Goal: Task Accomplishment & Management: Use online tool/utility

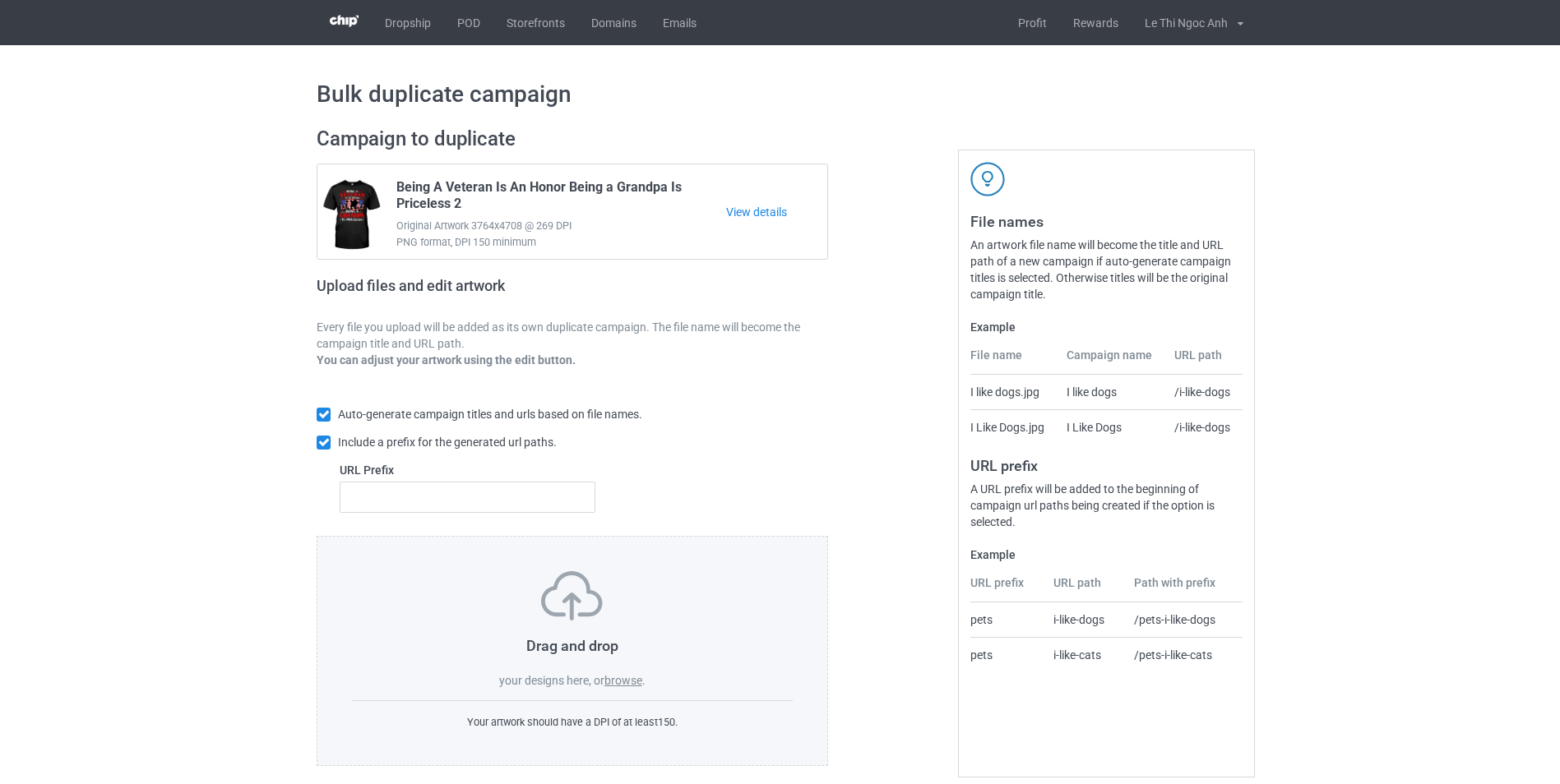
click at [636, 678] on label "browse" at bounding box center [623, 680] width 38 height 13
click at [0, 0] on input "browse" at bounding box center [0, 0] width 0 height 0
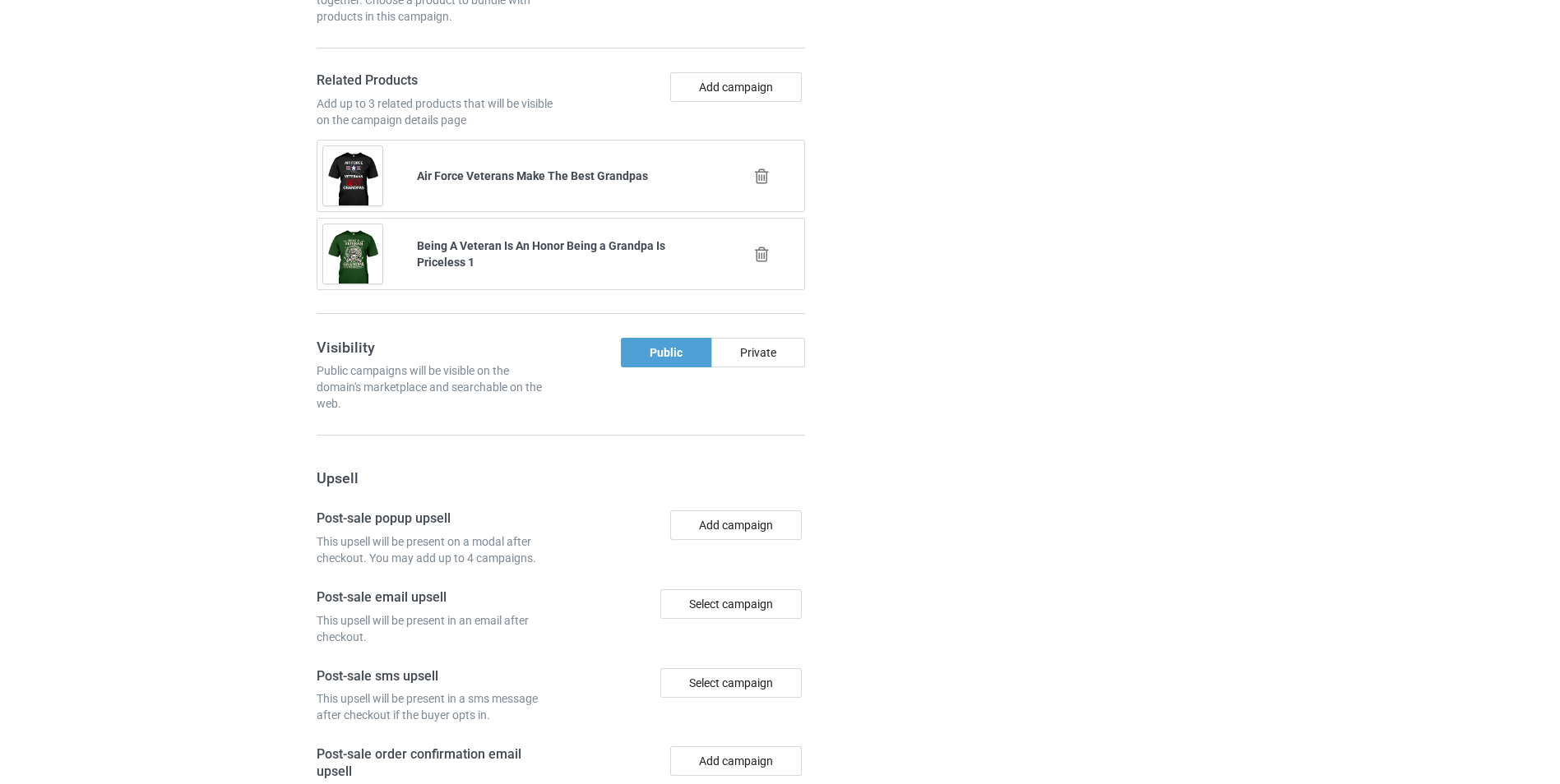
scroll to position [1913, 0]
click at [691, 102] on button "Add campaign" at bounding box center [736, 87] width 132 height 30
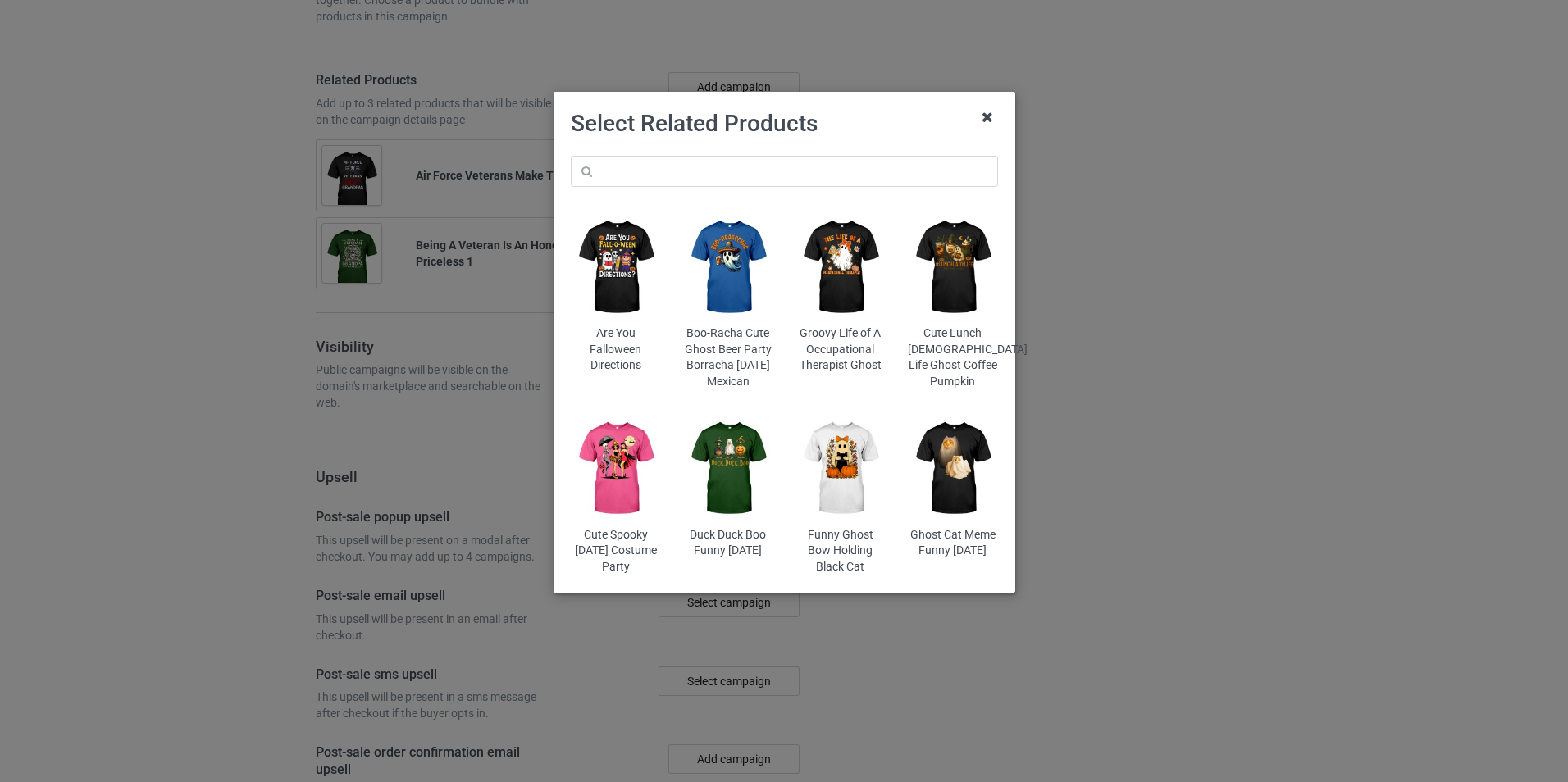
click at [983, 122] on icon at bounding box center [987, 117] width 27 height 27
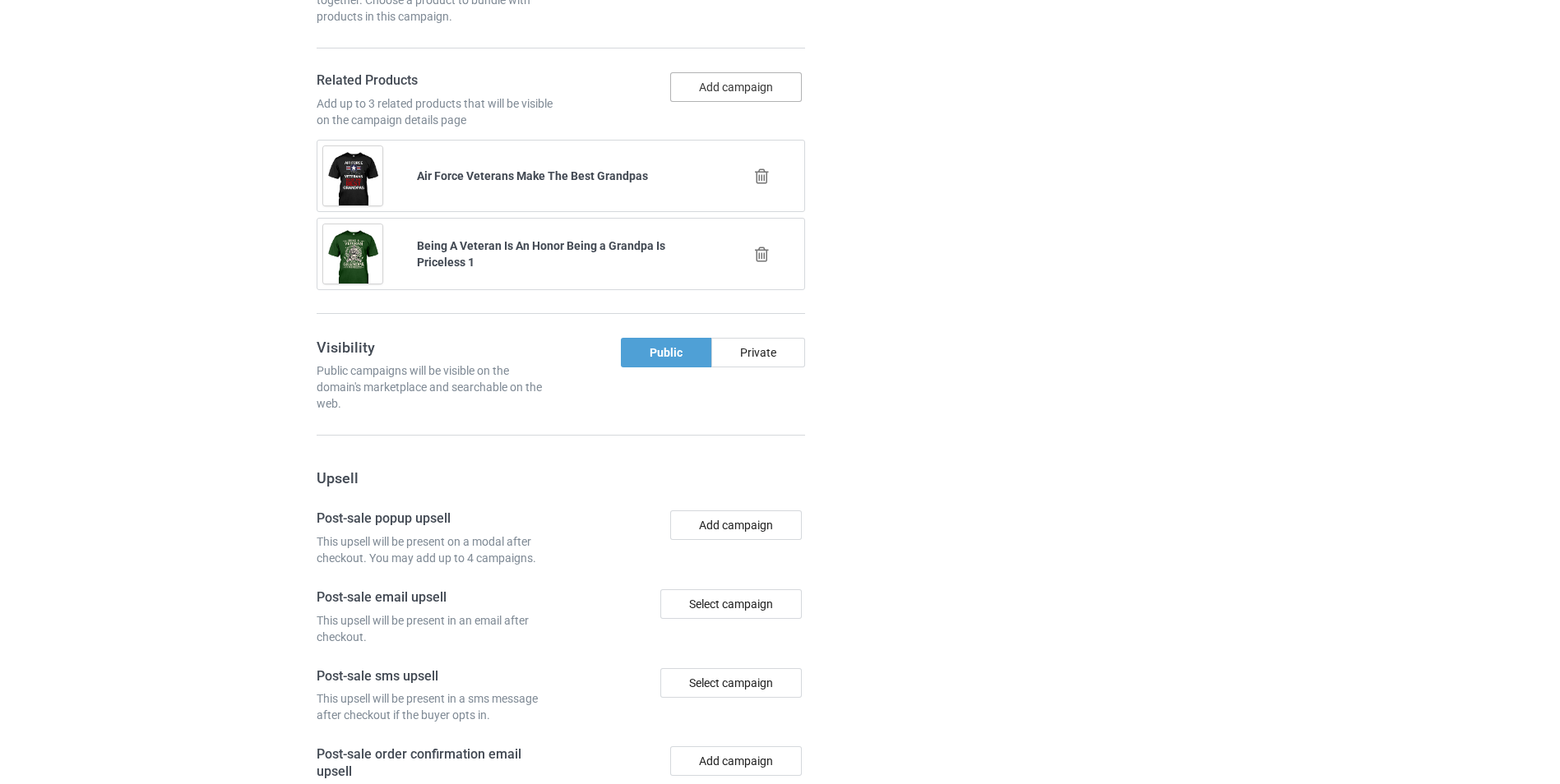
click at [720, 98] on button "Add campaign" at bounding box center [736, 87] width 132 height 30
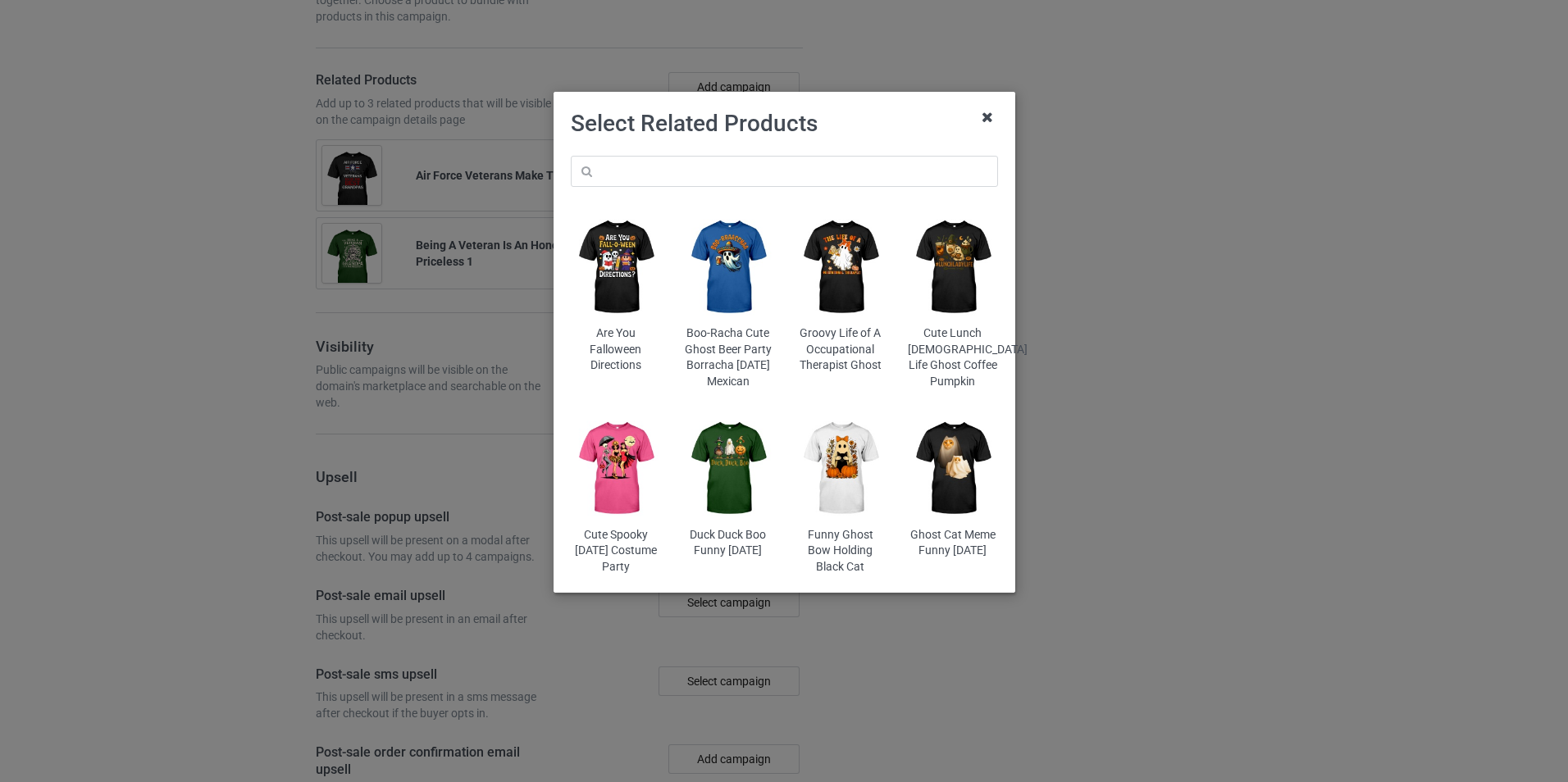
click at [989, 127] on icon at bounding box center [987, 117] width 27 height 27
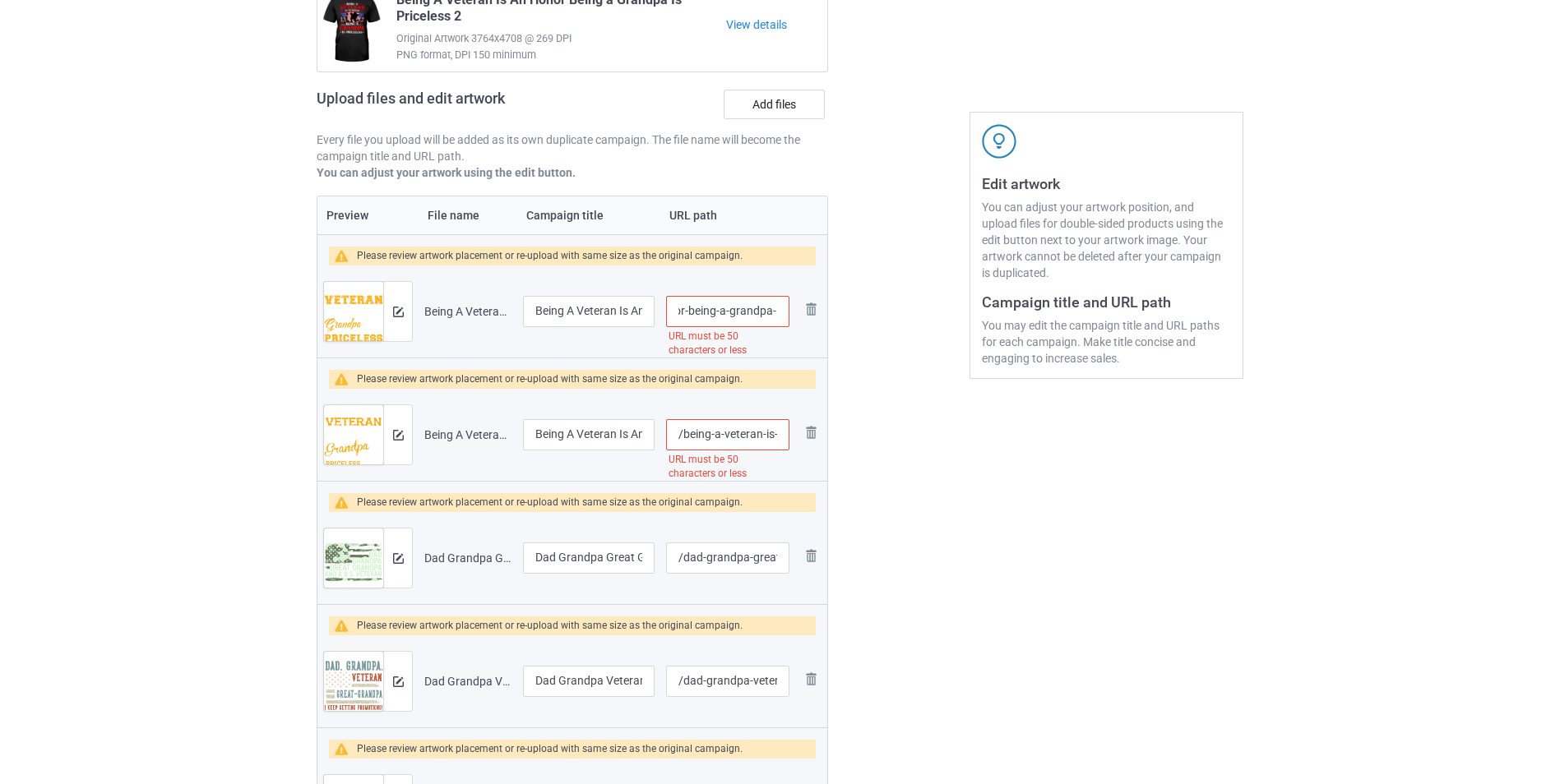
scroll to position [0, 201]
drag, startPoint x: 730, startPoint y: 312, endPoint x: 783, endPoint y: 305, distance: 53.5
click at [783, 305] on input "/being-a-veteran-is-an-honor-being-a-grandpa-is-priceless-3" at bounding box center [728, 312] width 124 height 32
click at [732, 316] on input "/being-a-veteran-is-an-honor-being-a-grandpa-is-priceless-3" at bounding box center [728, 312] width 124 height 32
drag, startPoint x: 705, startPoint y: 312, endPoint x: 771, endPoint y: 303, distance: 66.6
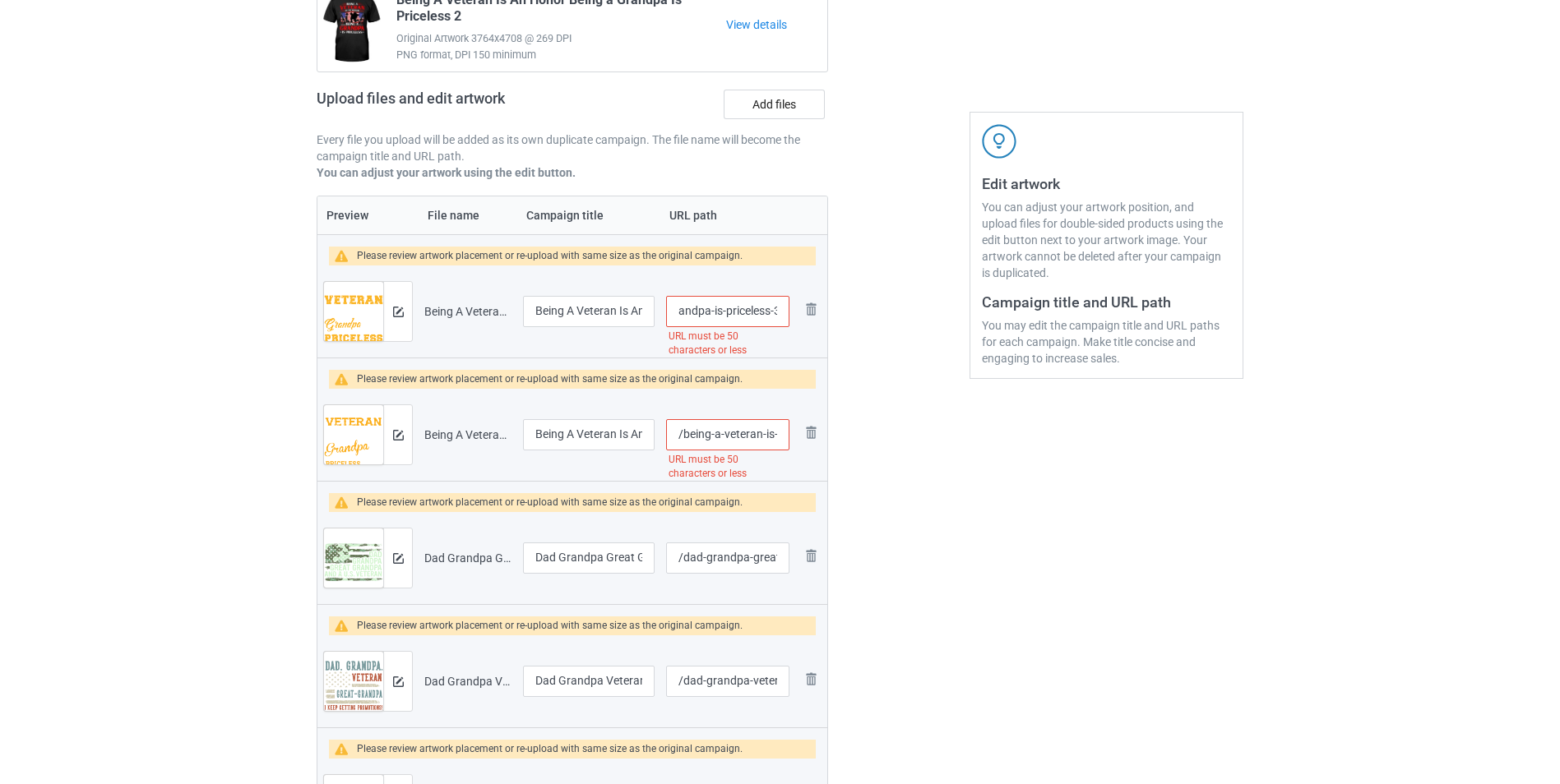
click at [771, 303] on input "/being-a-veteran-is-an-honor-being-a-grandpa-is-priceless-3" at bounding box center [728, 312] width 124 height 32
type input "/being-a-veteran-is-an-honor-being-a-grandpa3"
click at [875, 448] on div at bounding box center [899, 475] width 119 height 1095
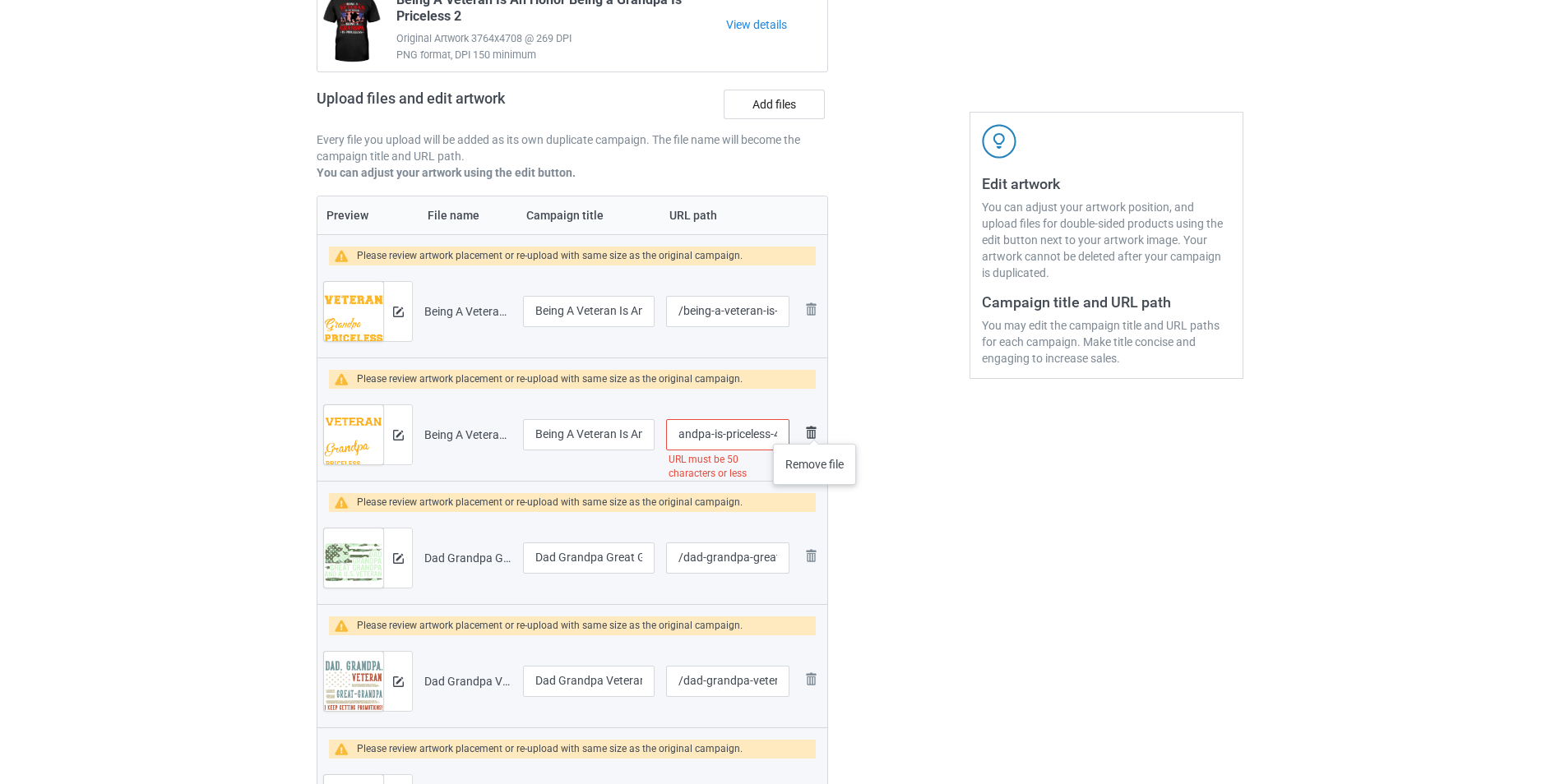
drag, startPoint x: 735, startPoint y: 443, endPoint x: 815, endPoint y: 428, distance: 81.4
click at [815, 428] on tr "Preview and edit artwork Being A Veteran Is An Honor Being a Grandpa Is Pricele…" at bounding box center [572, 435] width 510 height 92
click at [713, 432] on input "/being-a-veteran-is-an-honor-being-a-grandpa-is-priceless-4" at bounding box center [728, 436] width 124 height 32
drag, startPoint x: 707, startPoint y: 439, endPoint x: 770, endPoint y: 436, distance: 63.1
click at [770, 436] on input "/being-a-veteran-is-an-honor-being-a-grandpa-is-priceless-4" at bounding box center [728, 436] width 124 height 32
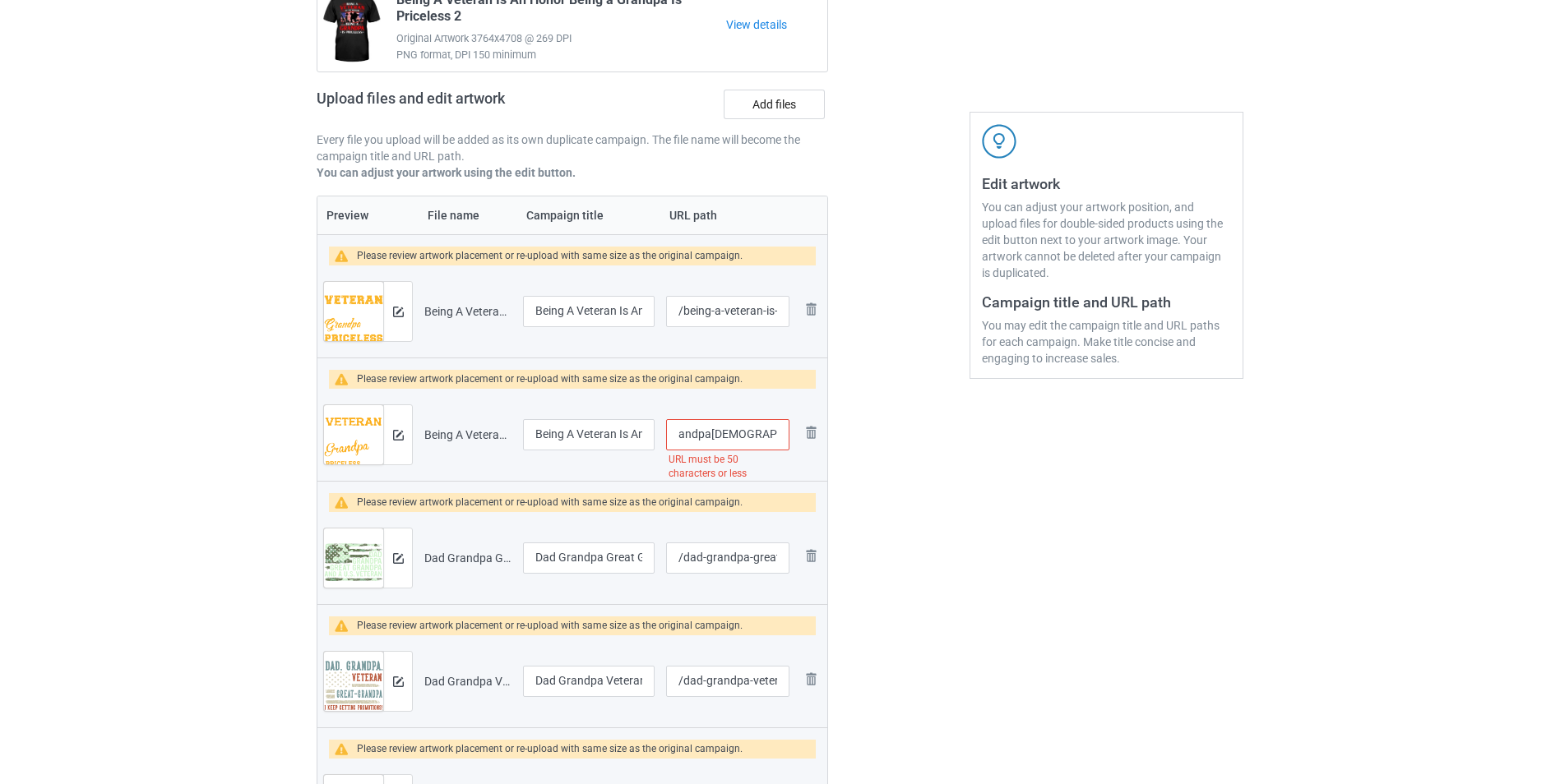
scroll to position [0, 138]
type input "/being-a-veteran-is-an-honor-being-a-grandpa4"
click at [895, 446] on div at bounding box center [899, 475] width 119 height 1095
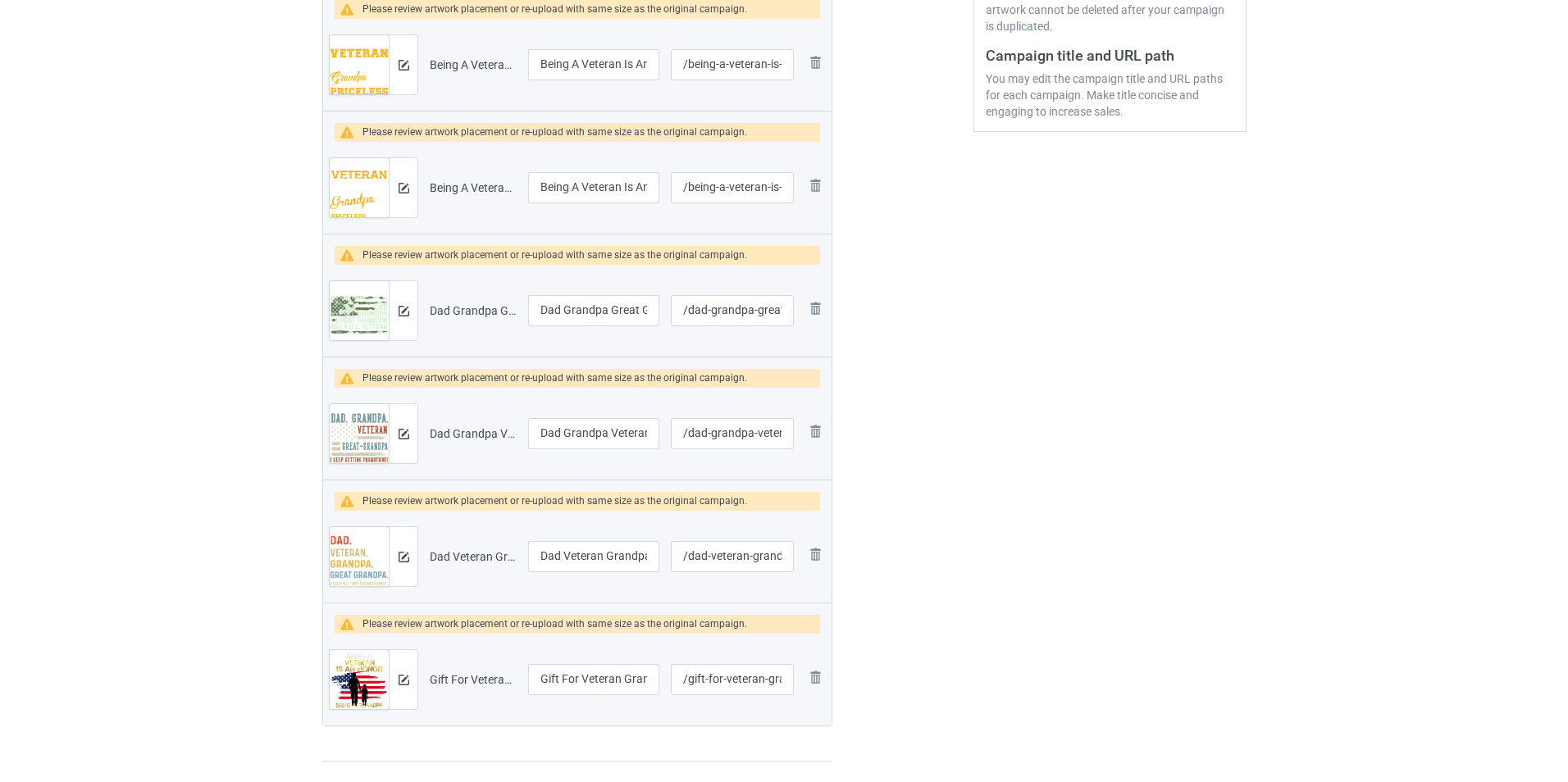
scroll to position [187, 0]
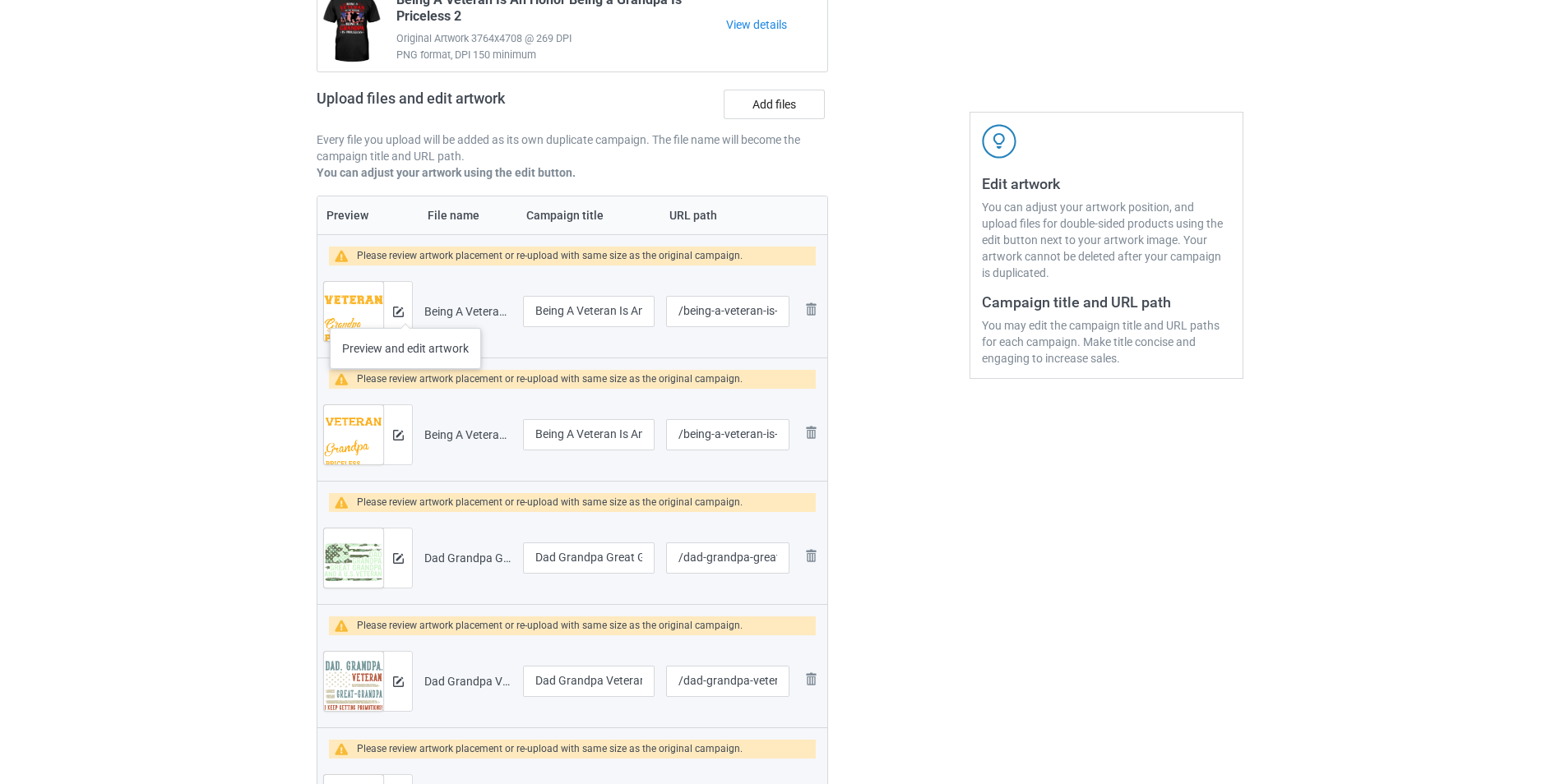
click at [405, 312] on div at bounding box center [397, 312] width 29 height 59
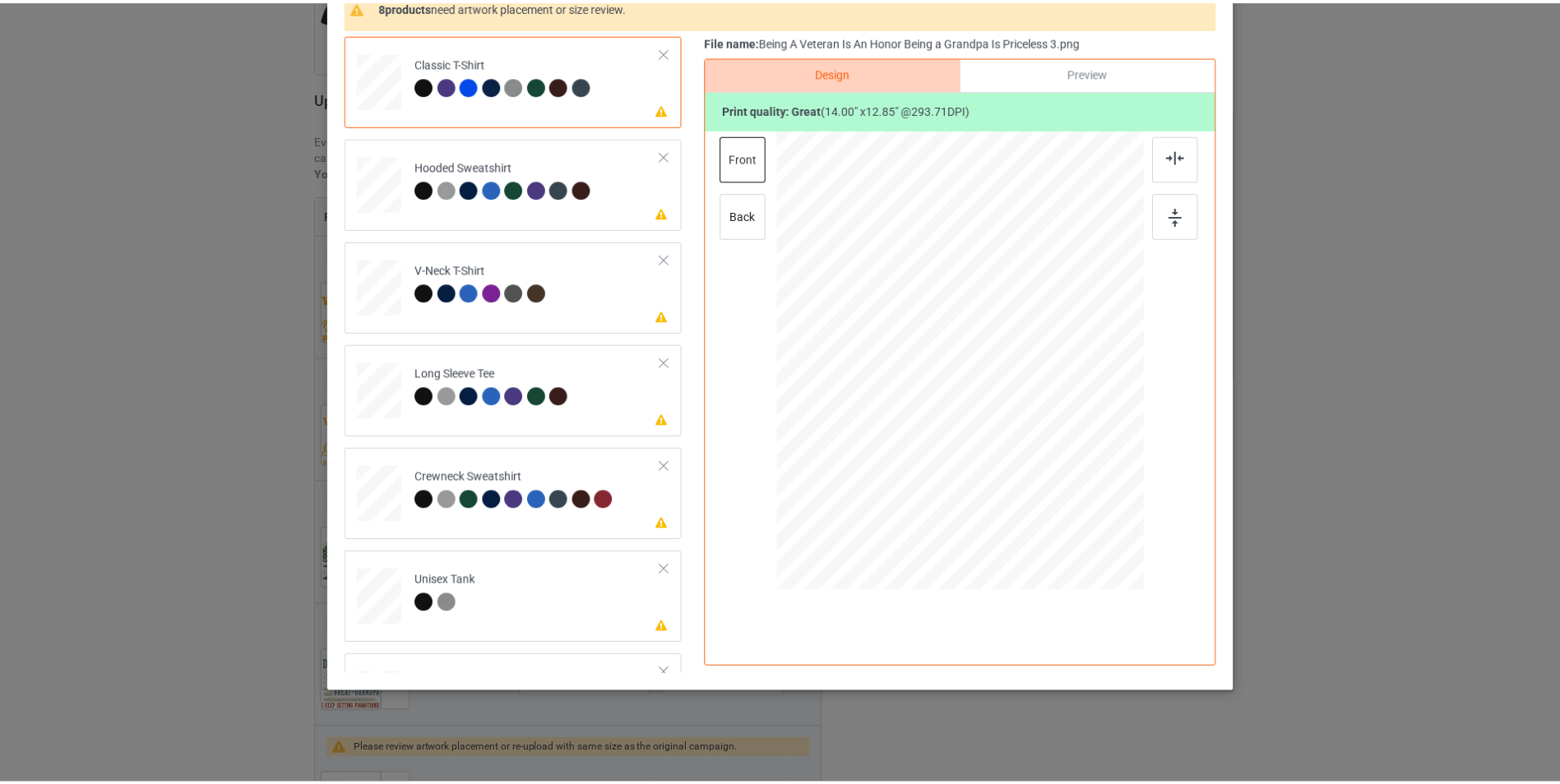
scroll to position [82, 0]
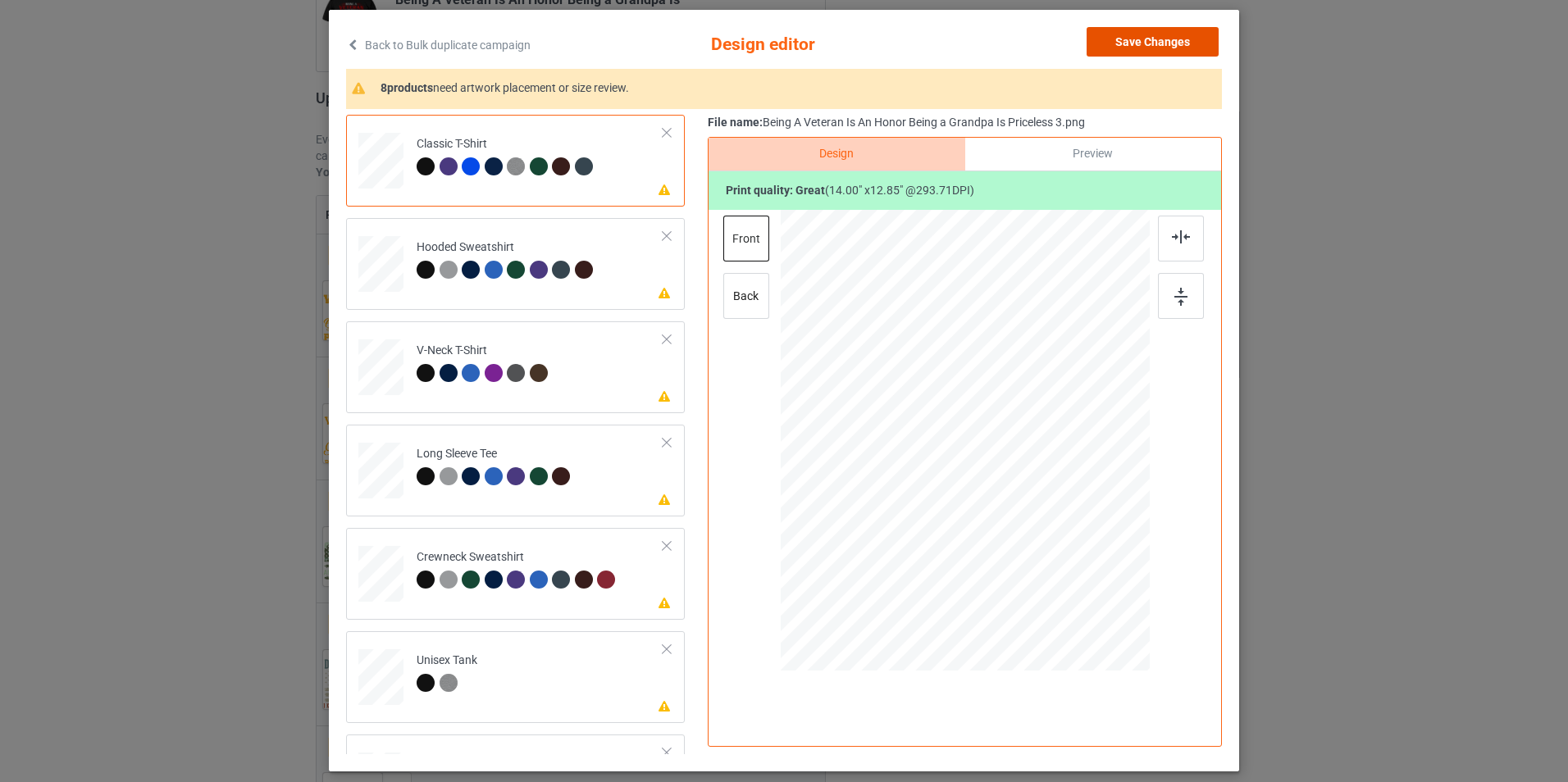
click at [1180, 46] on button "Save Changes" at bounding box center [1152, 41] width 132 height 30
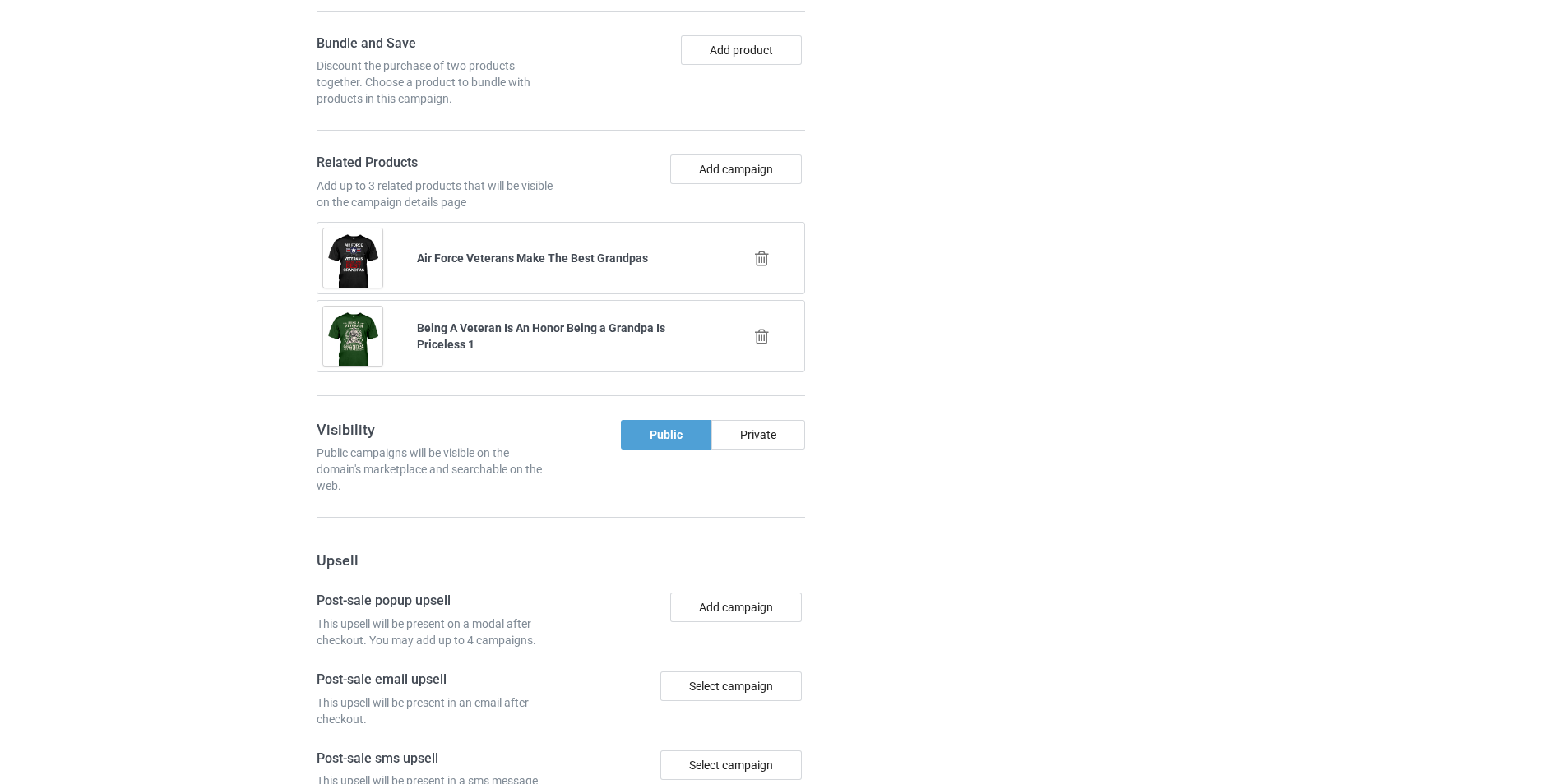
scroll to position [2142, 0]
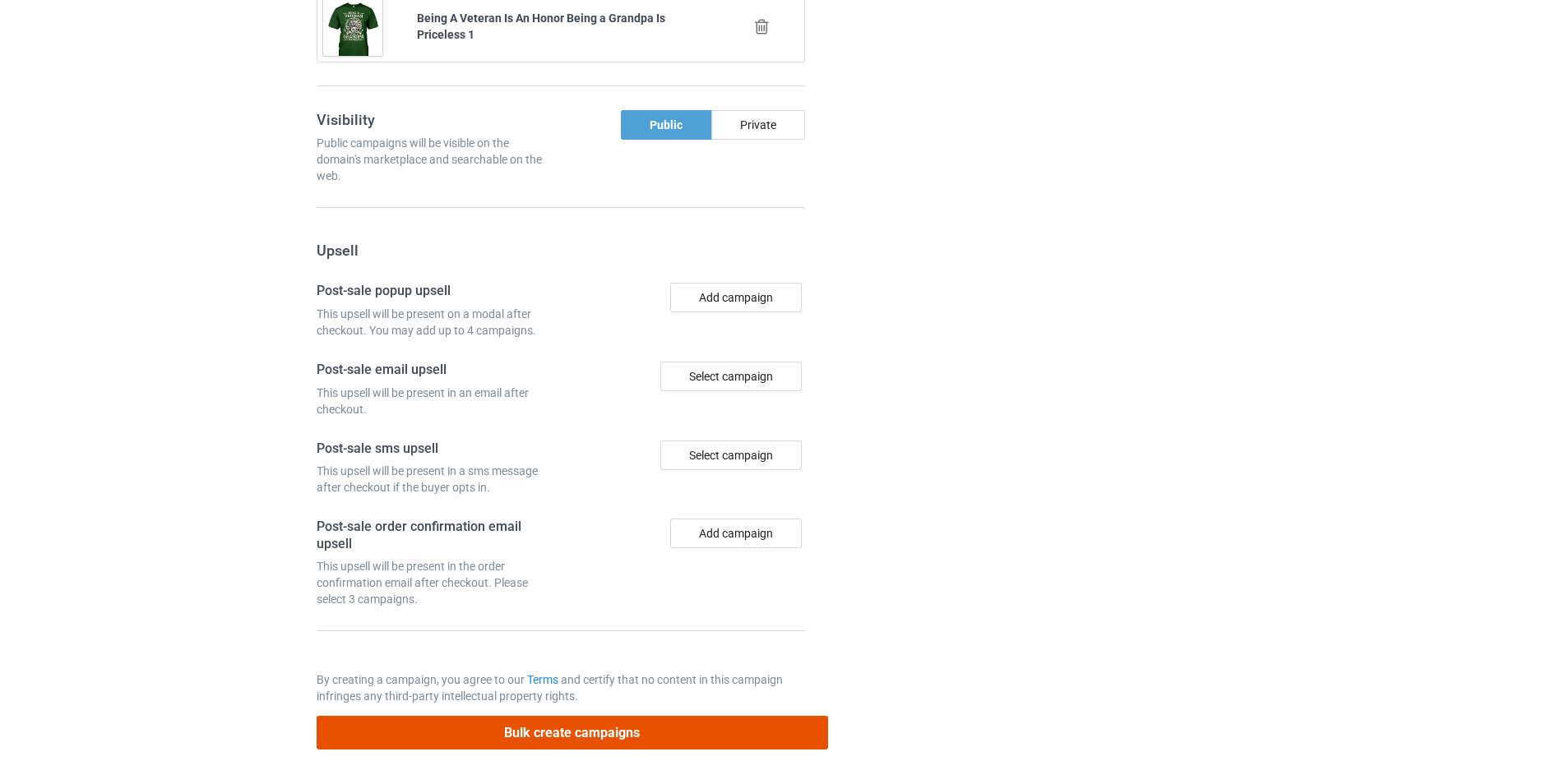
click at [541, 732] on button "Bulk create campaigns" at bounding box center [572, 733] width 512 height 34
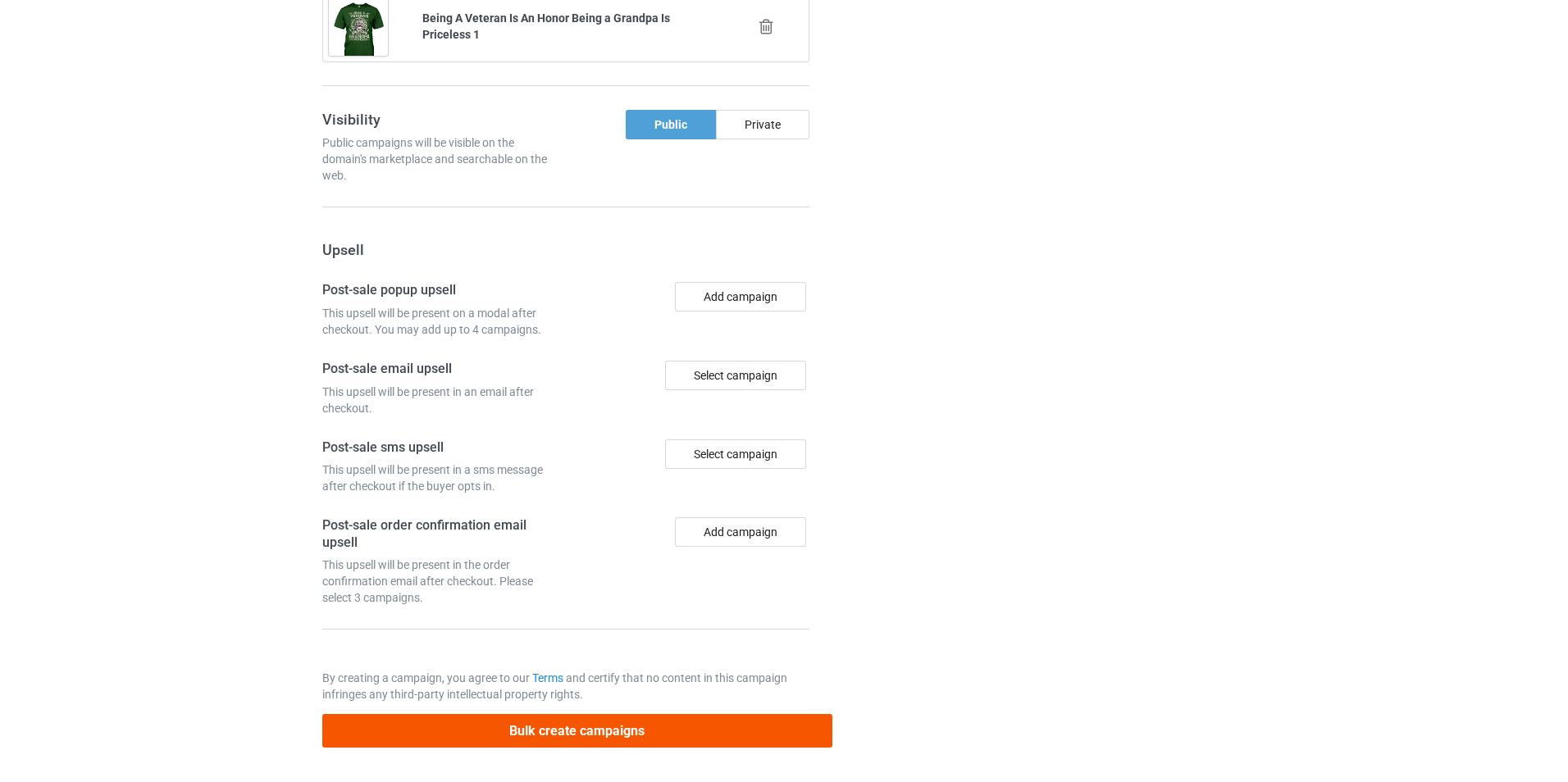
scroll to position [0, 0]
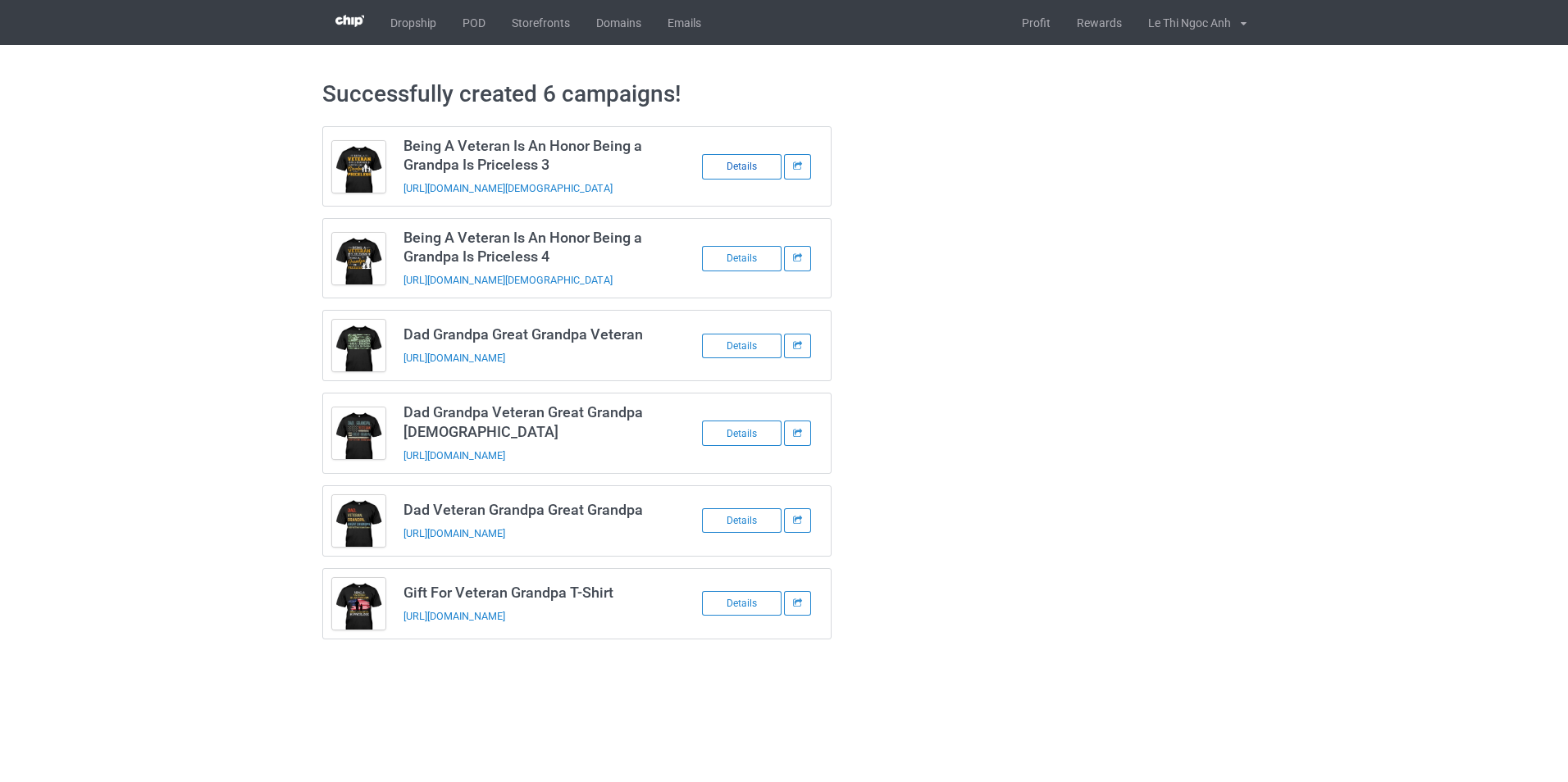
click at [739, 162] on div "Details" at bounding box center [742, 167] width 80 height 26
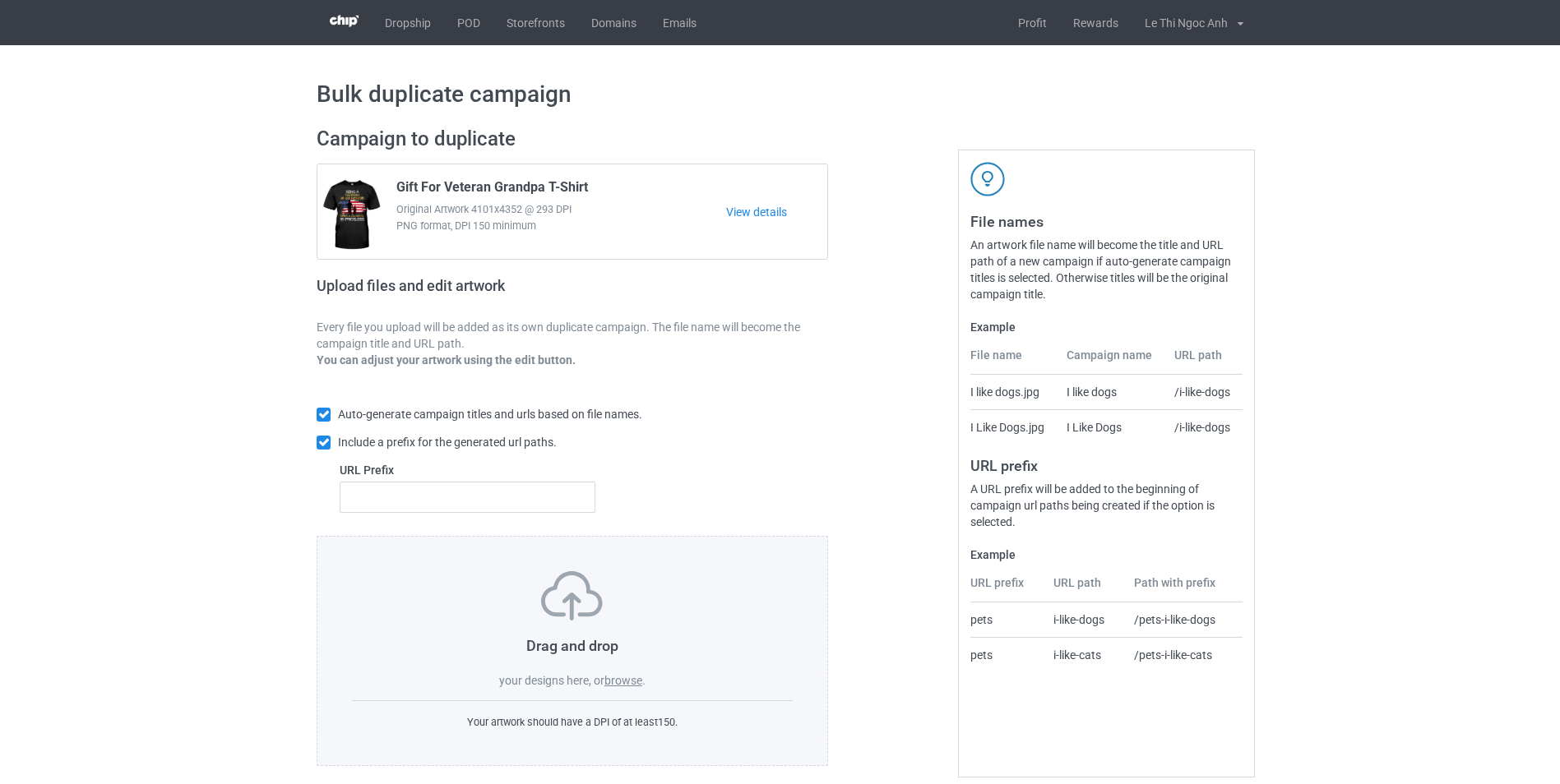
click at [622, 678] on label "browse" at bounding box center [623, 680] width 38 height 13
click at [0, 0] on input "browse" at bounding box center [0, 0] width 0 height 0
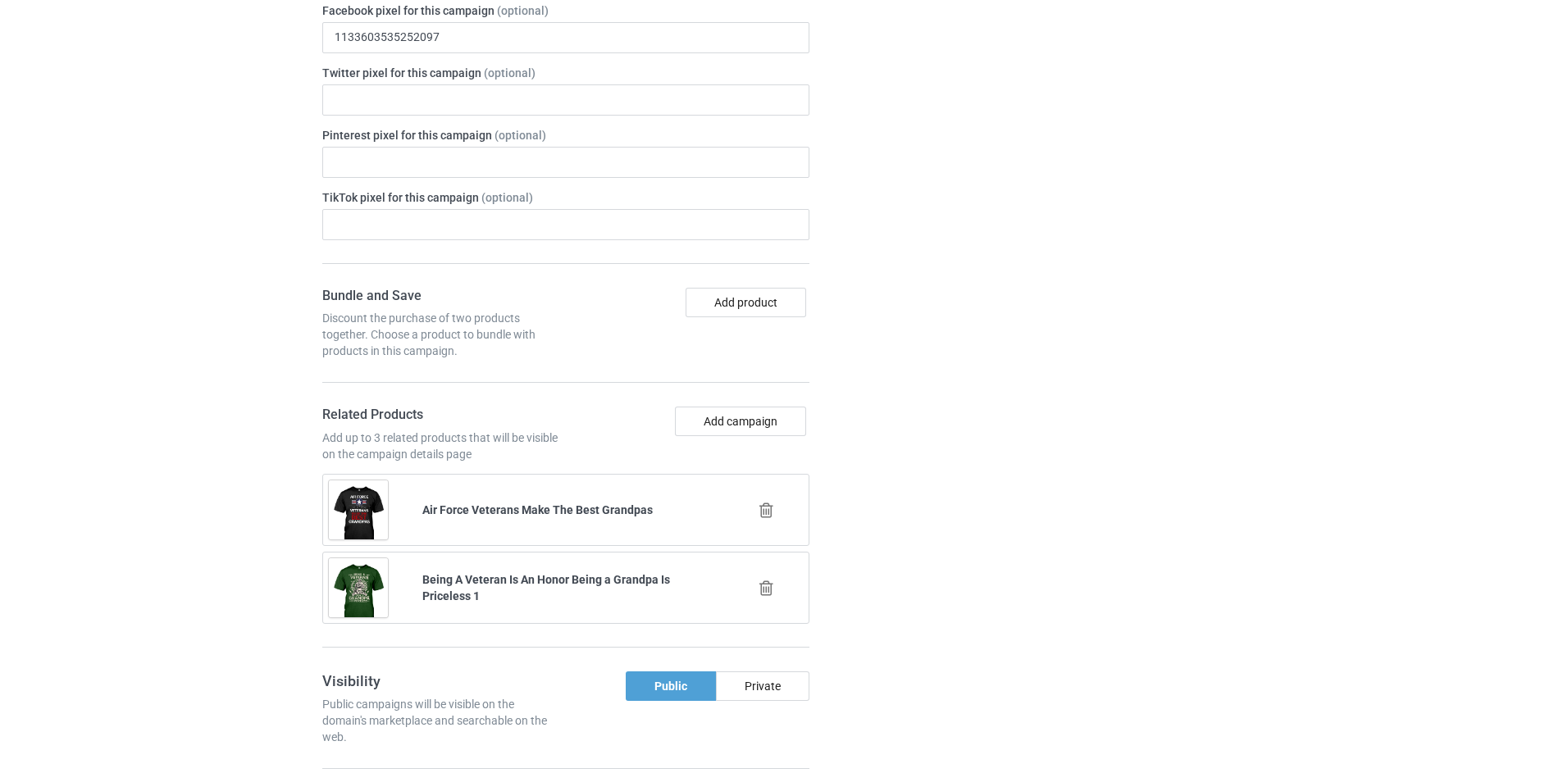
scroll to position [2327, 0]
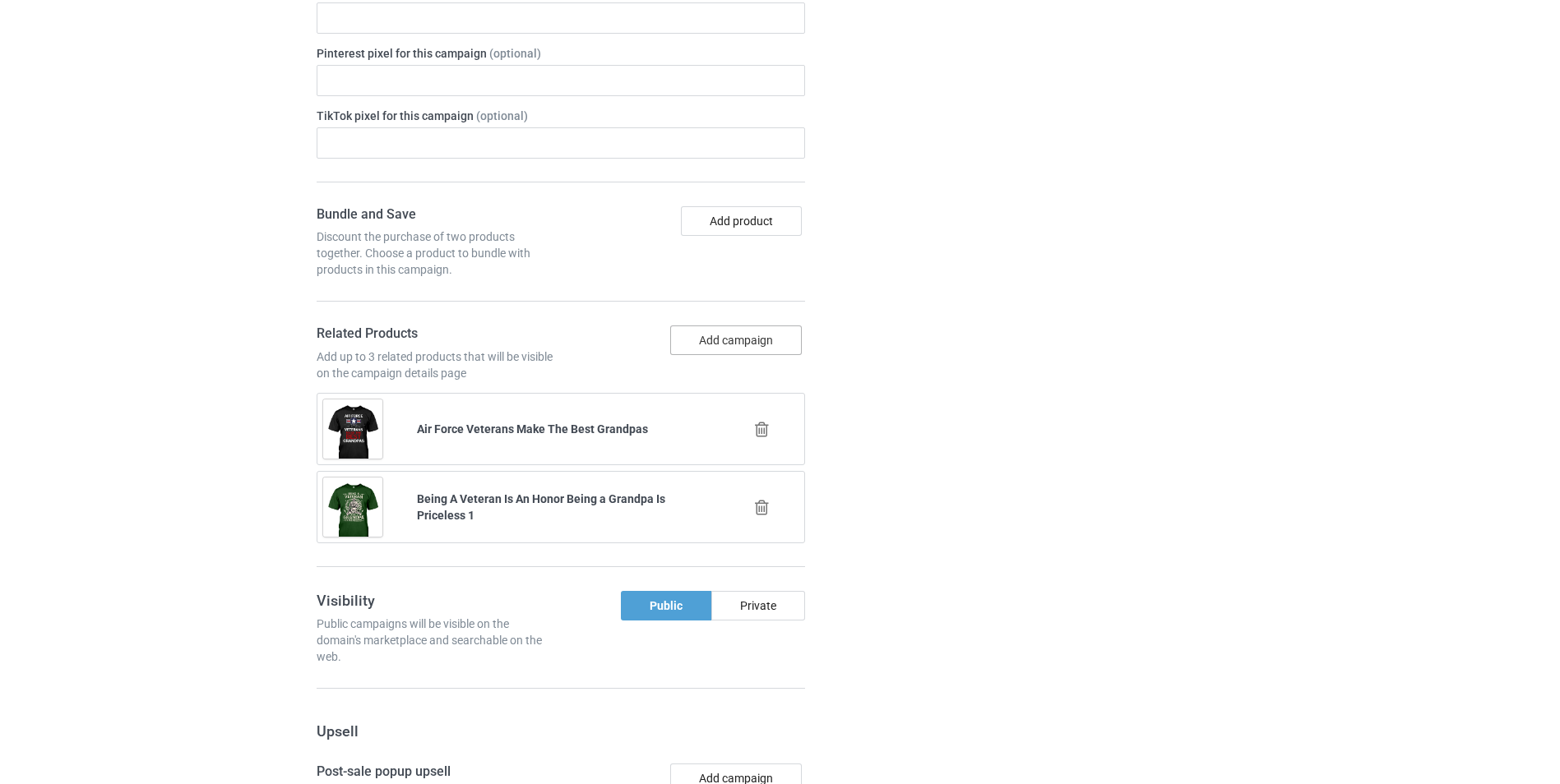
click at [713, 342] on button "Add campaign" at bounding box center [736, 341] width 132 height 30
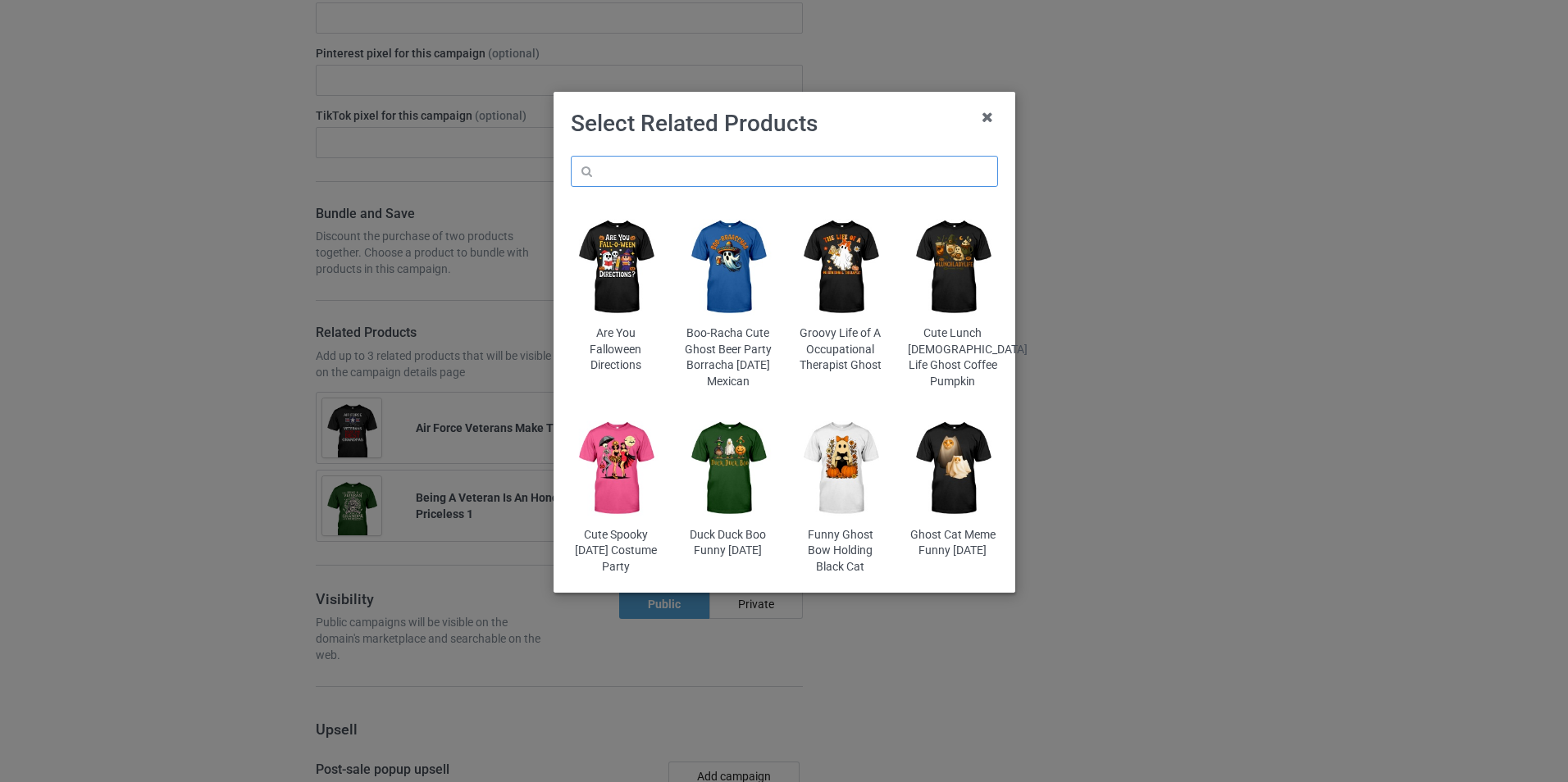
click at [670, 172] on input "text" at bounding box center [784, 172] width 428 height 32
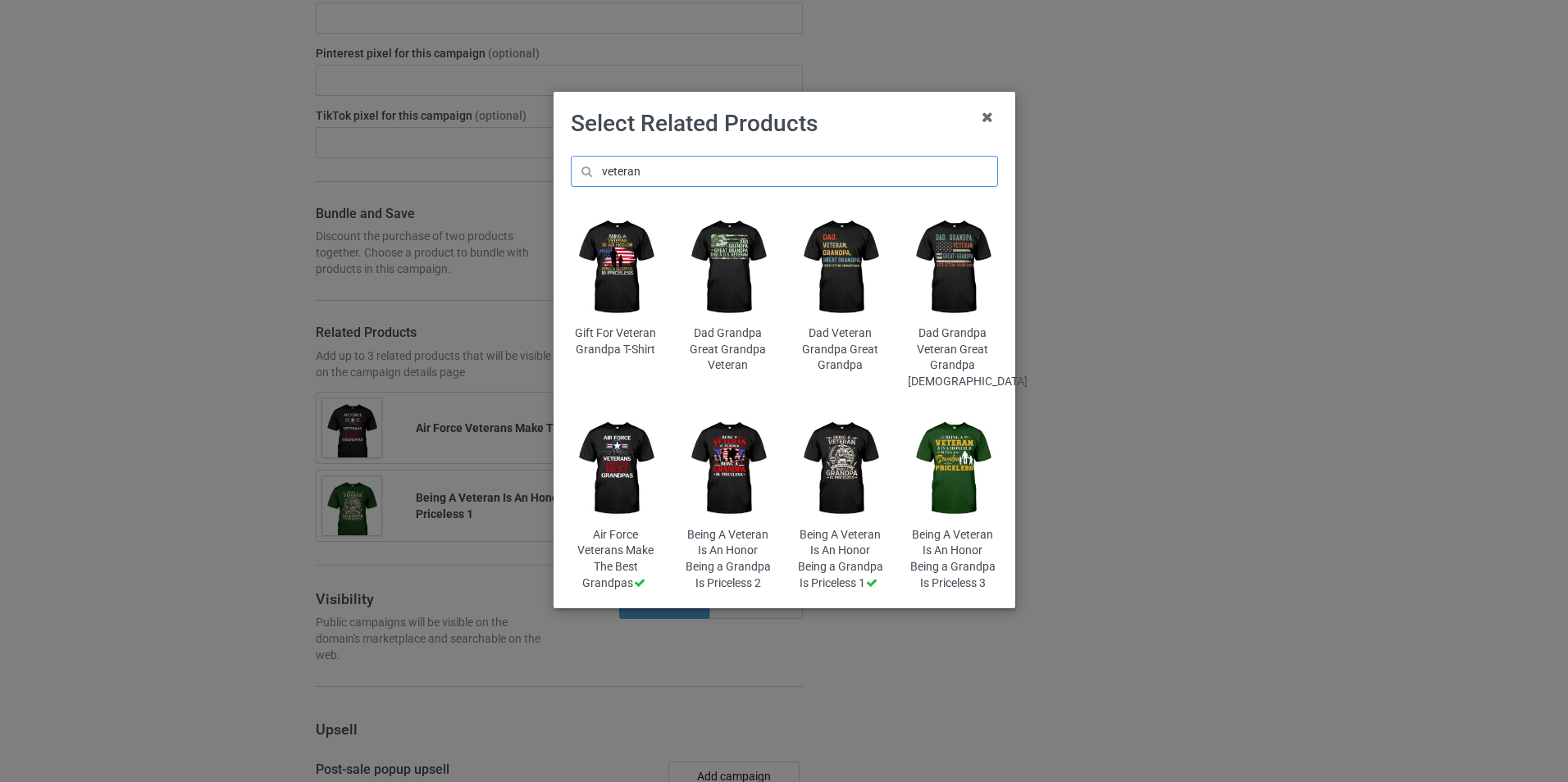
type input "veteran"
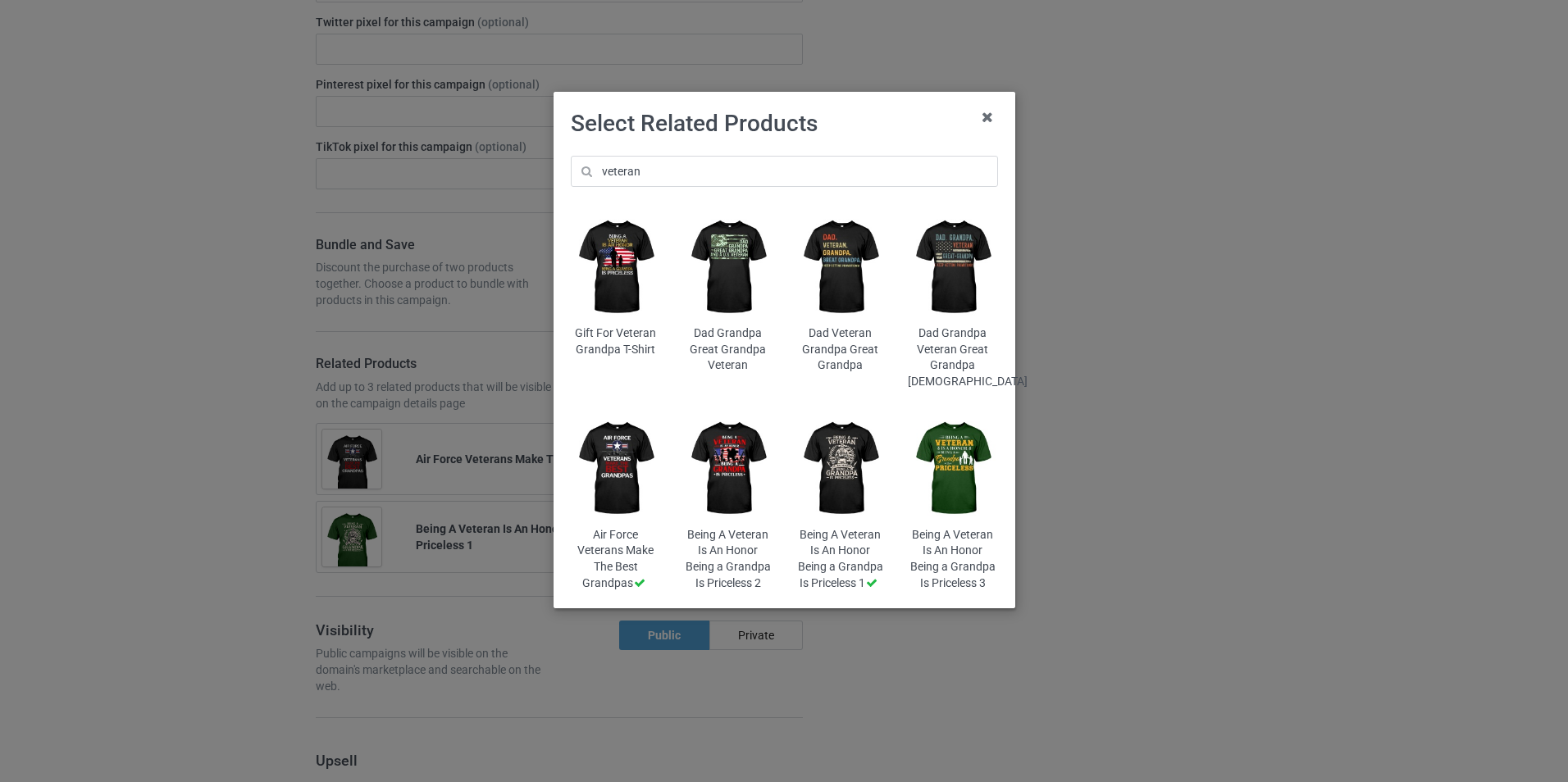
scroll to position [2389, 0]
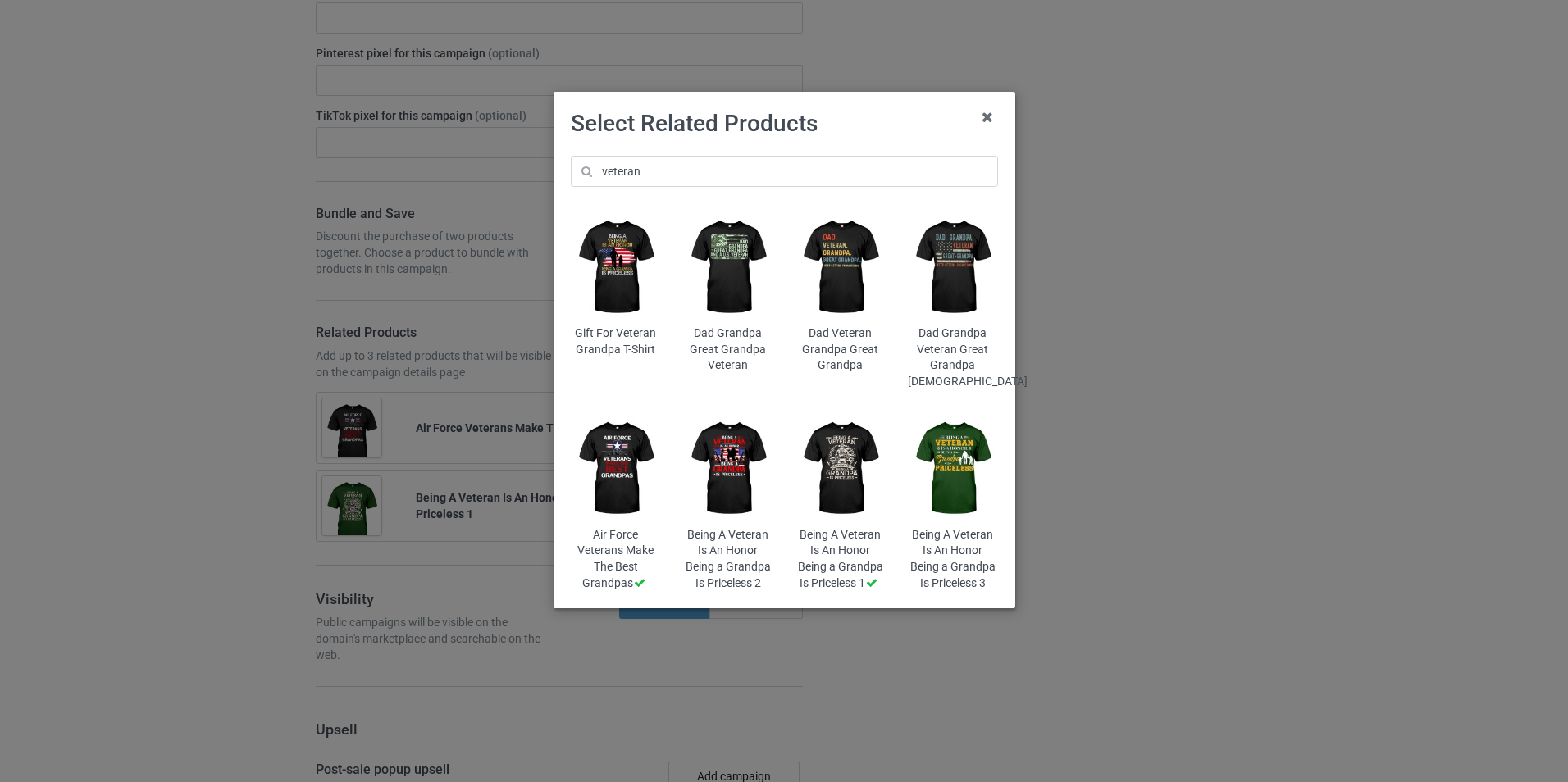
click at [738, 297] on img at bounding box center [728, 267] width 90 height 112
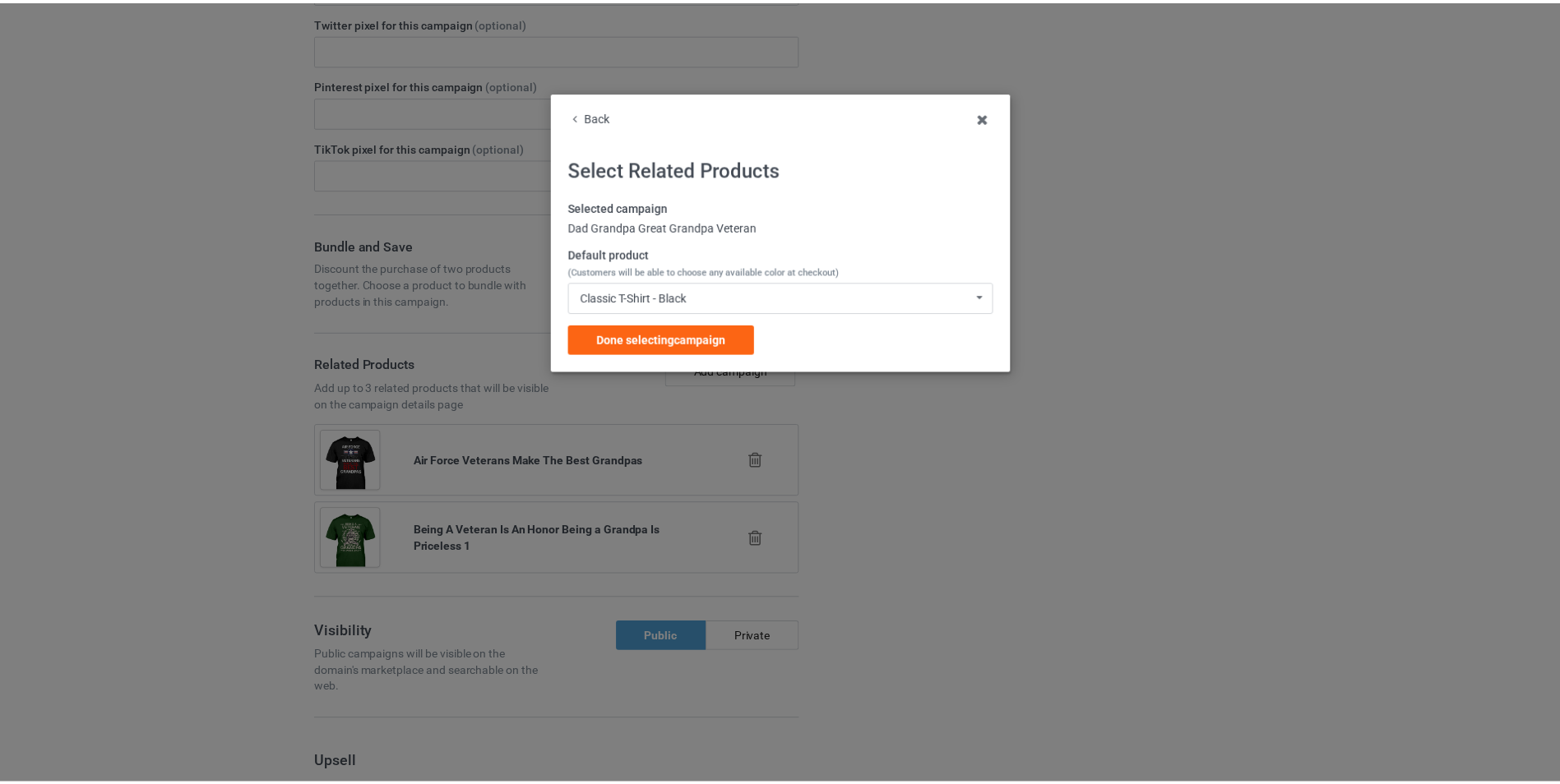
scroll to position [2458, 0]
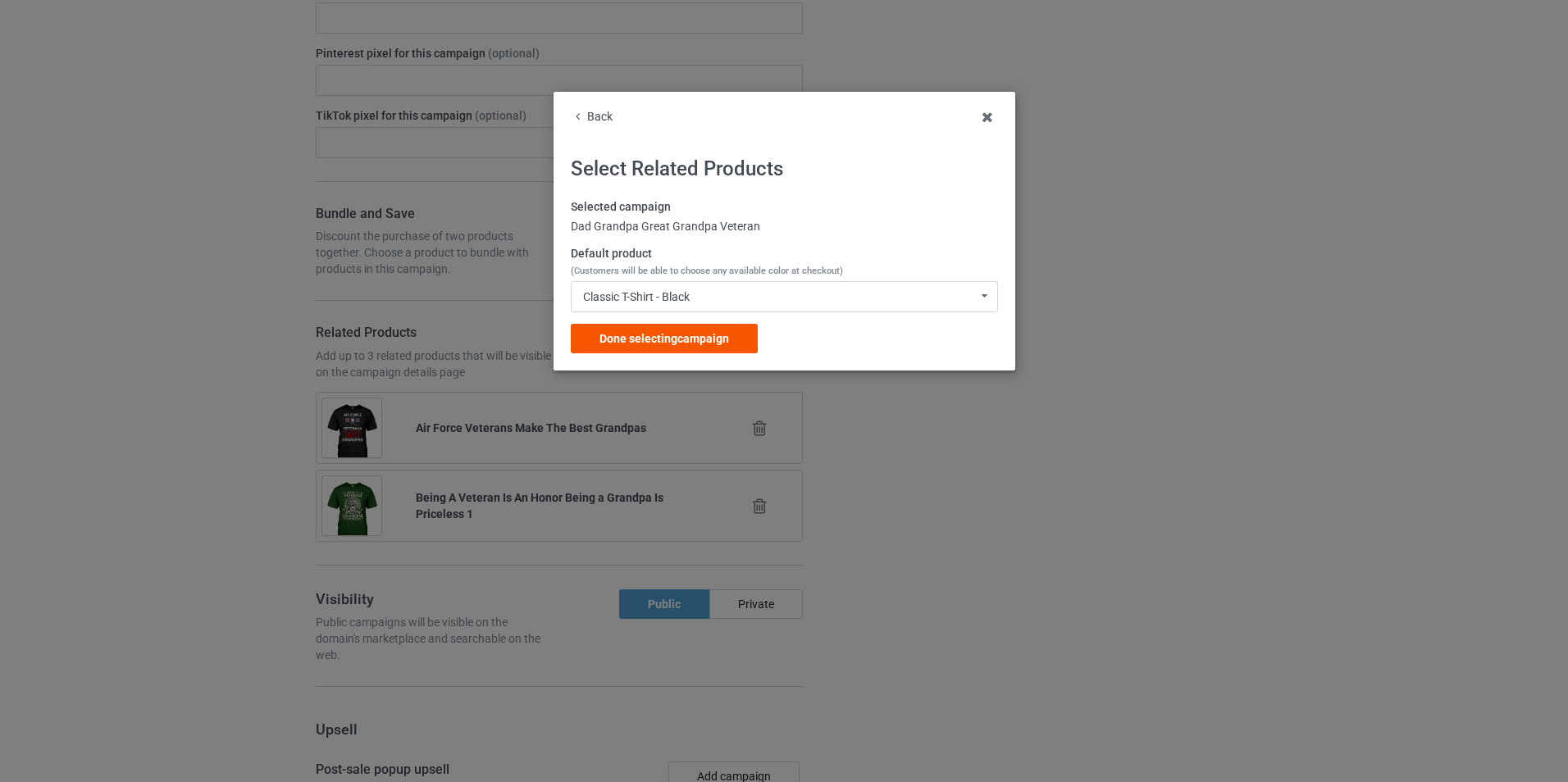
click at [715, 340] on span "Done selecting campaign" at bounding box center [664, 338] width 129 height 13
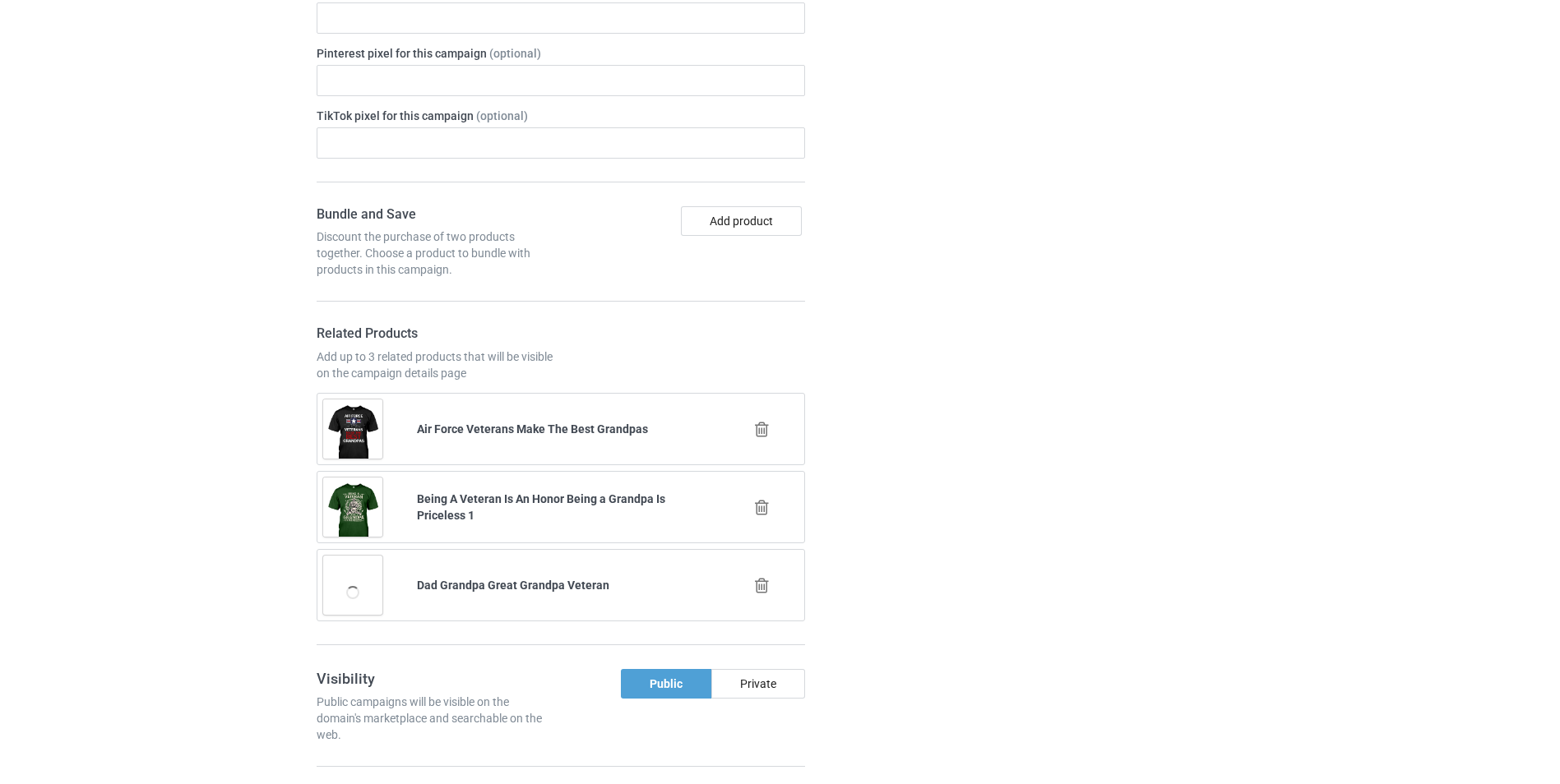
scroll to position [2520, 0]
click at [762, 434] on icon at bounding box center [762, 429] width 21 height 17
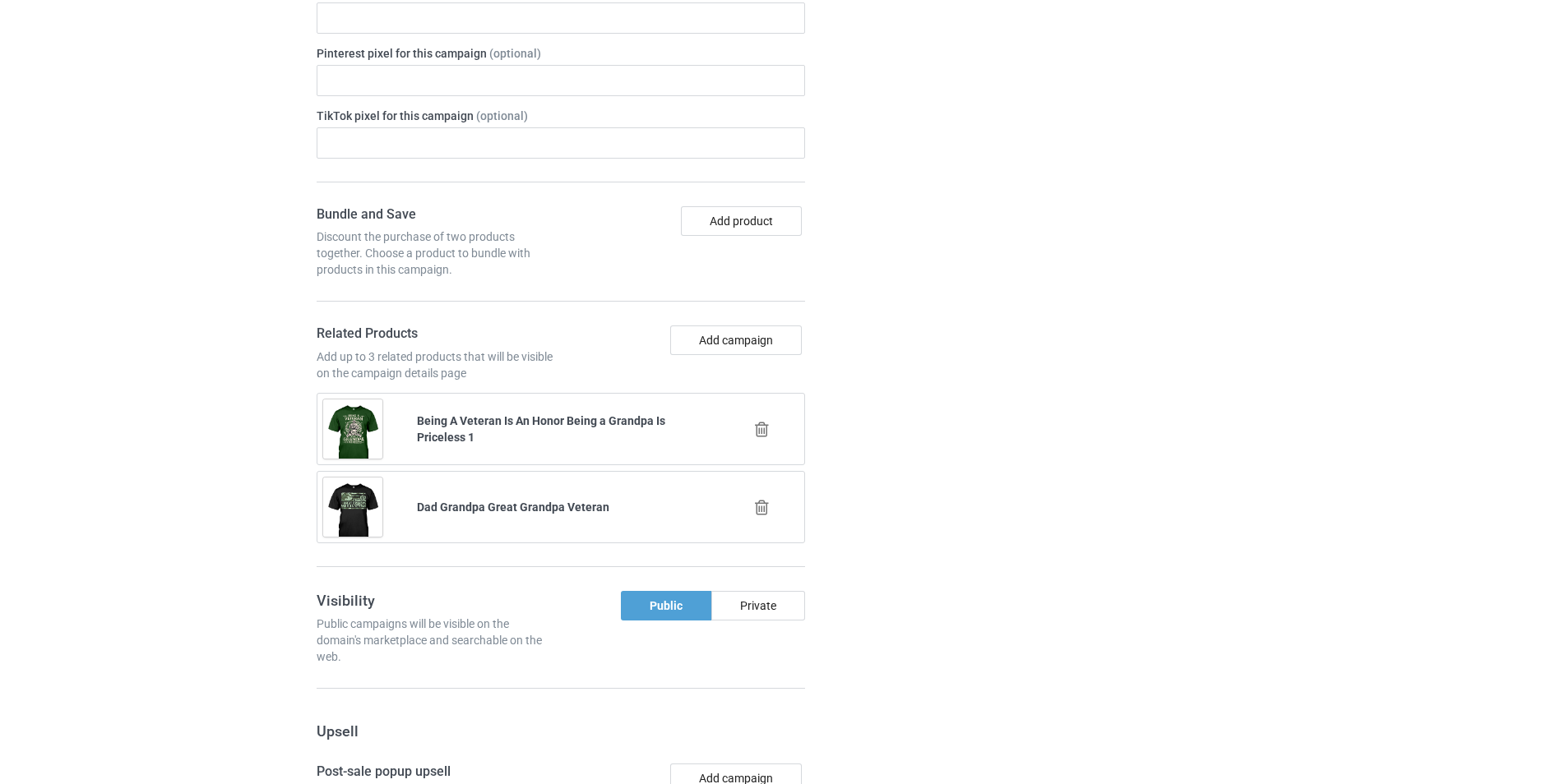
scroll to position [2645, 0]
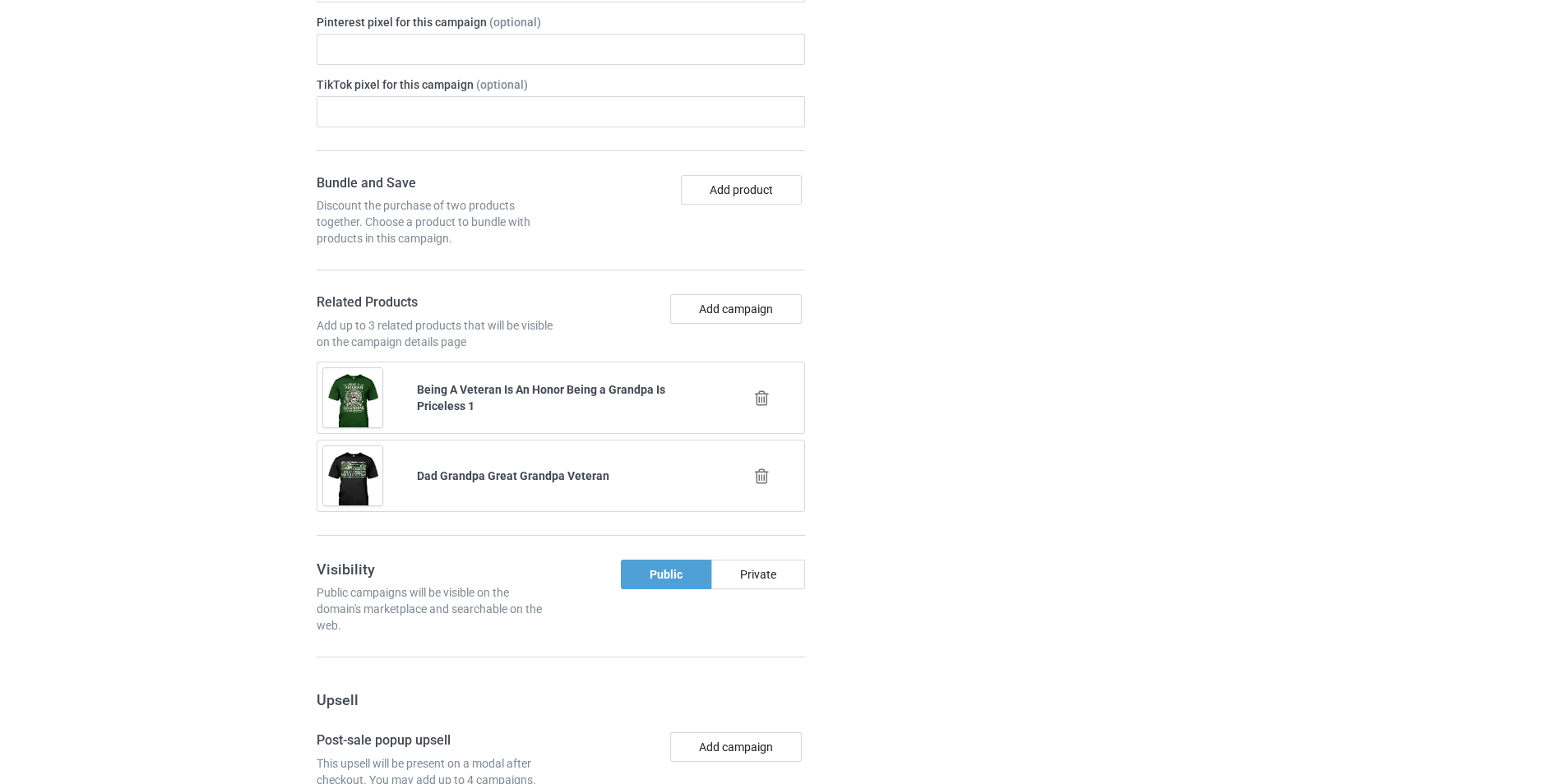
click at [768, 407] on icon at bounding box center [762, 398] width 21 height 17
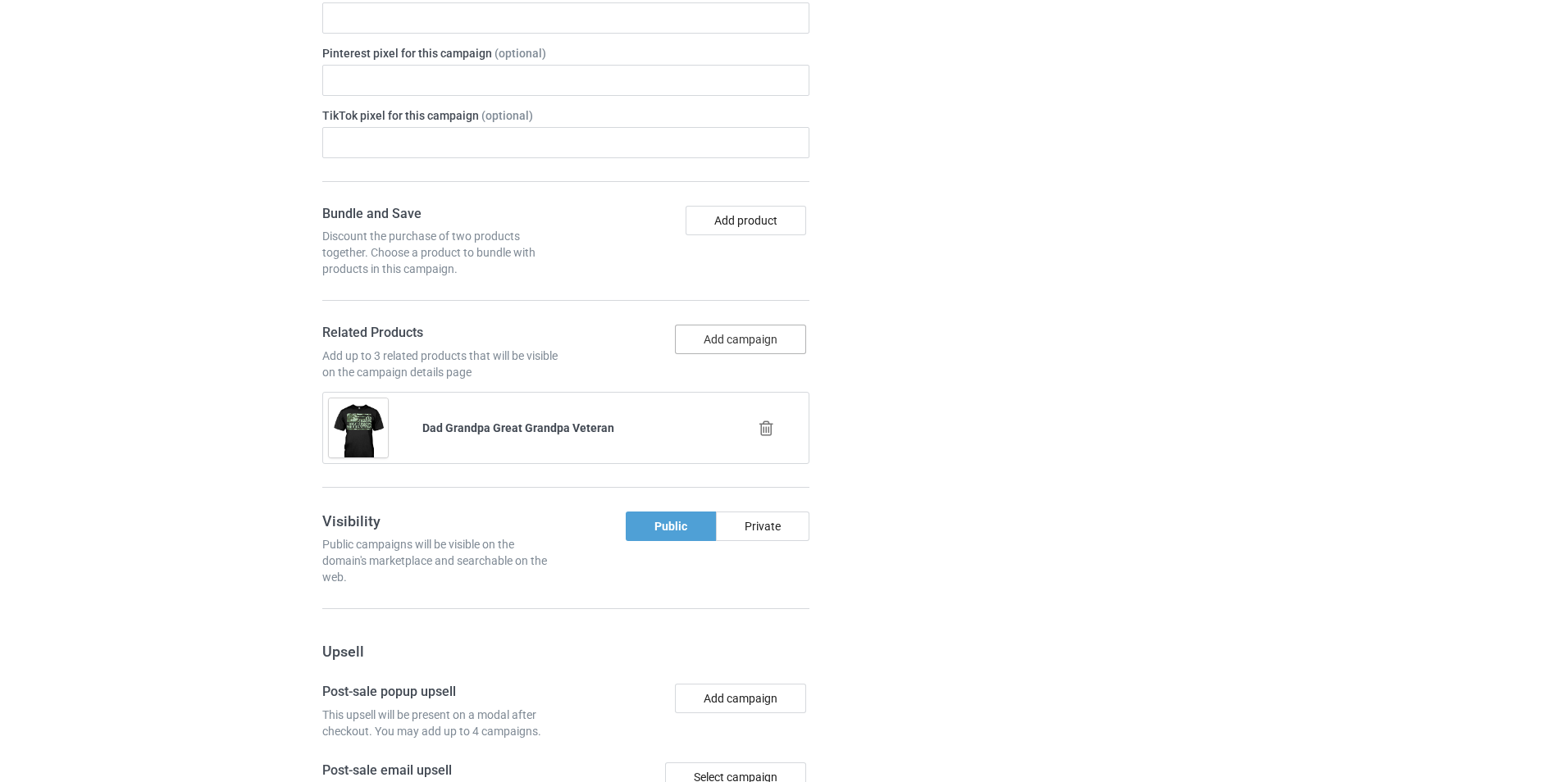
scroll to position [2670, 0]
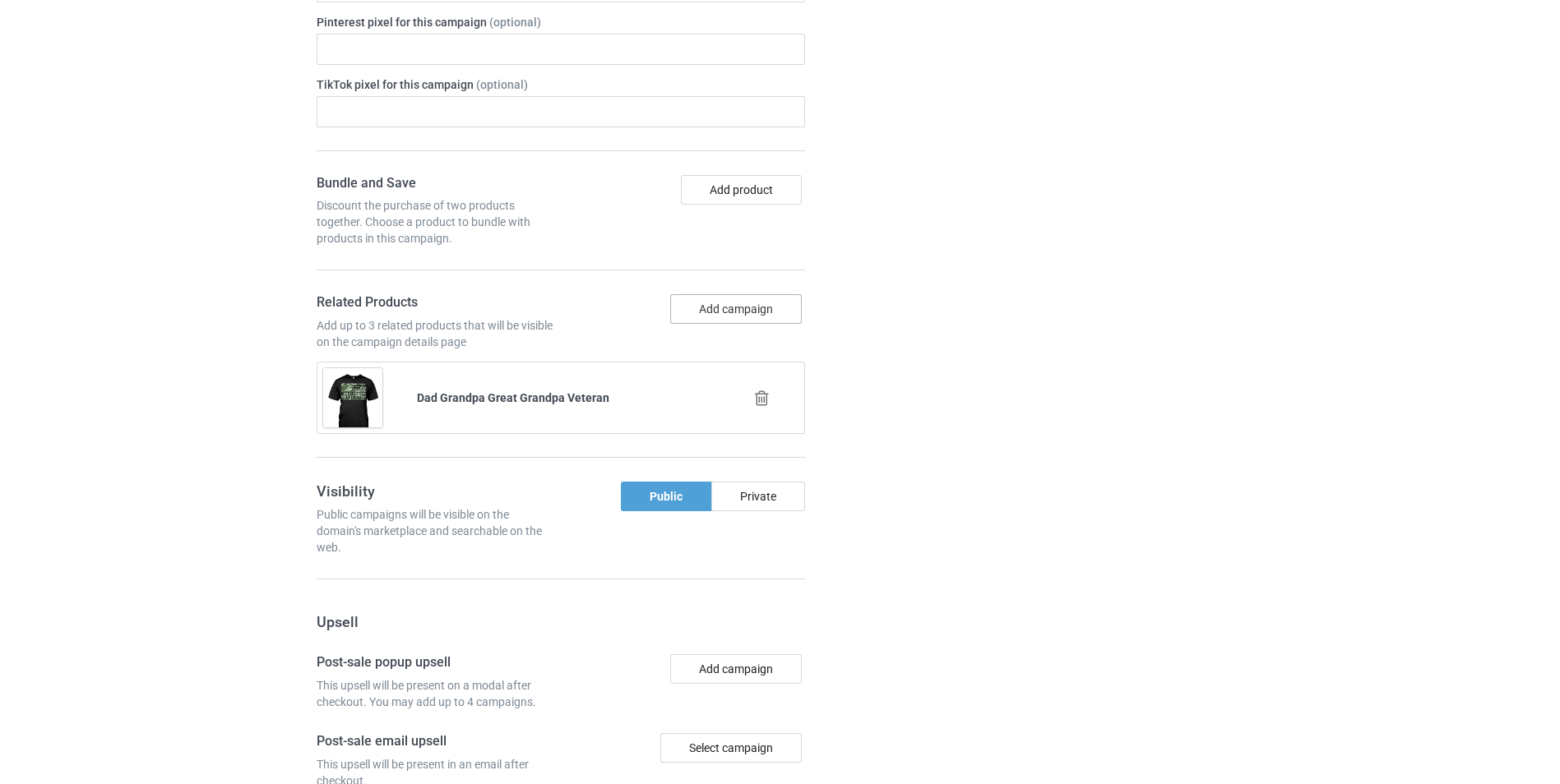
click at [737, 324] on button "Add campaign" at bounding box center [736, 309] width 132 height 30
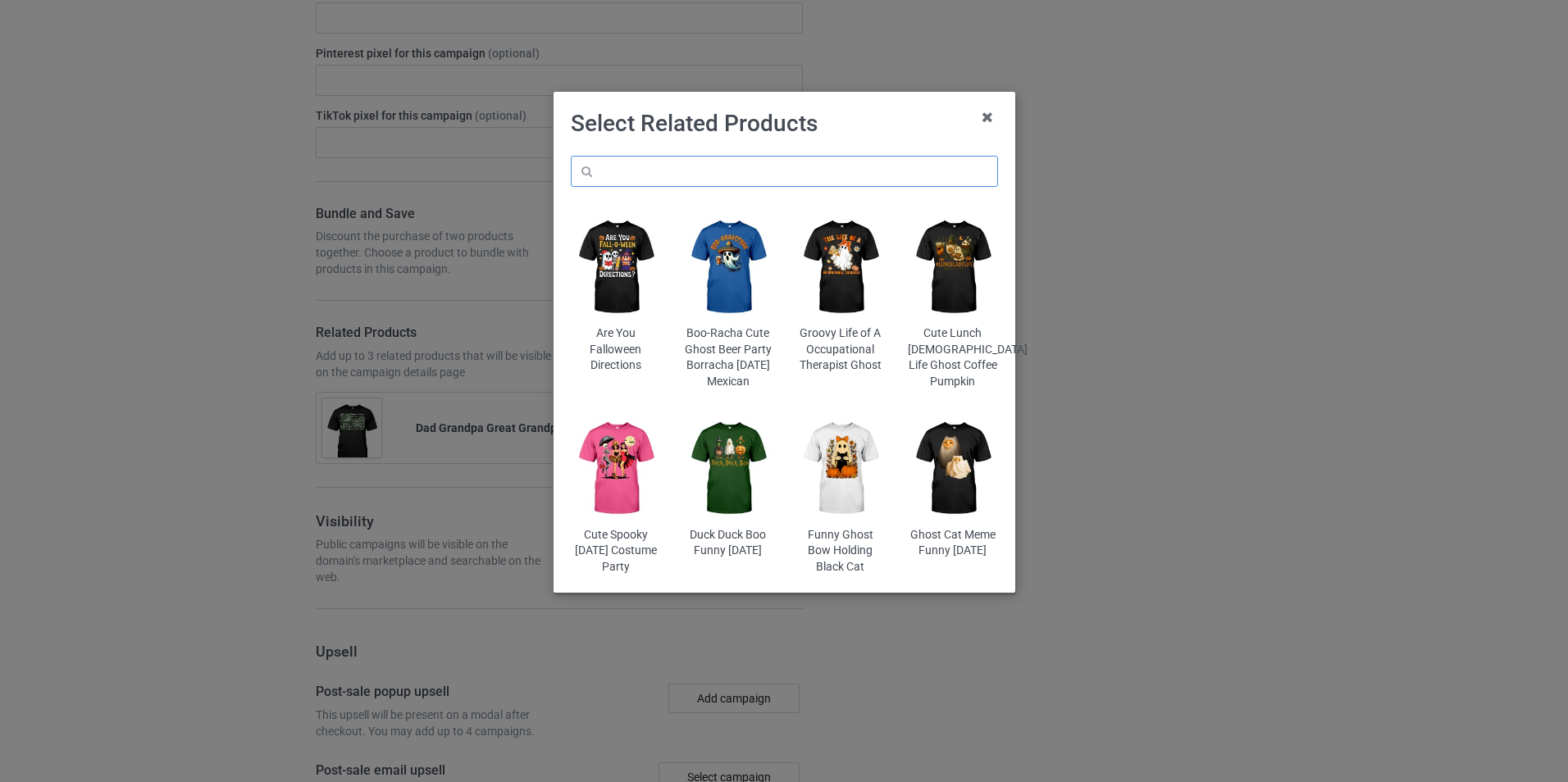
click at [700, 176] on input "text" at bounding box center [784, 172] width 428 height 32
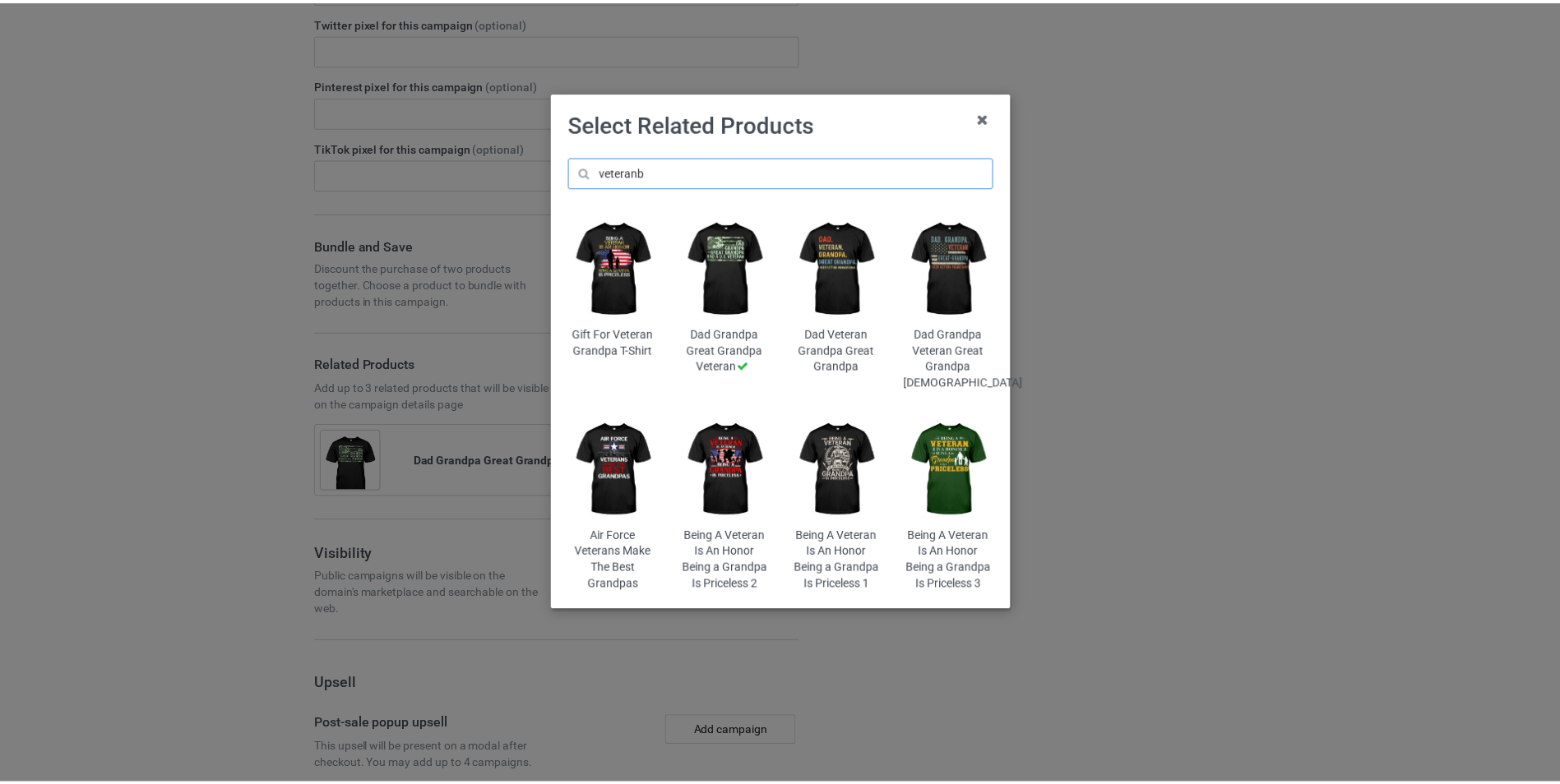
scroll to position [2739, 0]
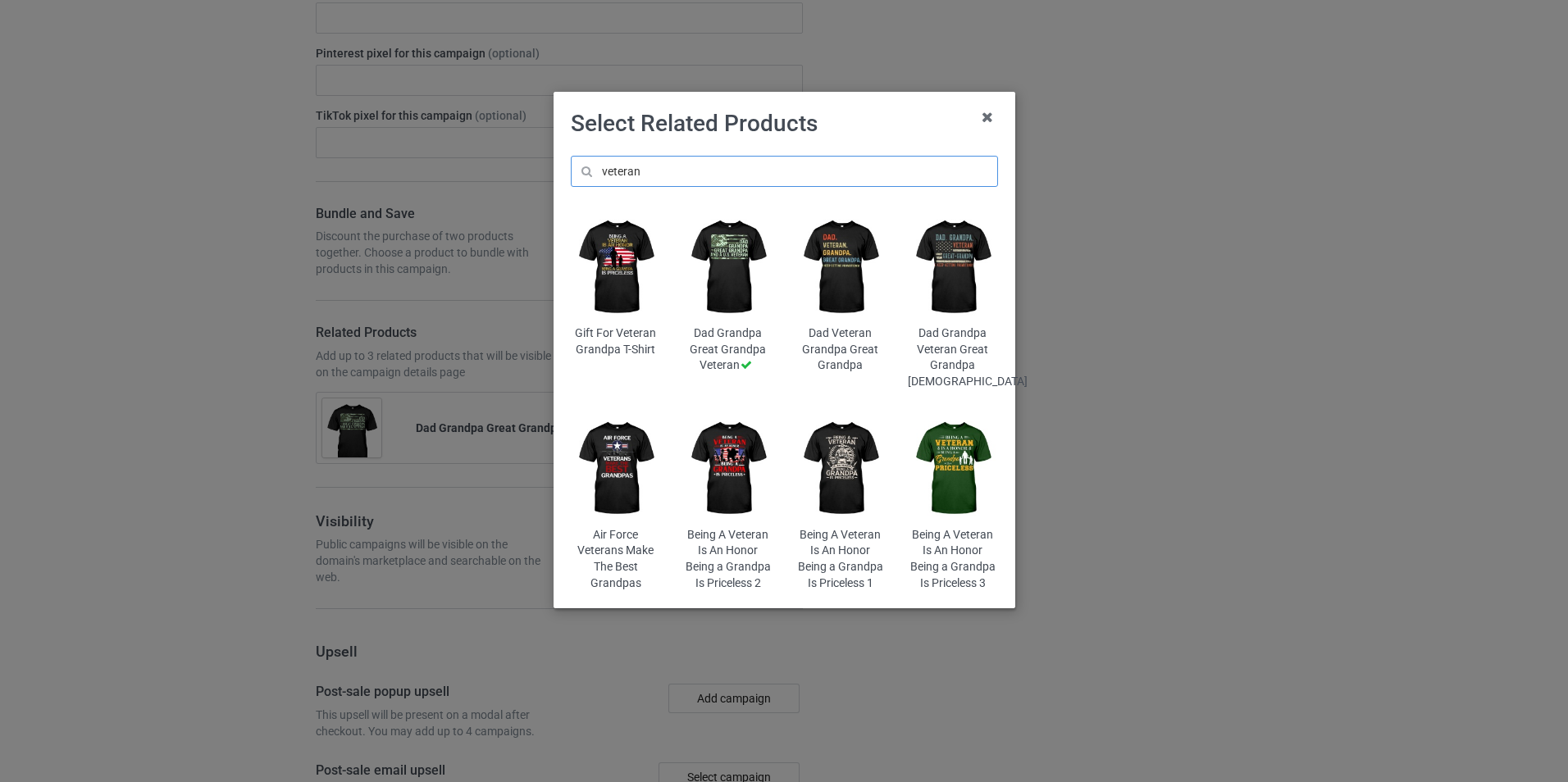
type input "veteran"
click at [930, 278] on img at bounding box center [952, 267] width 90 height 112
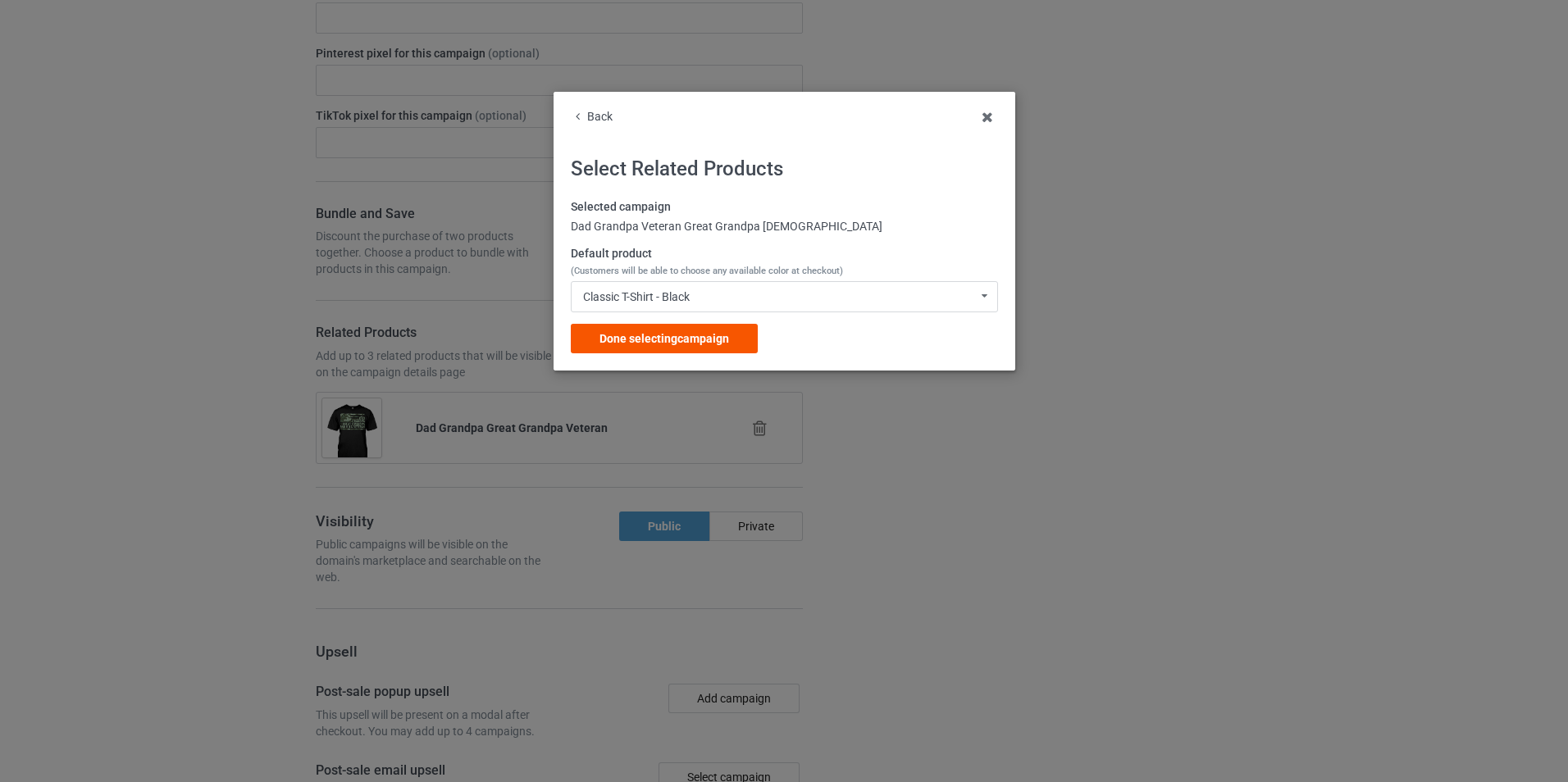
click at [699, 336] on span "Done selecting campaign" at bounding box center [664, 338] width 129 height 13
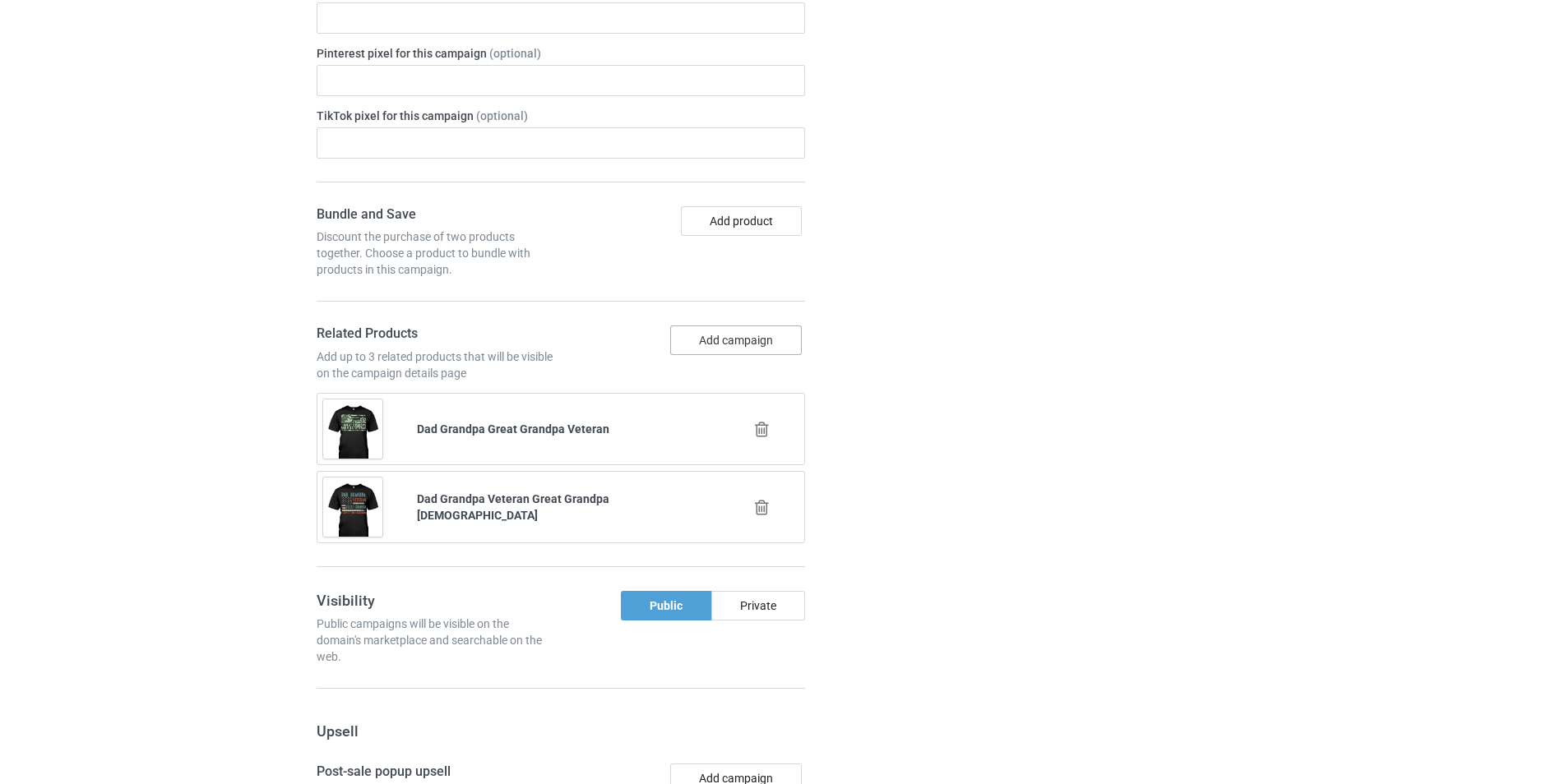
click at [749, 343] on button "Add campaign" at bounding box center [736, 341] width 132 height 30
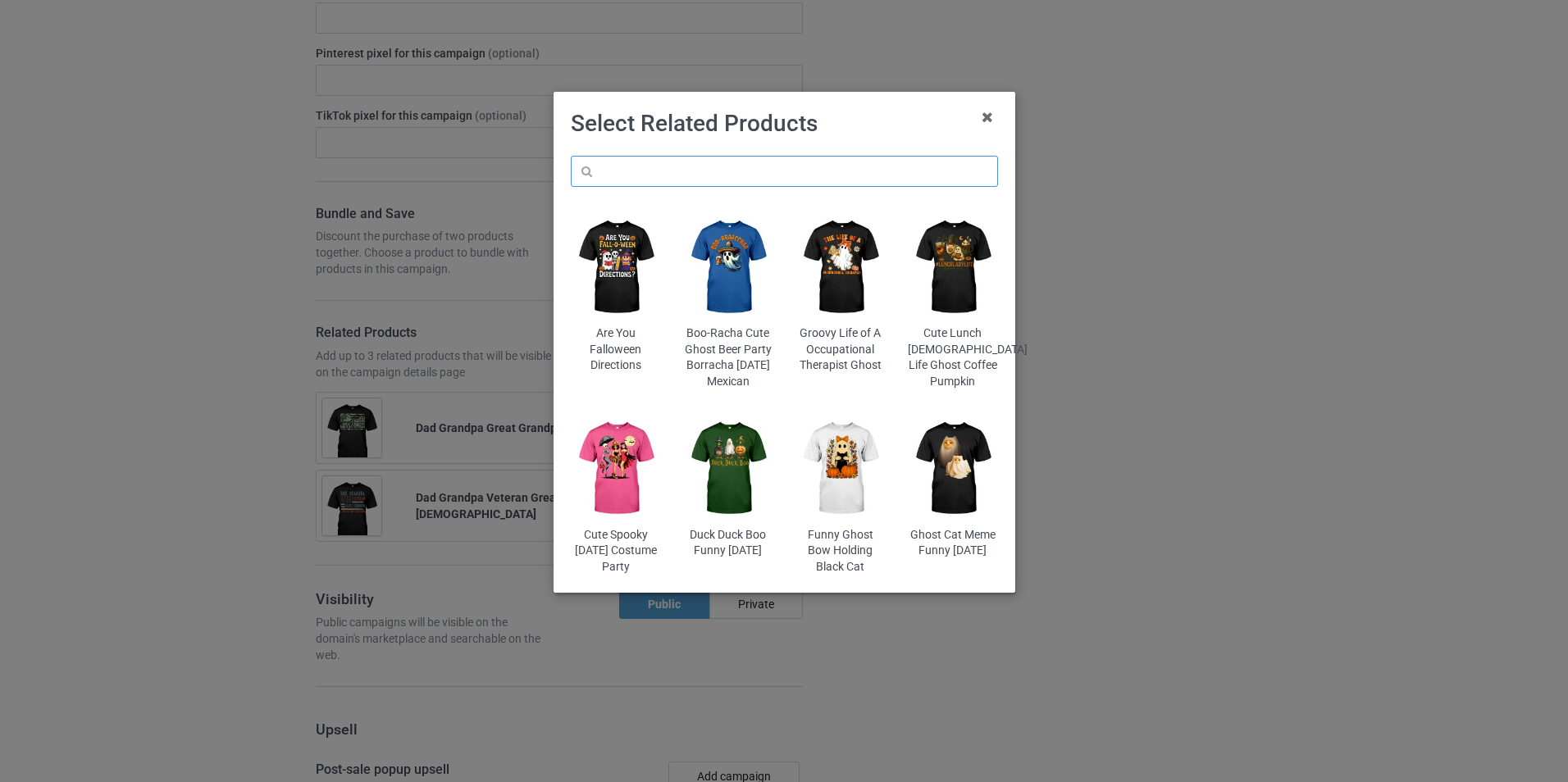
click at [771, 174] on input "text" at bounding box center [784, 172] width 428 height 32
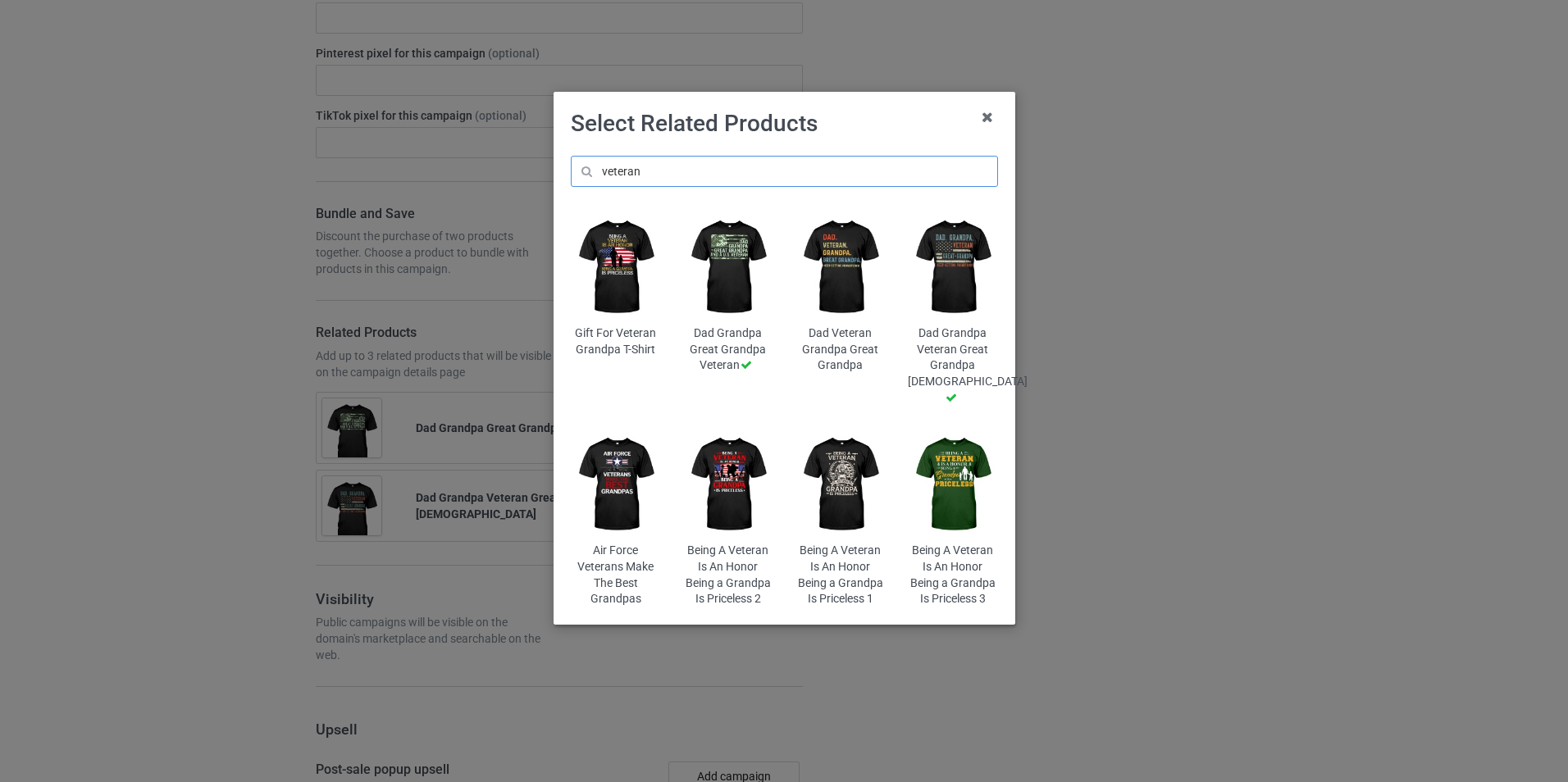
type input "veteran"
click at [596, 486] on img at bounding box center [615, 484] width 90 height 112
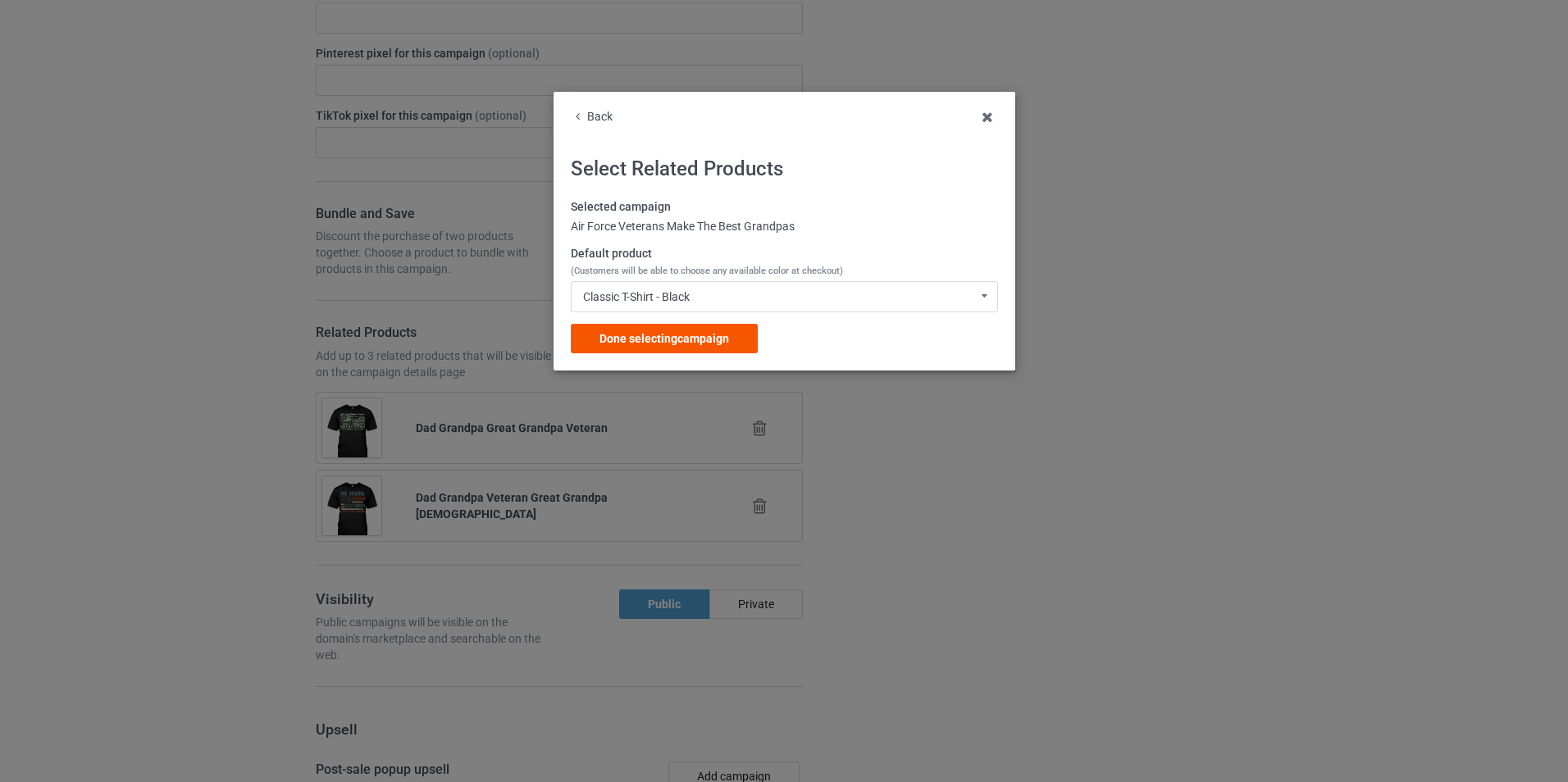
click at [710, 344] on span "Done selecting campaign" at bounding box center [664, 338] width 129 height 13
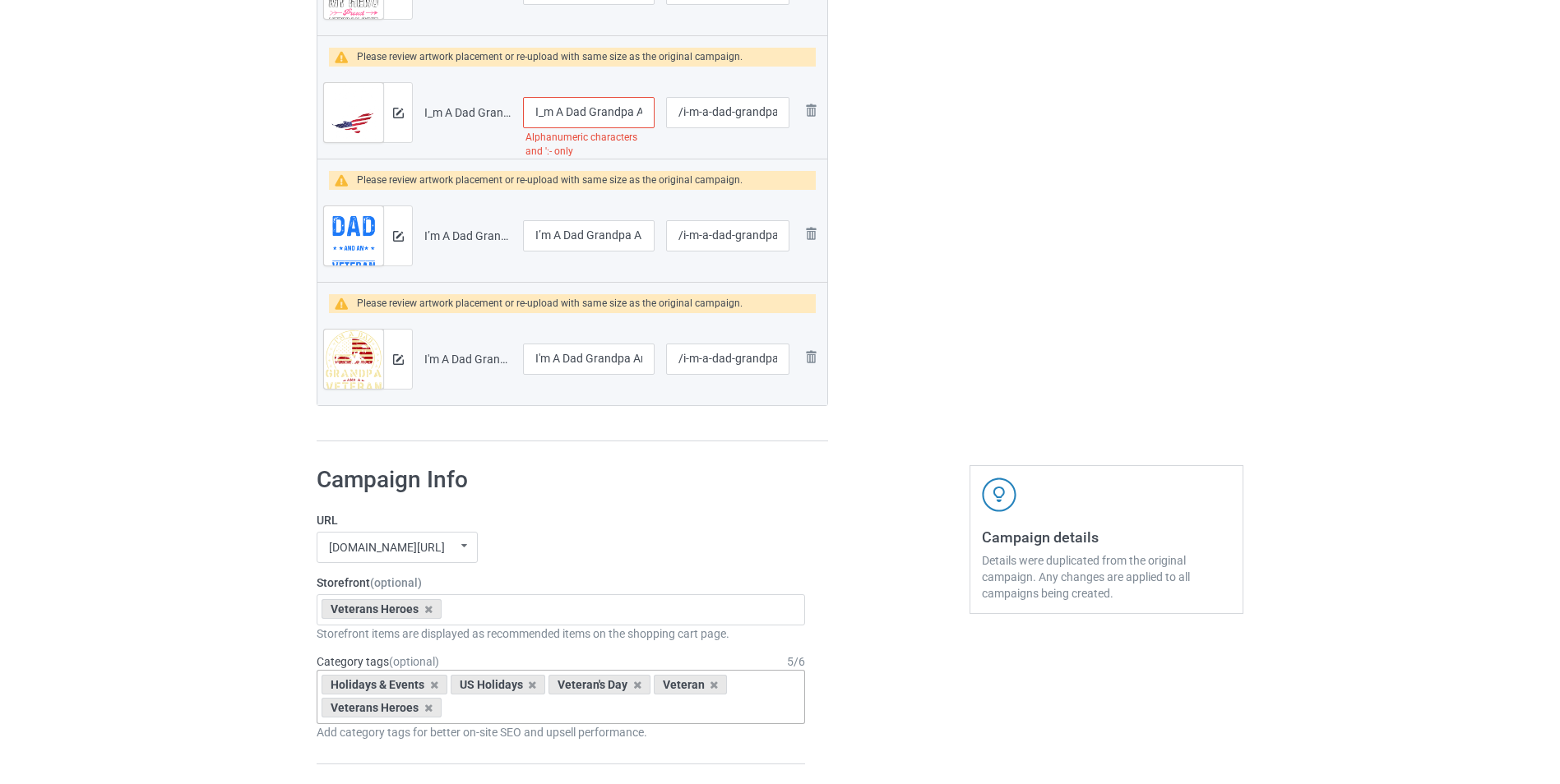
scroll to position [1753, 0]
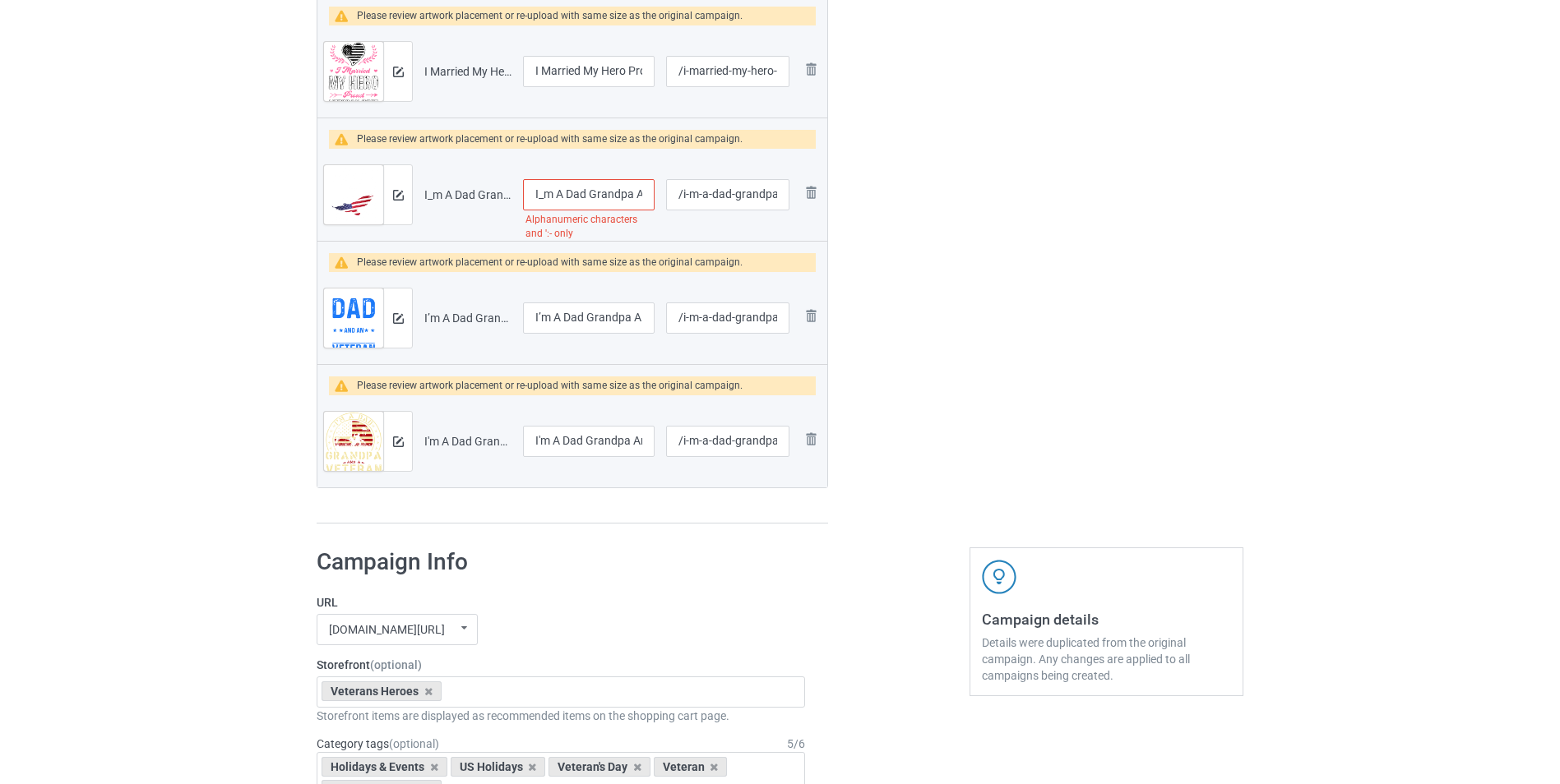
click at [604, 197] on input "I_m A Dad Grandpa And A Veteran" at bounding box center [588, 195] width 132 height 32
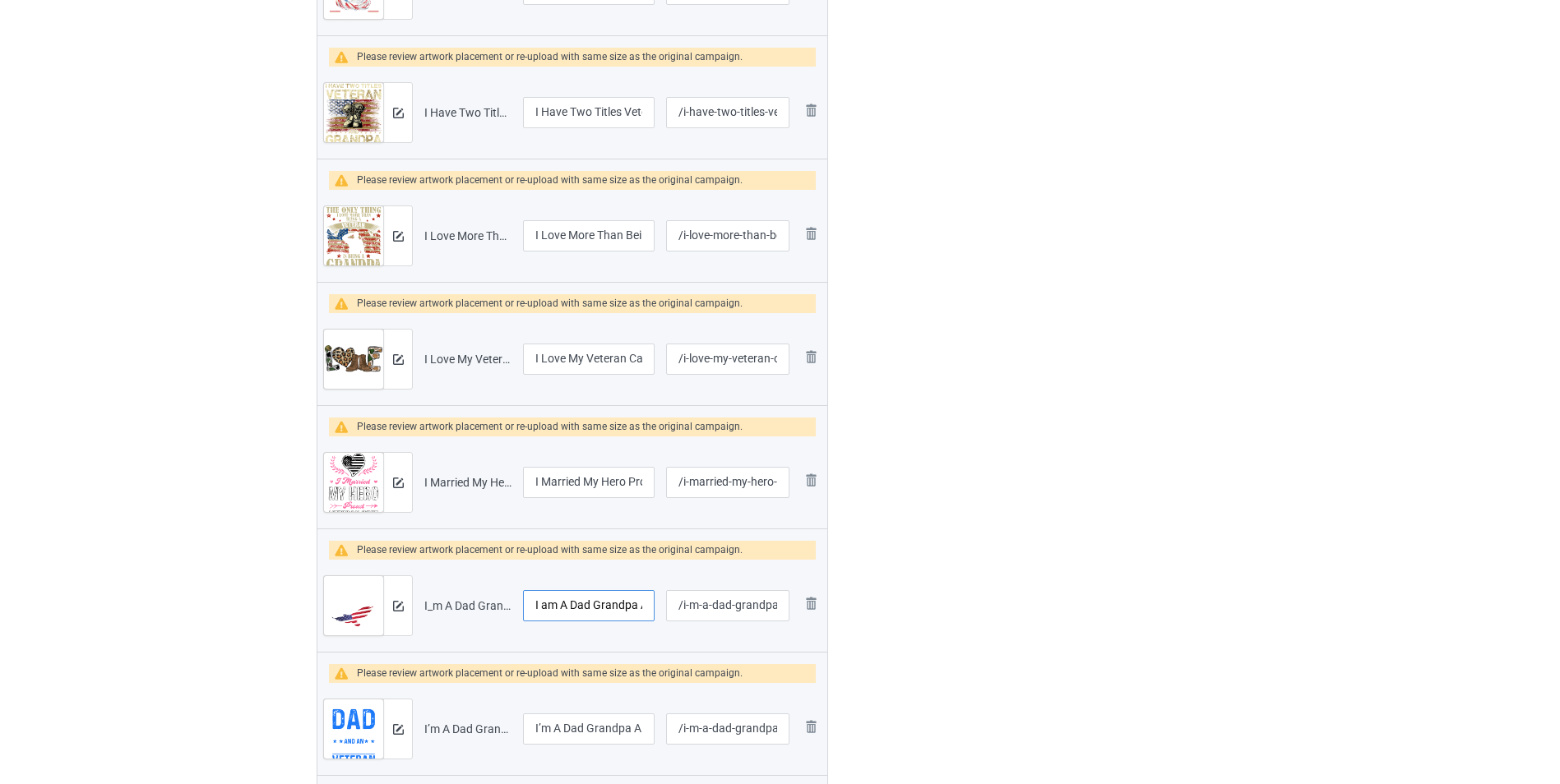
scroll to position [1423, 0]
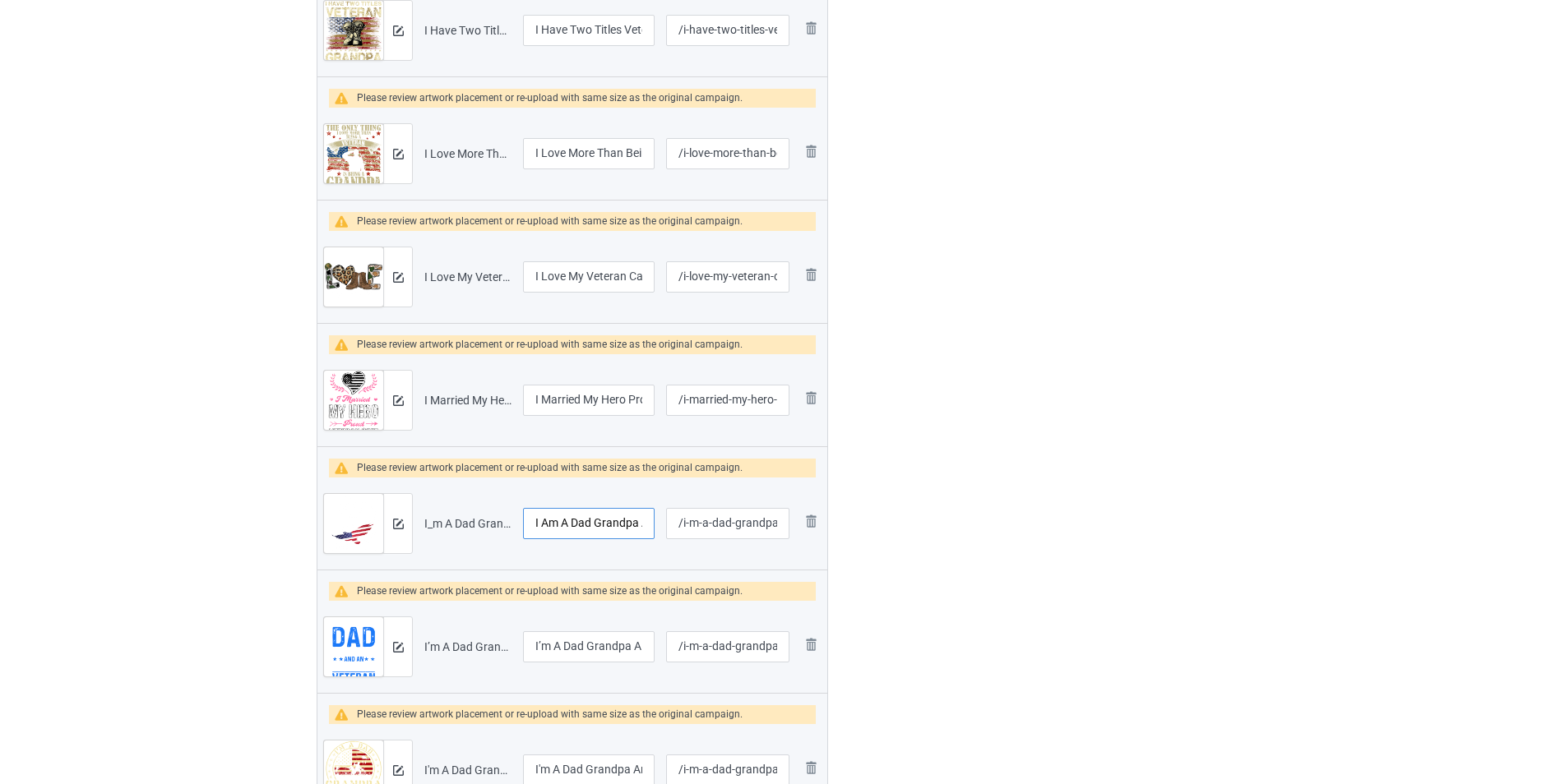
type input "I Am A Dad Grandpa And A Veteran"
click at [538, 644] on input "I’m A Dad Grandpa Air Force Veteran" at bounding box center [588, 647] width 132 height 32
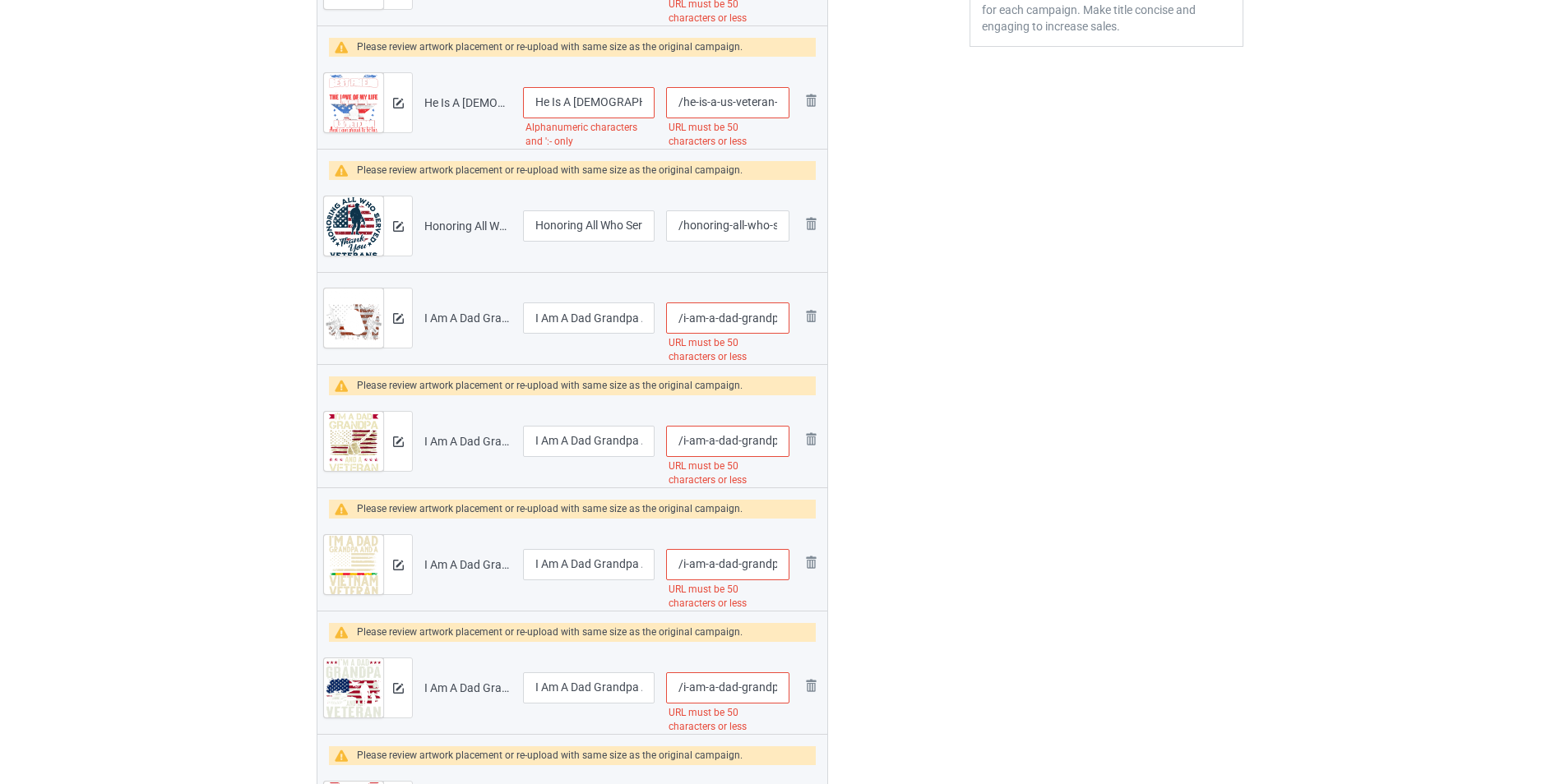
scroll to position [438, 0]
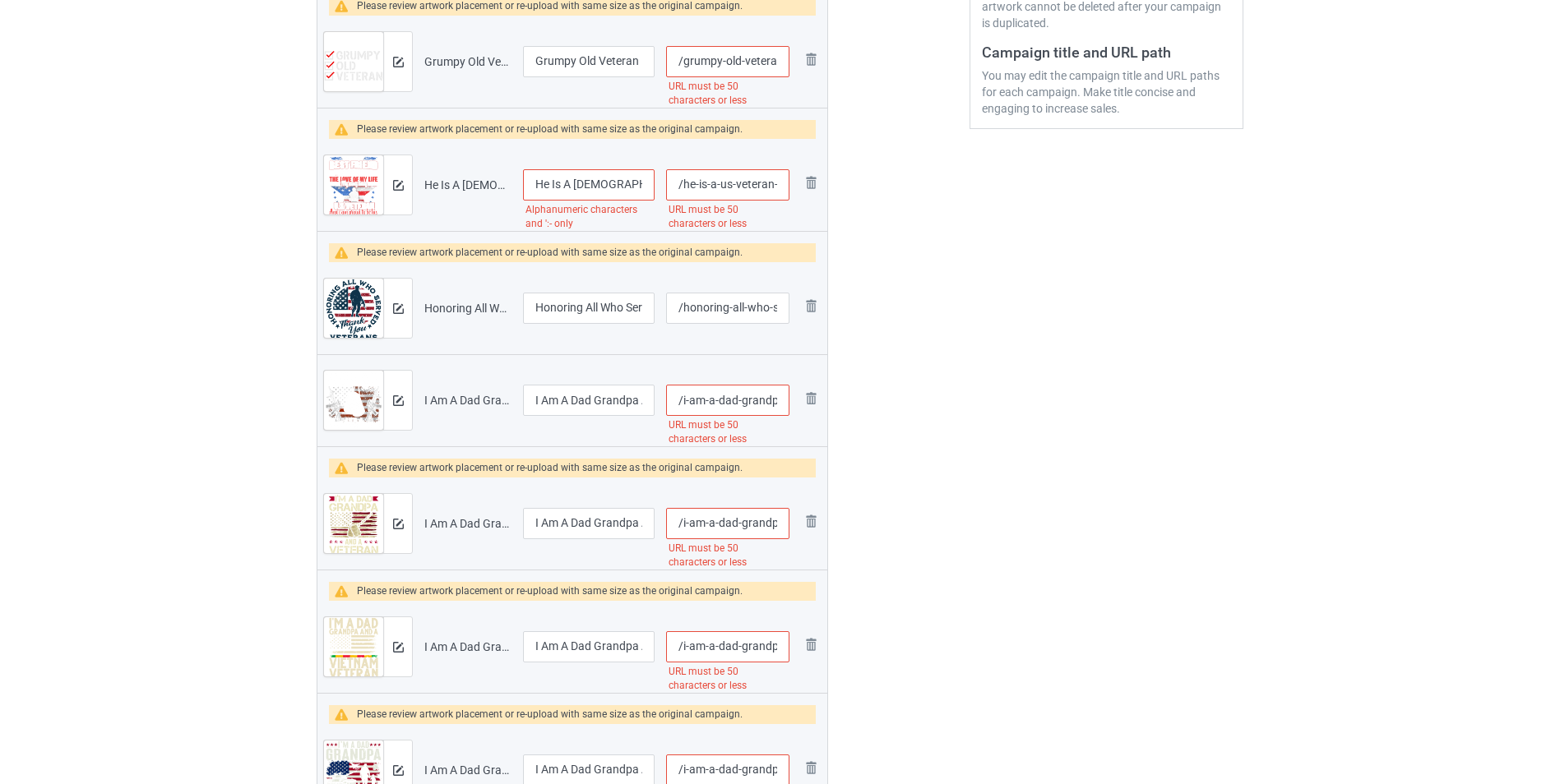
click at [752, 62] on input "/grumpy-old-veteran-funny-military-veteran-grandpa-dad-mom-women-men-t-shirt" at bounding box center [728, 62] width 124 height 32
click at [770, 66] on input "/grumpy-old-veteran-funny-military-veteran-grandpa-dad-mom-women-men-t-shirt" at bounding box center [728, 62] width 124 height 32
click at [603, 71] on input "Grumpy Old Veteran Funny Military Veteran Grandpa Dad Mom Women Men T-Shirt" at bounding box center [588, 62] width 132 height 32
click at [719, 61] on input "/grumpy-old-veteran-funny-military-veteran-grandpa-dad-mom" at bounding box center [728, 62] width 124 height 32
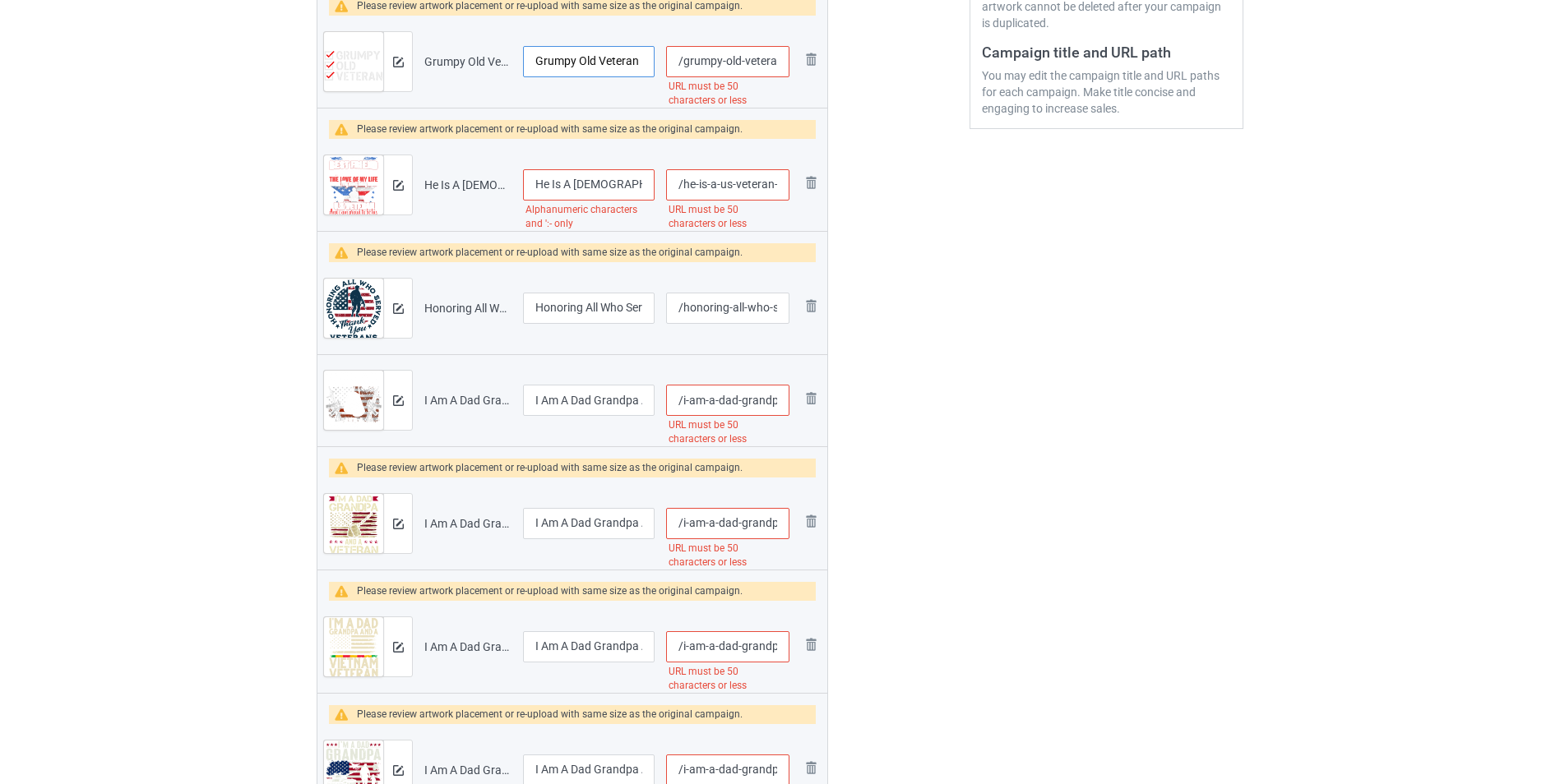
click at [639, 64] on input "Grumpy Old Veteran Funny Military Veteran Grandpa Dad Mom Women Men T-Shirt" at bounding box center [588, 62] width 132 height 32
click at [745, 64] on input "/grumpy-old-veteran-funny-military-veteran-grandpa-dad-mom" at bounding box center [728, 62] width 124 height 32
click at [771, 59] on input "/grumpy-old-veteran-funny-military-veteran-grandpa-dad-mom" at bounding box center [728, 62] width 124 height 32
type input "/grumpy-old-veteran-funny-military-veteran-grandpa"
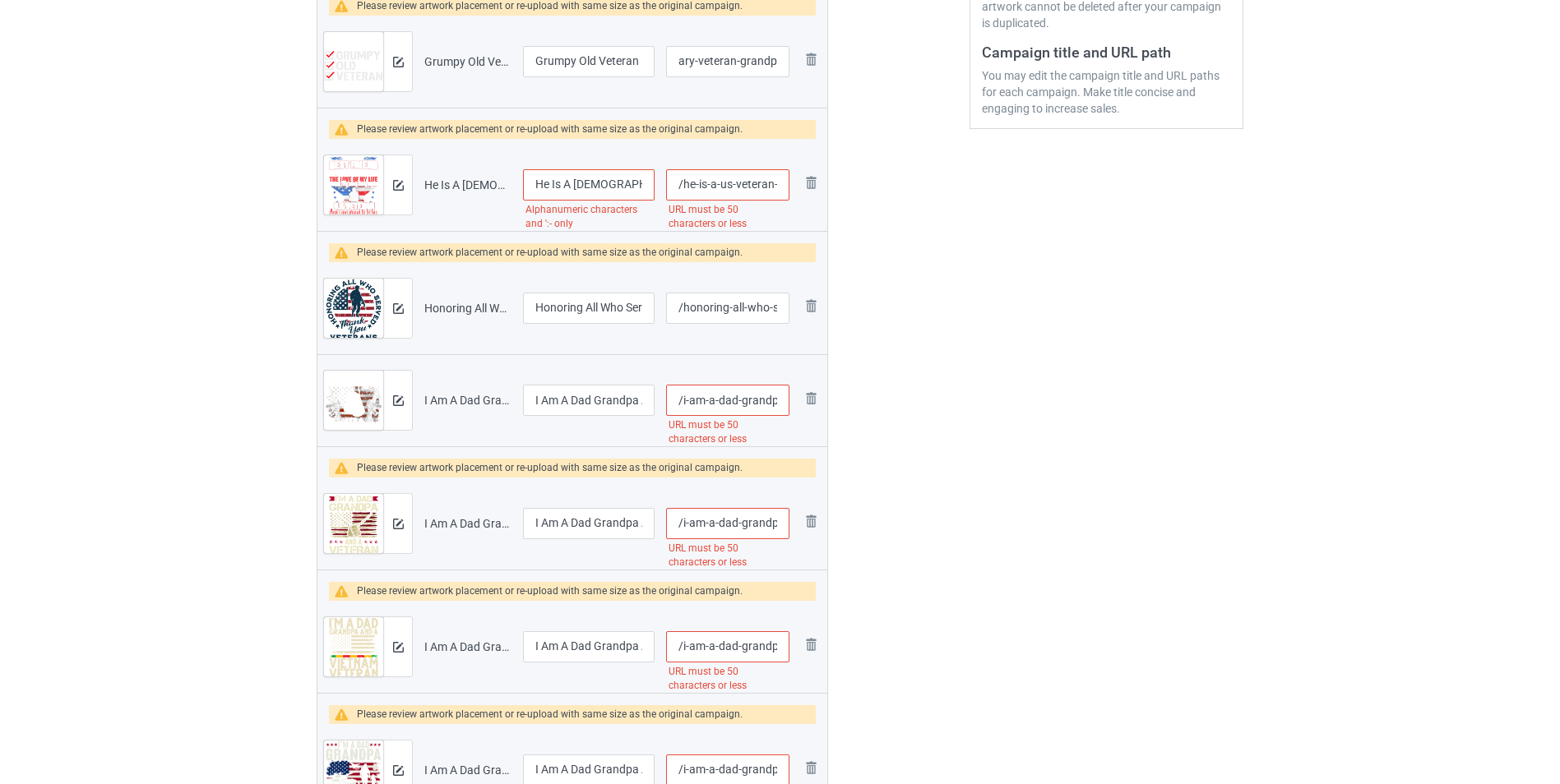
click at [571, 188] on input "He Is A US Veteran And I_m Proud To Be His Wife T-Shirt" at bounding box center [588, 185] width 132 height 32
click at [609, 187] on input "He Is A US Veteran And I_m Proud To Be His Wife T-Shirt" at bounding box center [588, 185] width 132 height 32
click at [695, 187] on input "/he-is-a-us-veteran-and-i-m-proud-to-be-his-wife-t-shirt" at bounding box center [728, 185] width 124 height 32
click at [633, 185] on input "He Is A US Veteran And I_m Proud To Be His Wife T-Shirt" at bounding box center [588, 185] width 132 height 32
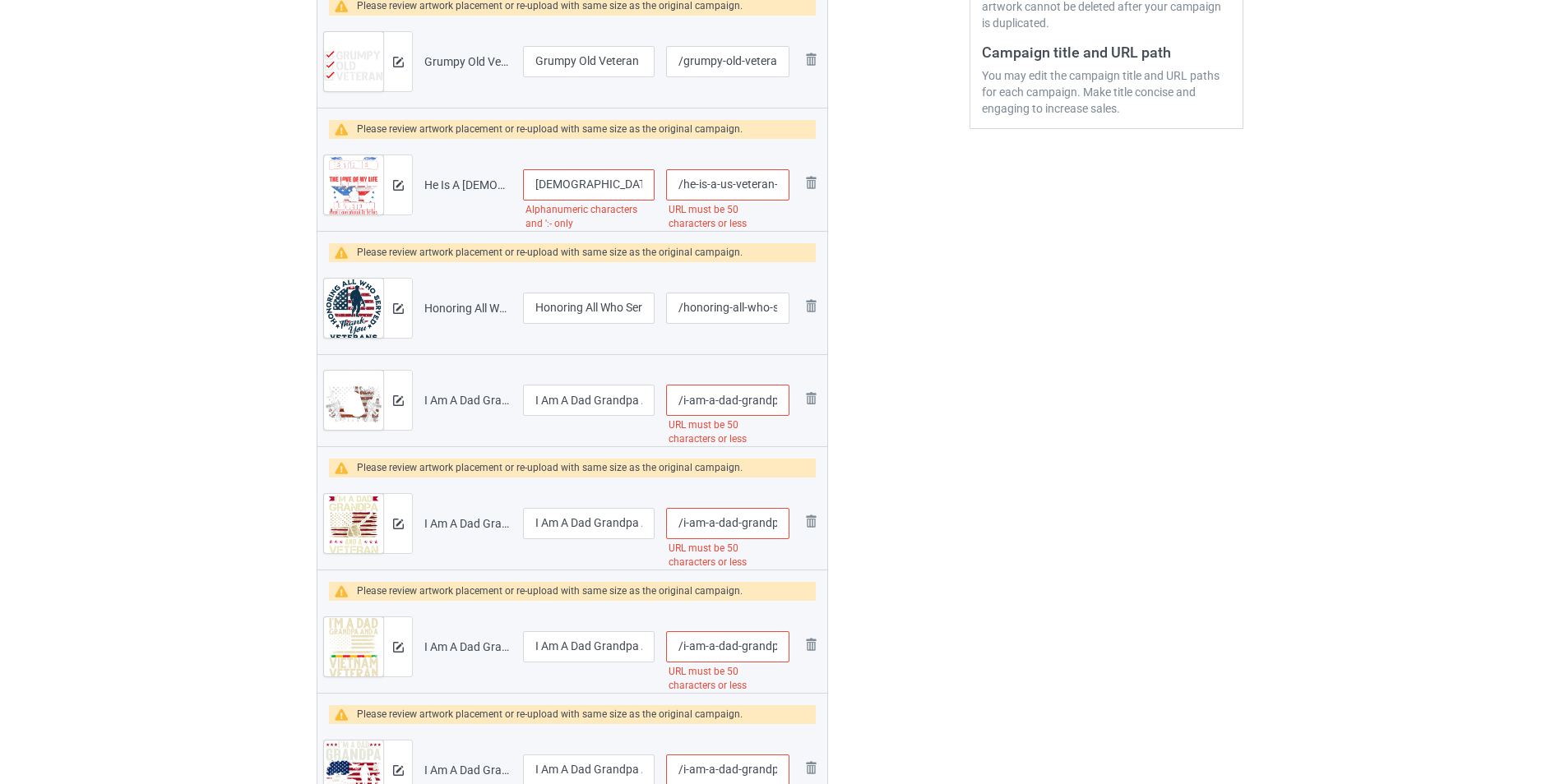
scroll to position [0, 49]
type input "He Is A US Veteran And I Am Proud To Be His Wife T-Shirt"
click at [738, 185] on input "/he-is-a-us-veteran-and-i-m-proud-to-be-his-wife-t-shirt" at bounding box center [728, 185] width 124 height 32
click at [765, 185] on input "/he-is-a-us-veteran-and-i-m-proud-to-be-his-wife-t-shirt" at bounding box center [728, 185] width 124 height 32
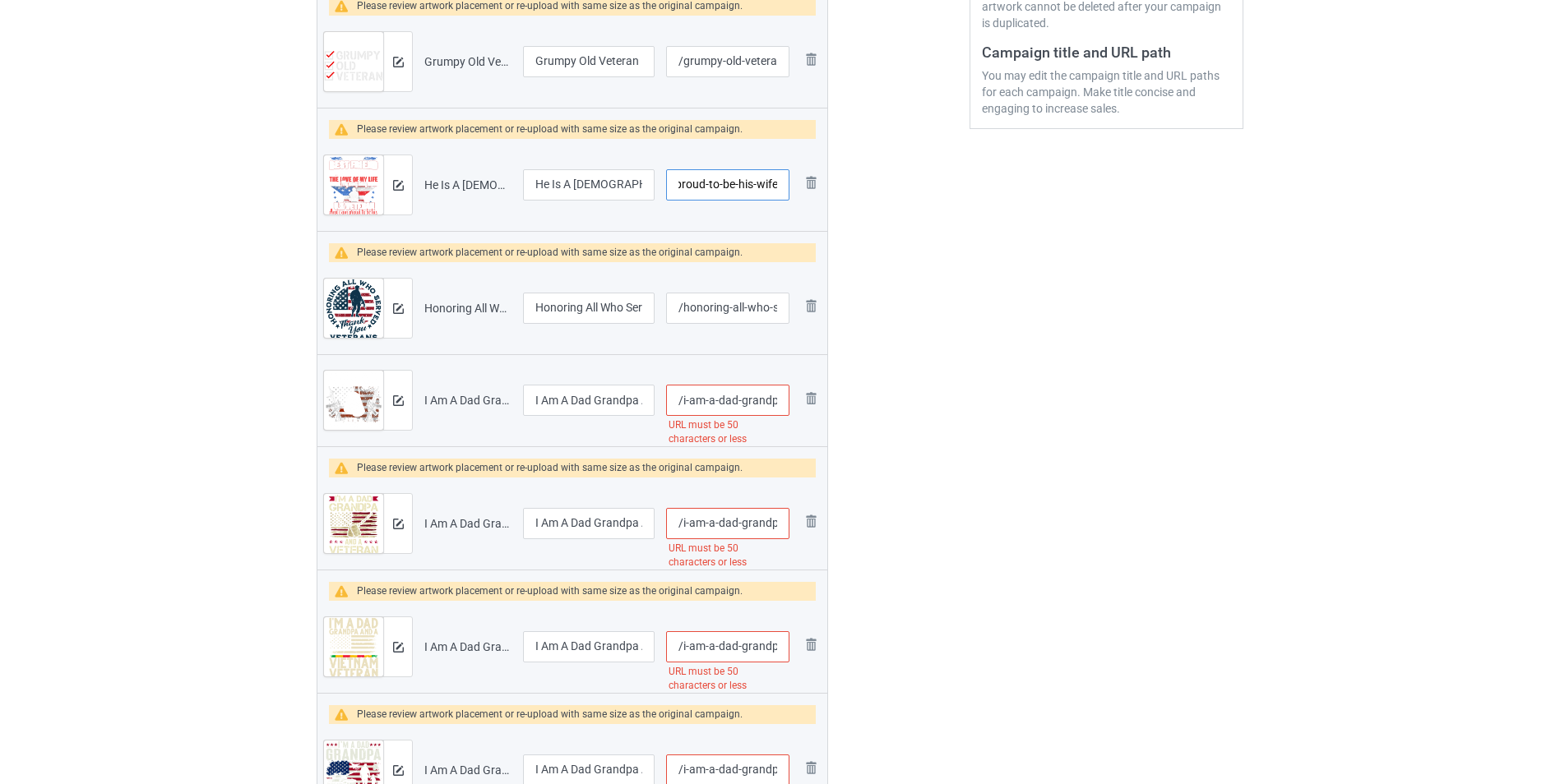
scroll to position [0, 143]
type input "/he-is-a-us-veteran-and-i-m-proud-to-be-his-wife"
click at [770, 400] on input "/i-am-a-dad-grandpa-and-a-veteran-nothing-scares-me-1" at bounding box center [728, 401] width 124 height 32
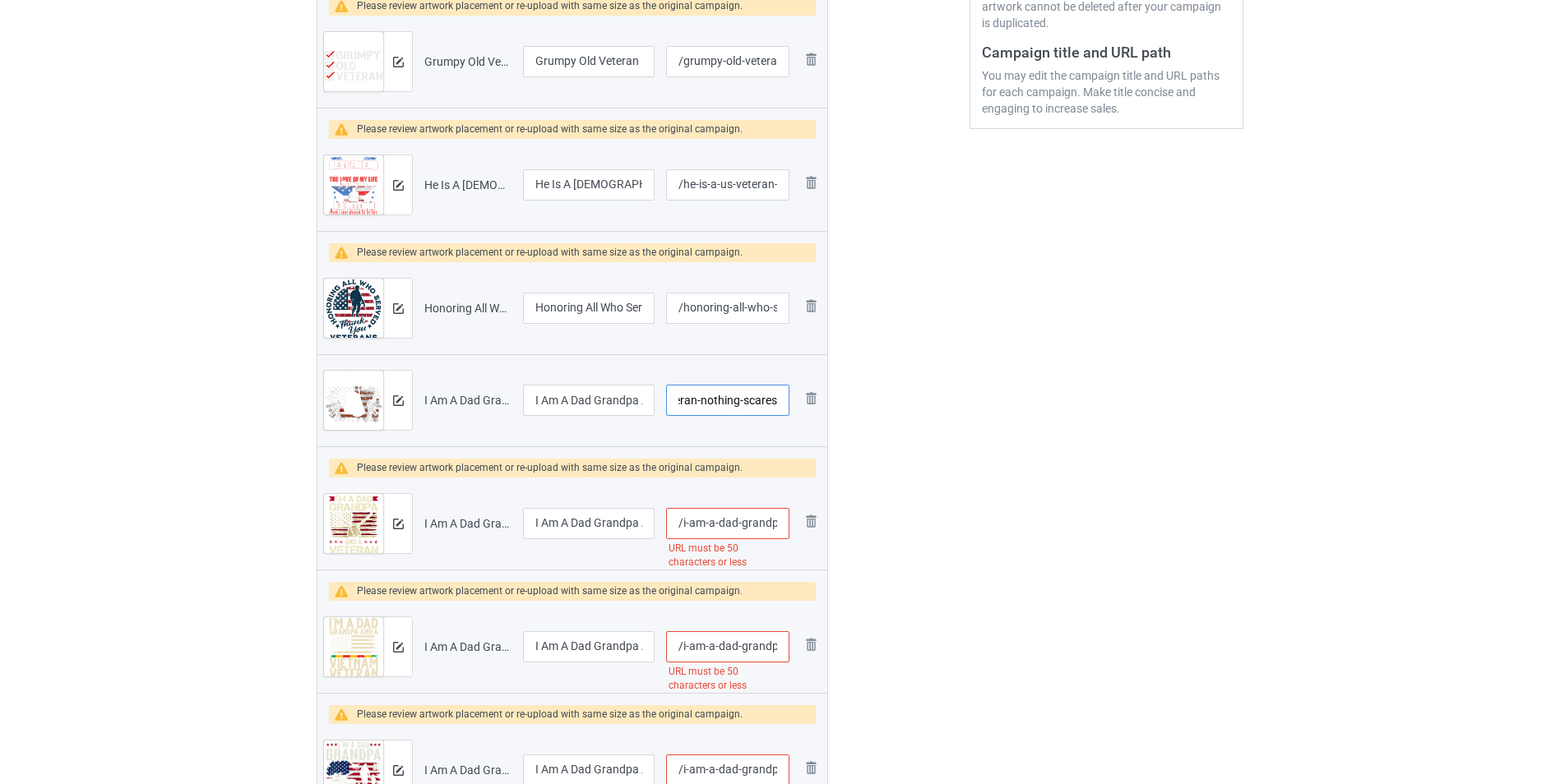
type input "/i-am-a-dad-grandpa-and-a-veteran-nothing-scares1"
click at [773, 531] on input "/i-am-a-dad-grandpa-and-a-veteran-nothing-scares-me-2" at bounding box center [728, 524] width 124 height 32
type input "/i-am-a-dad-grandpa-and-a-veteran-nothing-scares2"
click at [761, 651] on input "/i-am-a-dad-grandpa-and-a-veteran-nothing-scares-me-3" at bounding box center [728, 647] width 124 height 32
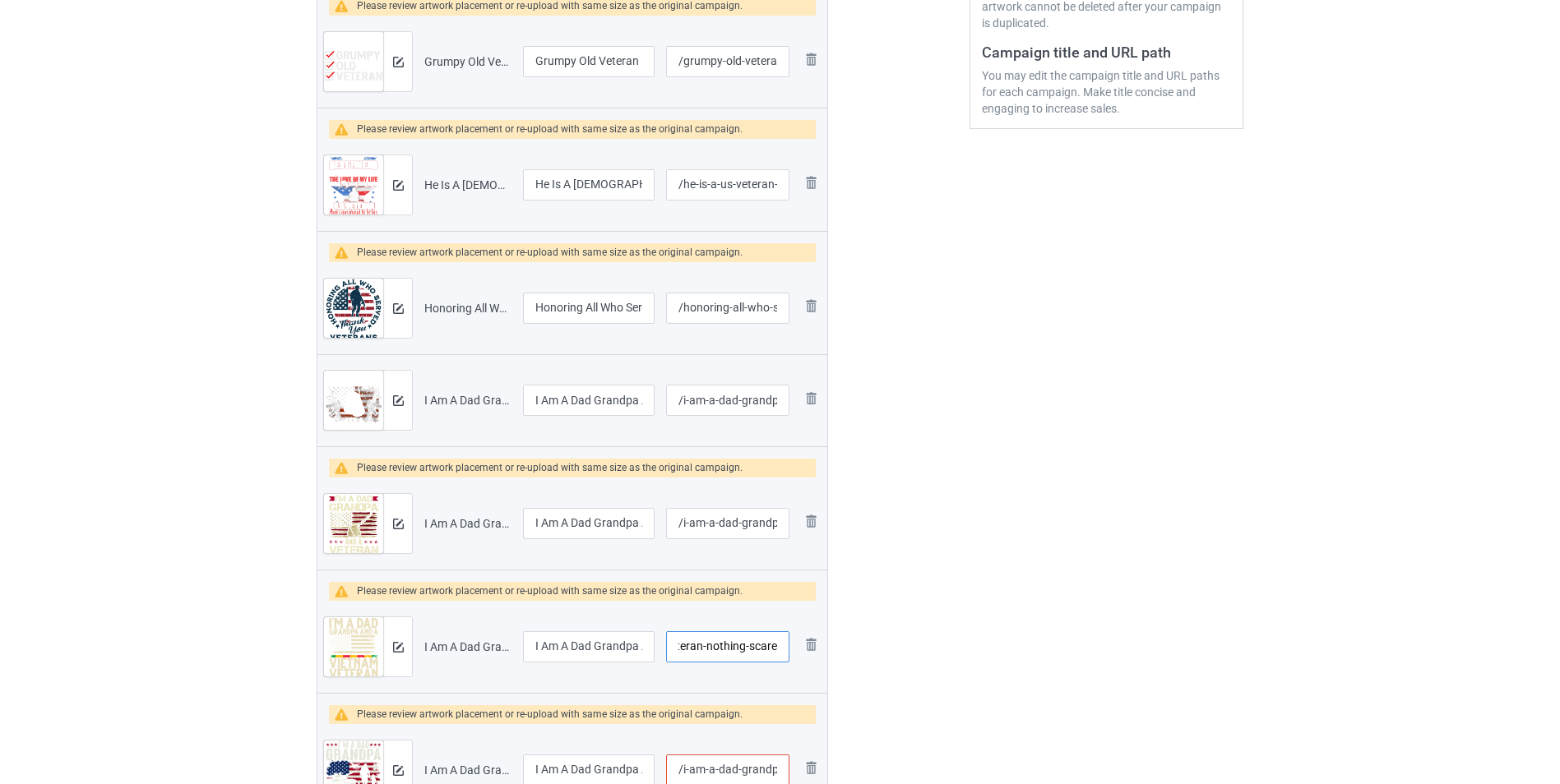
scroll to position [520, 0]
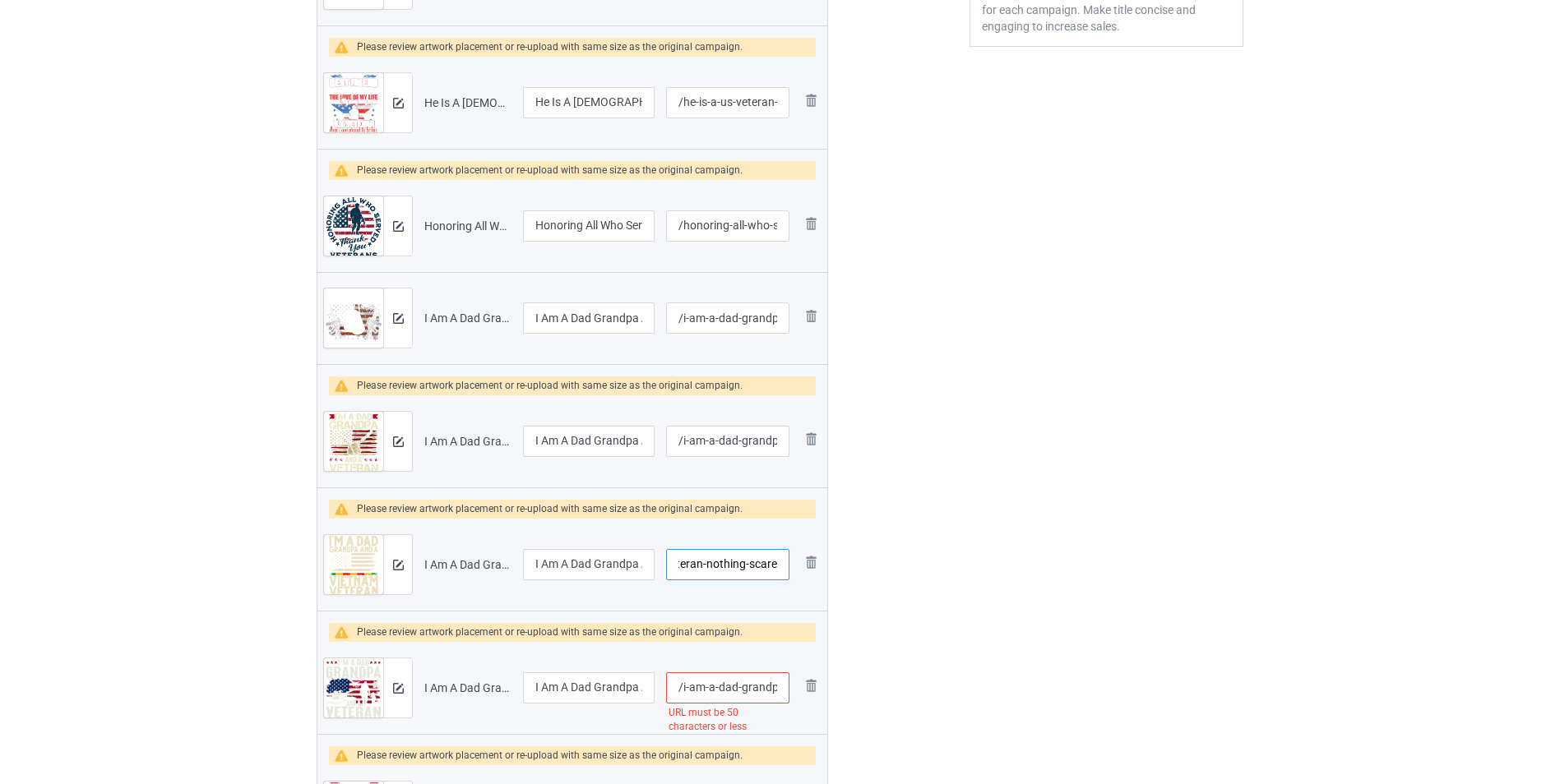
type input "/i-am-a-dad-grandpa-and-a-veteran-nothing-scare3"
click at [765, 687] on input "/i-am-a-dad-grandpa-and-a-veteran-nothing-scares-me-4" at bounding box center [728, 688] width 124 height 32
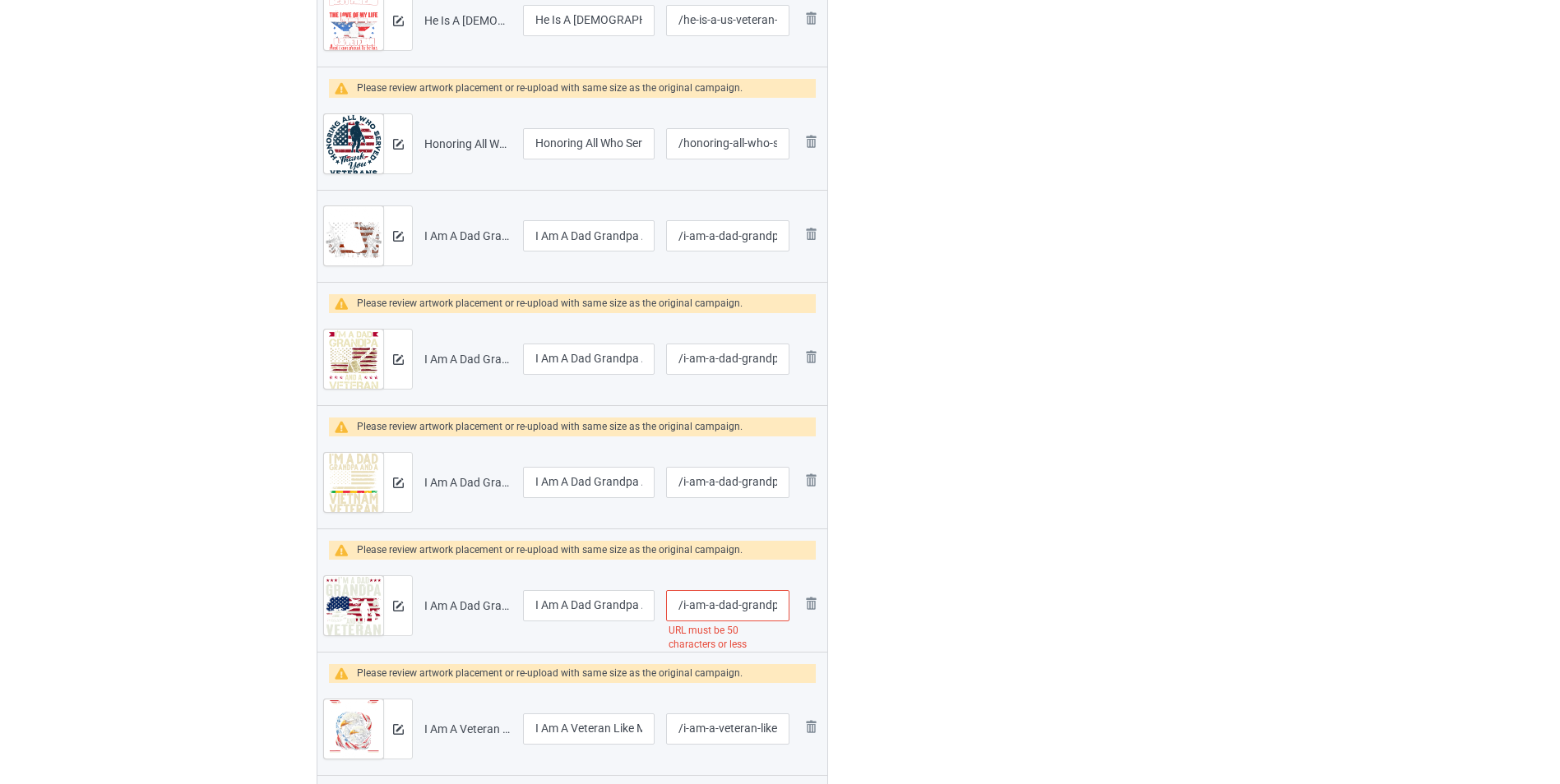
scroll to position [0, 185]
click at [769, 607] on input "/i-am-a-dad-grandpa-and-a-veteran-nothing-scares-me-4" at bounding box center [728, 606] width 124 height 32
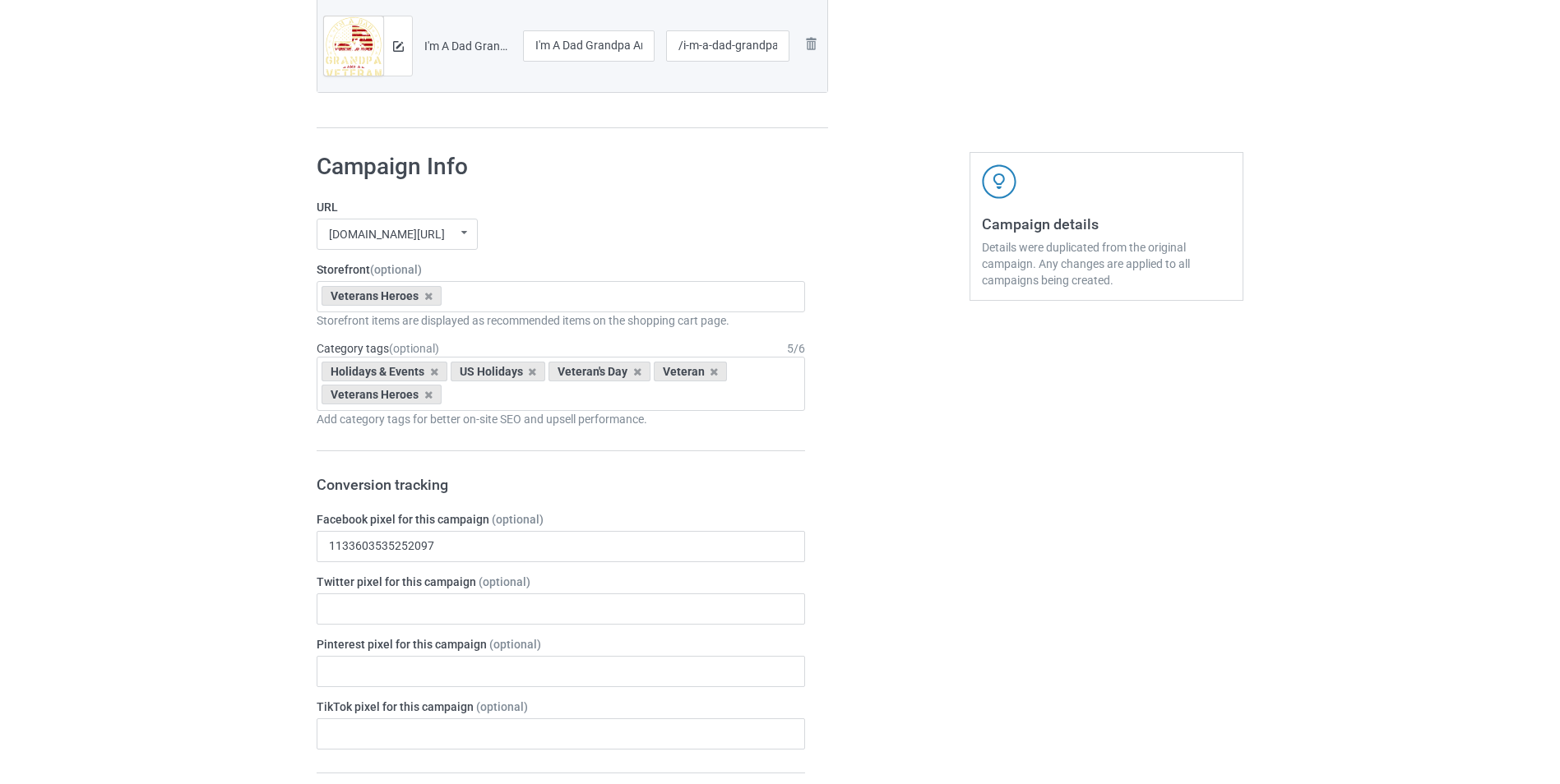
scroll to position [1819, 0]
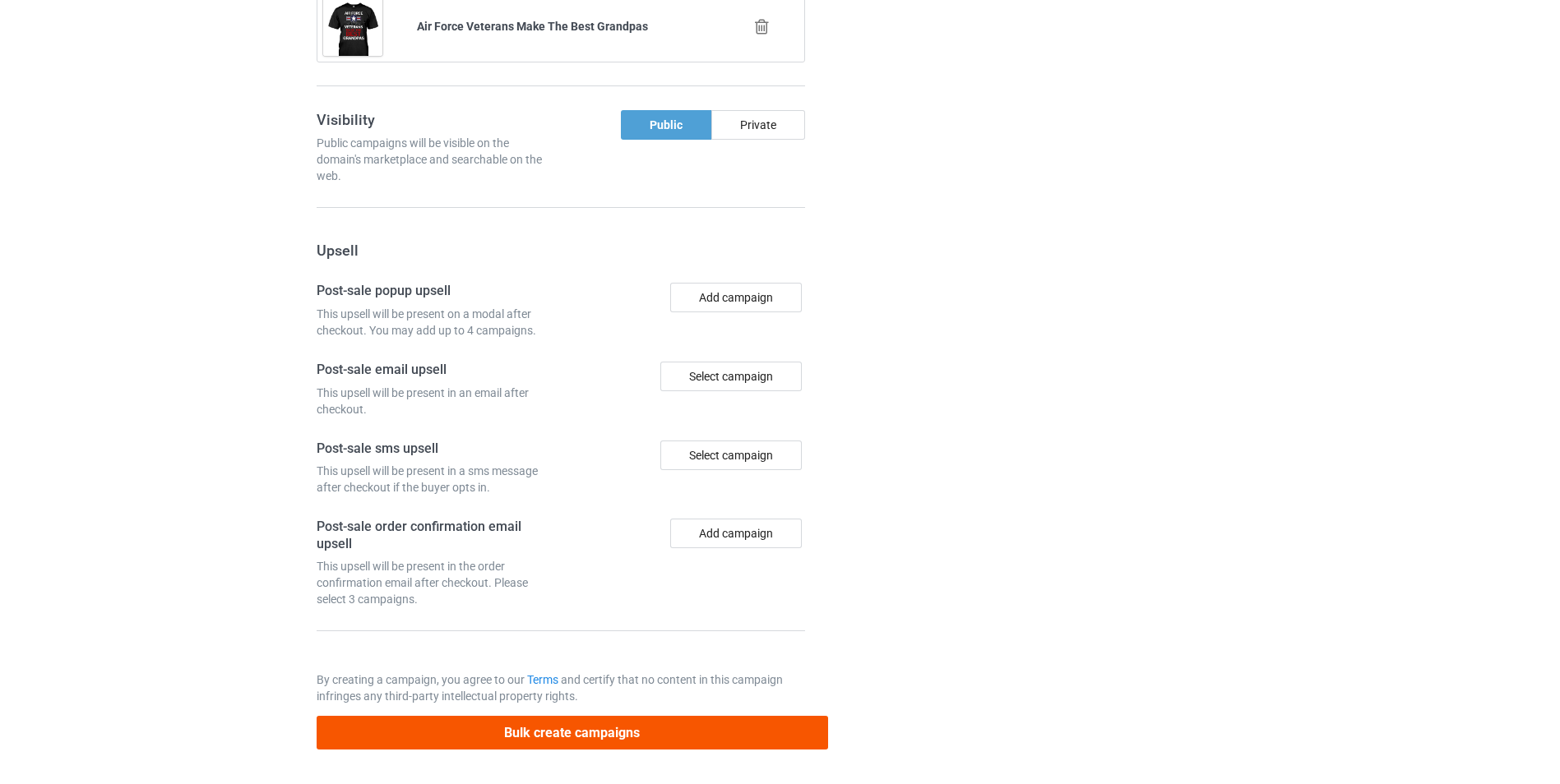
type input "/i-am-a-dad-grandpa-and-a-veteran-nothing-scares4"
click at [572, 722] on button "Bulk create campaigns" at bounding box center [572, 733] width 512 height 34
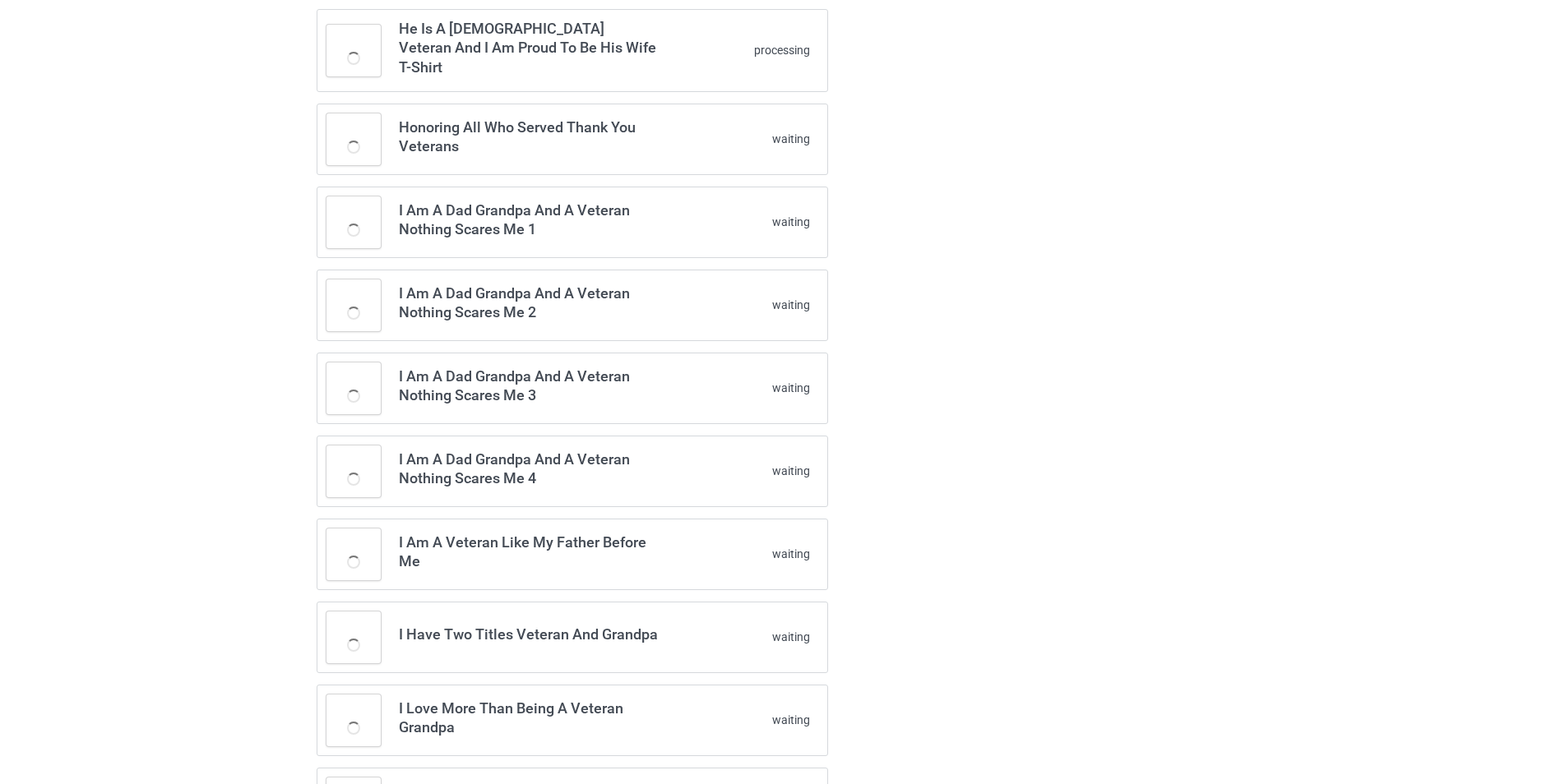
scroll to position [0, 0]
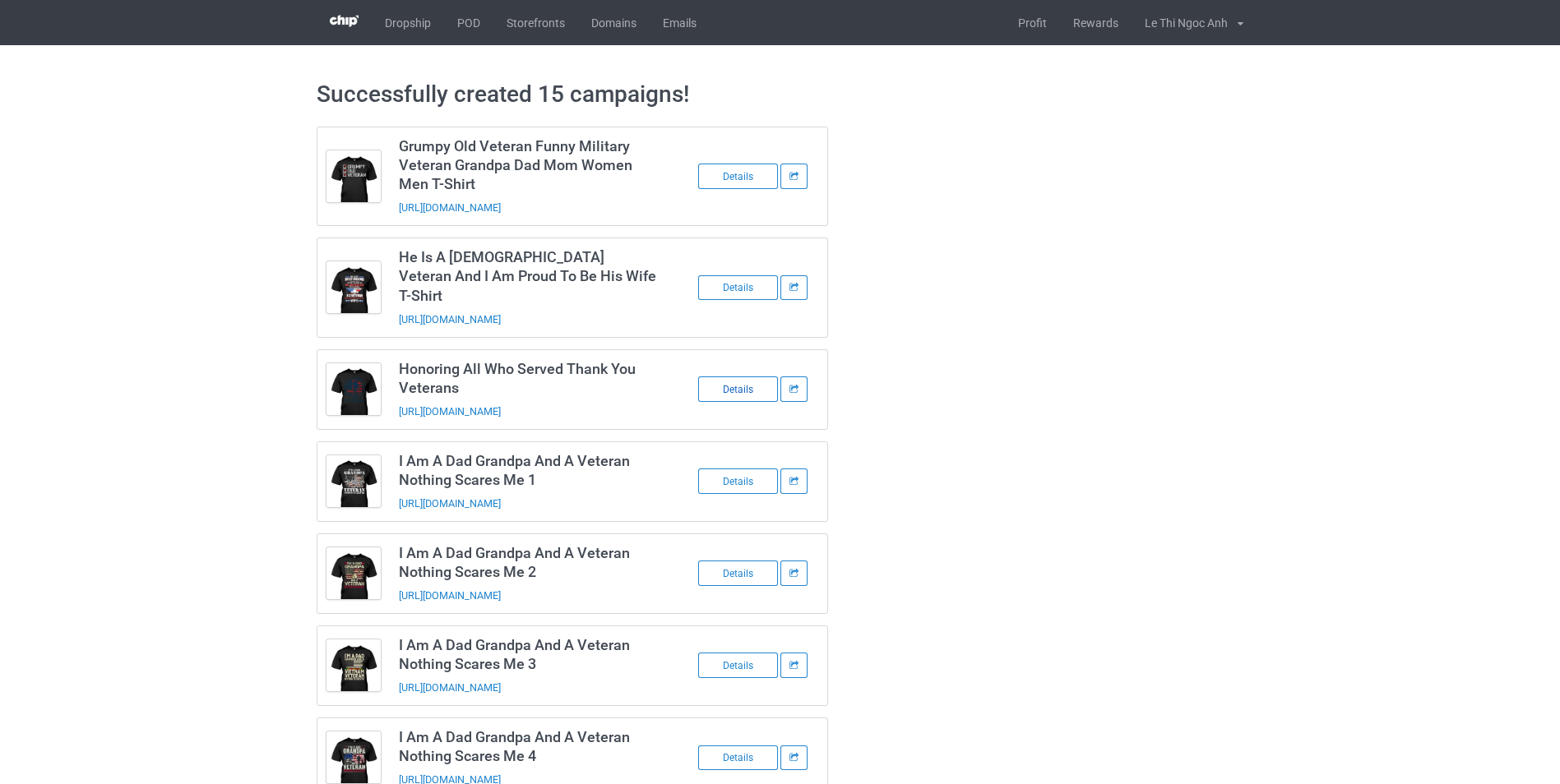
click at [739, 376] on div "Details" at bounding box center [738, 389] width 80 height 26
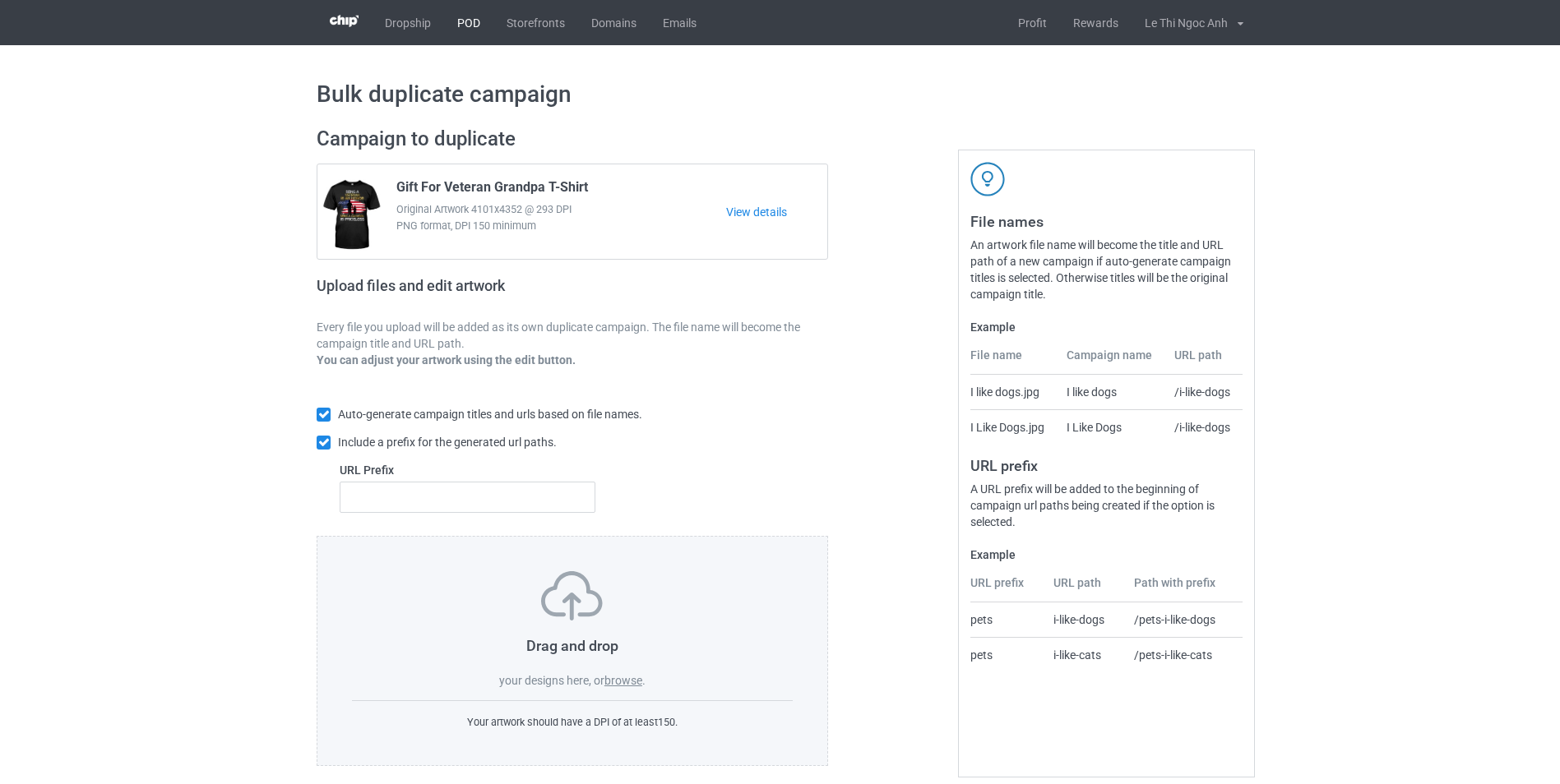
click at [466, 18] on link "POD" at bounding box center [468, 23] width 50 height 46
click at [628, 685] on label "browse" at bounding box center [623, 680] width 38 height 13
click at [0, 0] on input "browse" at bounding box center [0, 0] width 0 height 0
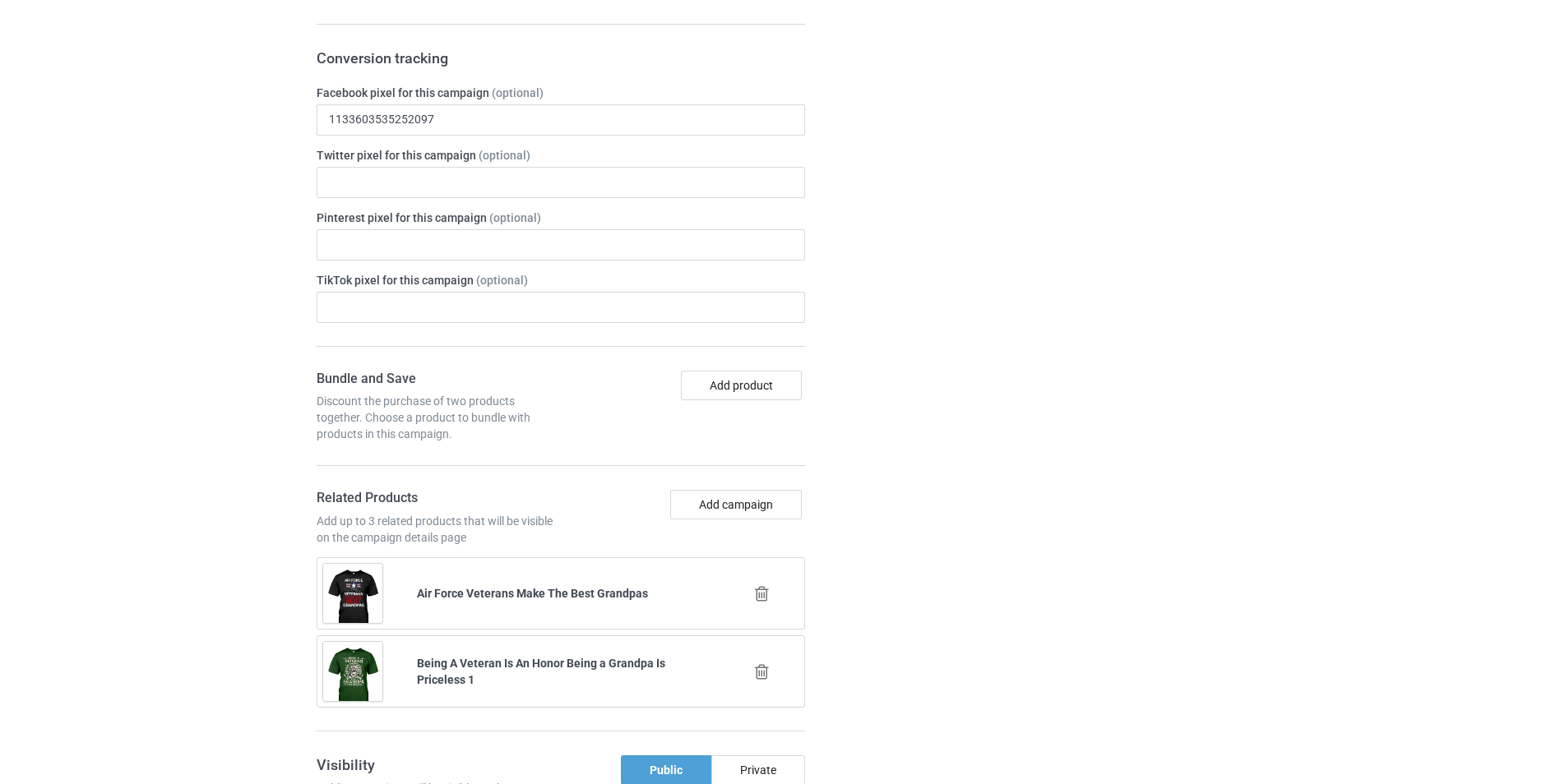
scroll to position [2302, 0]
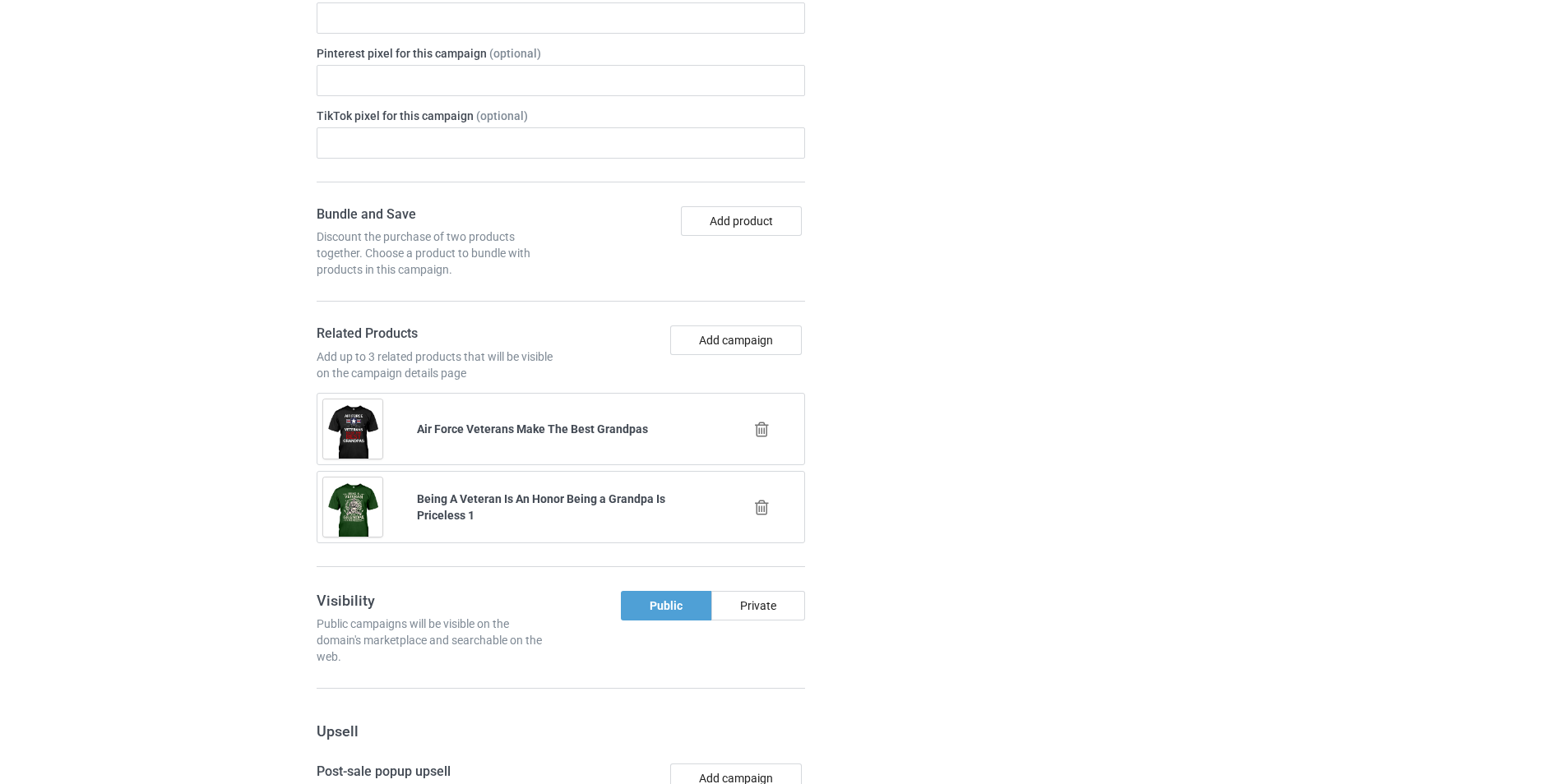
click at [767, 427] on icon at bounding box center [762, 429] width 21 height 17
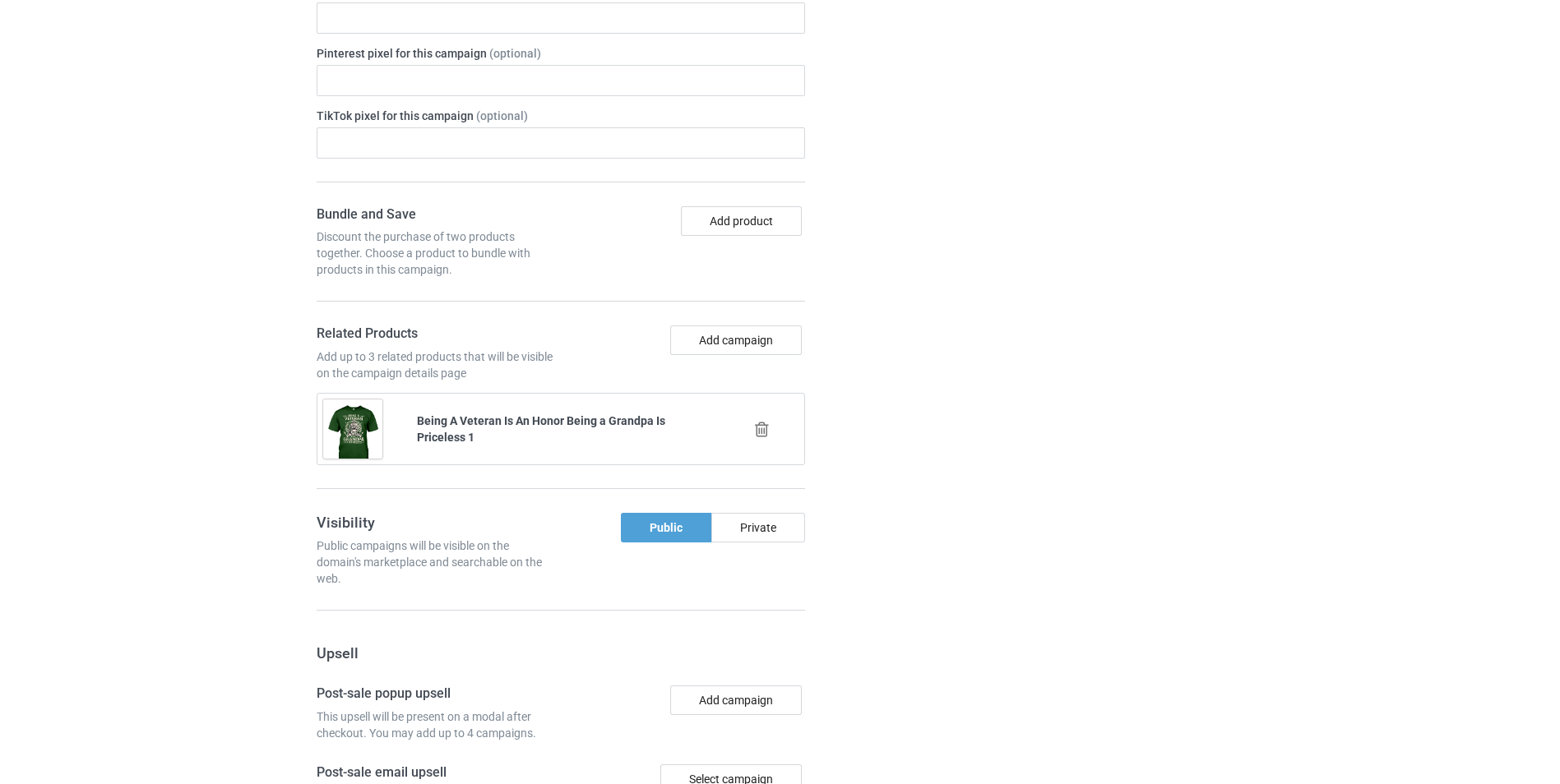
scroll to position [2631, 0]
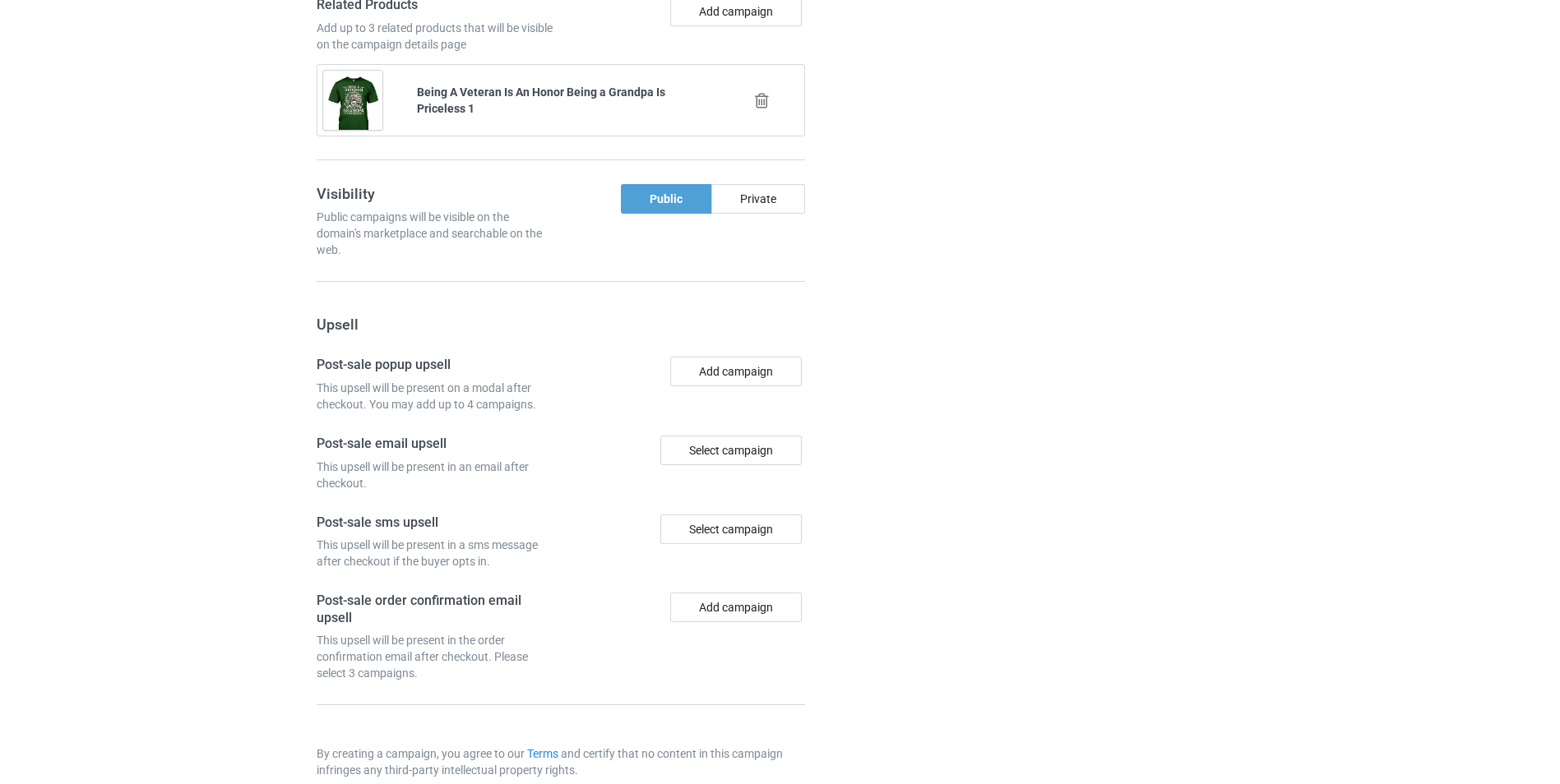
click at [763, 98] on icon at bounding box center [762, 100] width 21 height 17
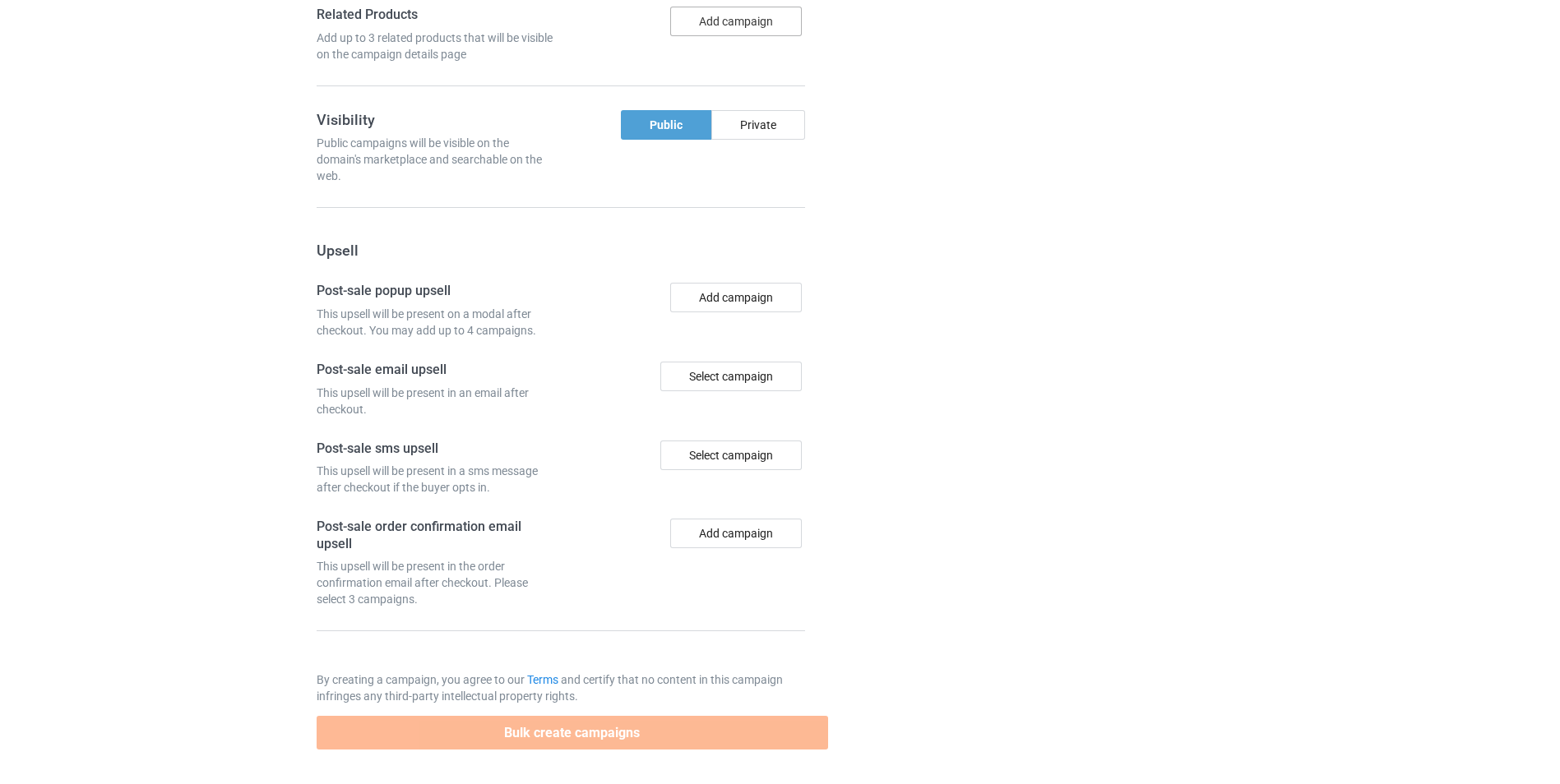
click at [758, 24] on button "Add campaign" at bounding box center [736, 22] width 132 height 30
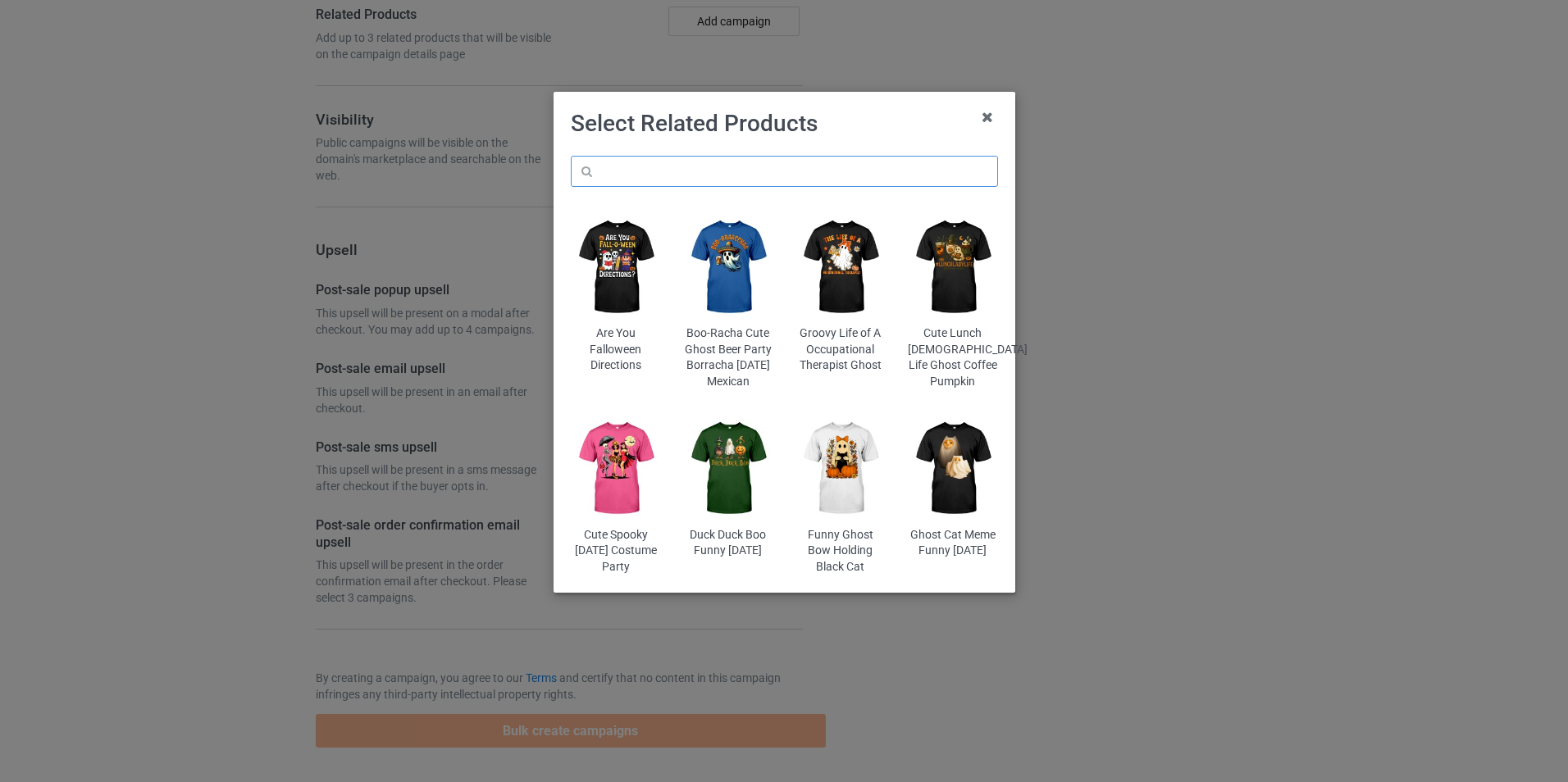
click at [714, 162] on input "text" at bounding box center [784, 172] width 428 height 32
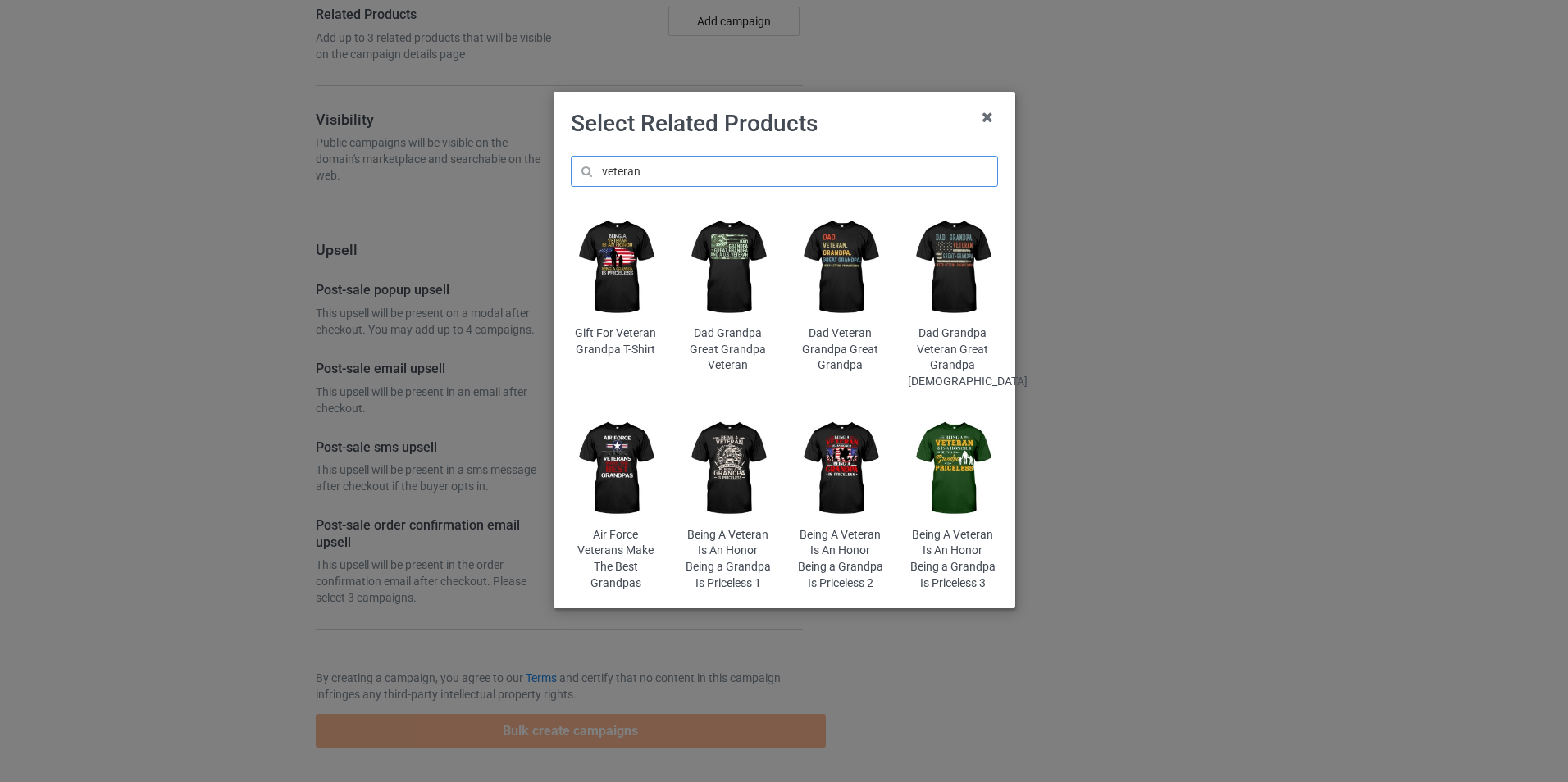
scroll to position [2646, 0]
type input "veteran"
click at [733, 499] on img at bounding box center [728, 469] width 90 height 112
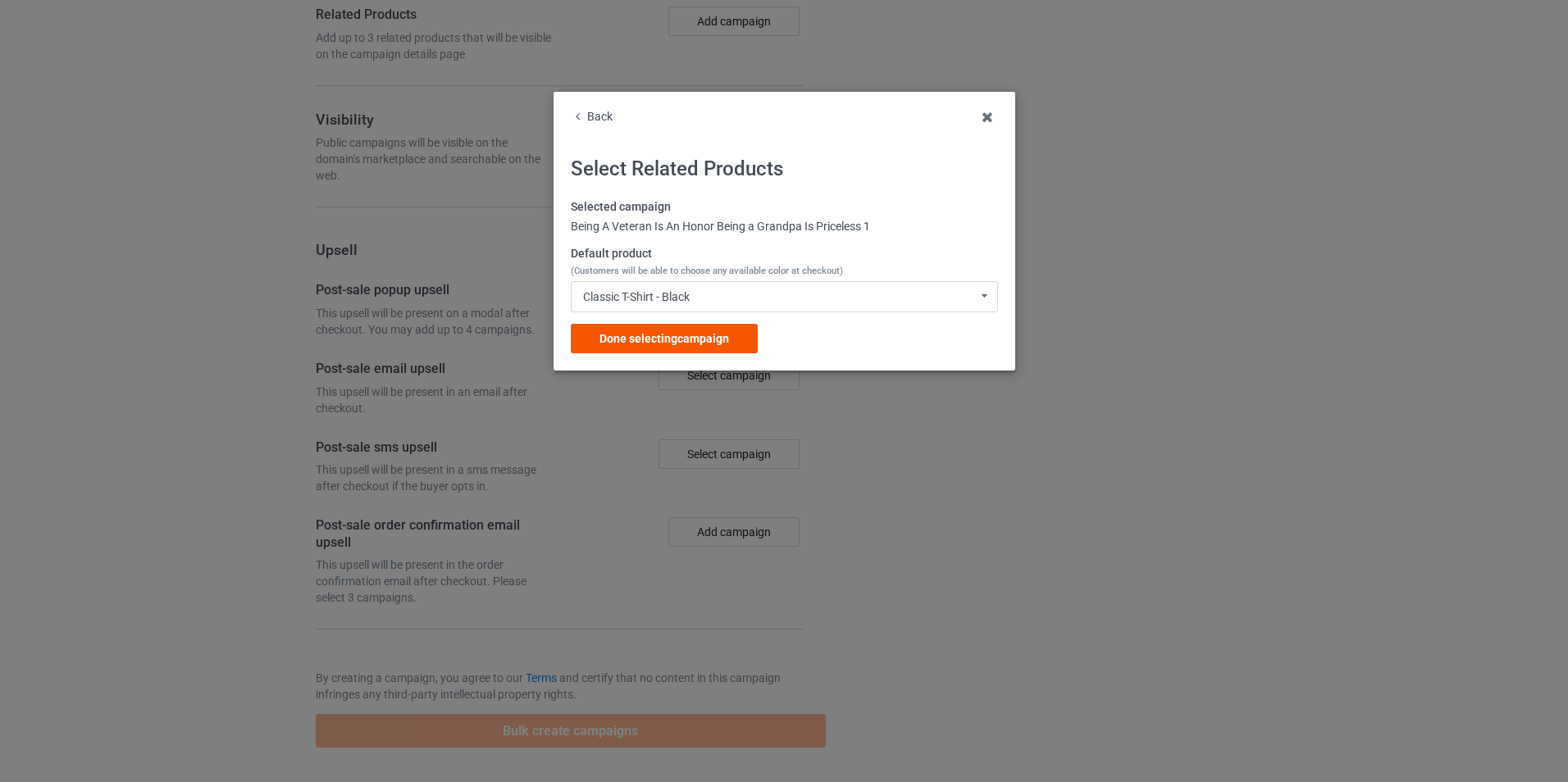
click at [694, 346] on div "Done selecting campaign" at bounding box center [664, 339] width 187 height 30
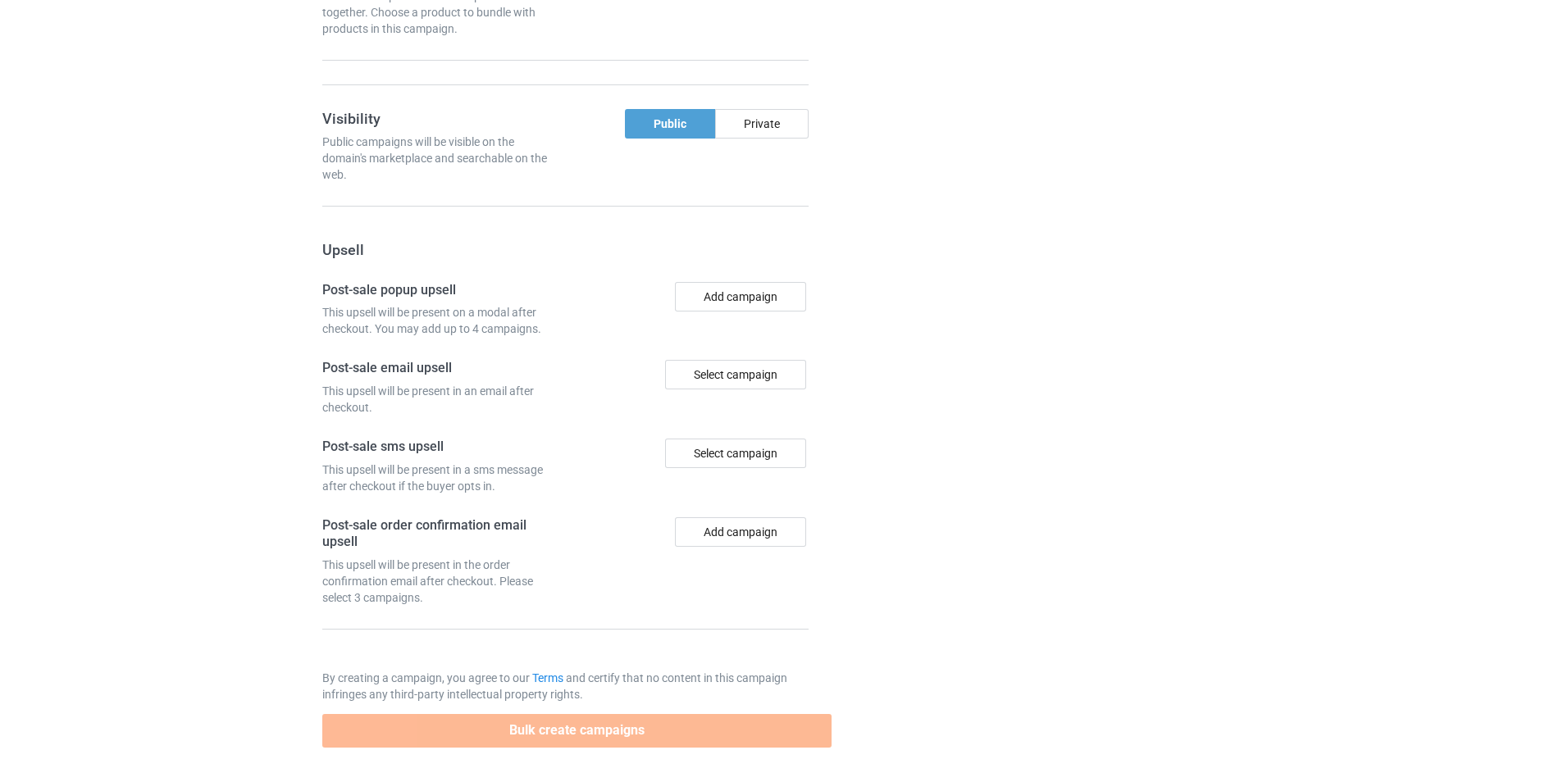
scroll to position [2568, 0]
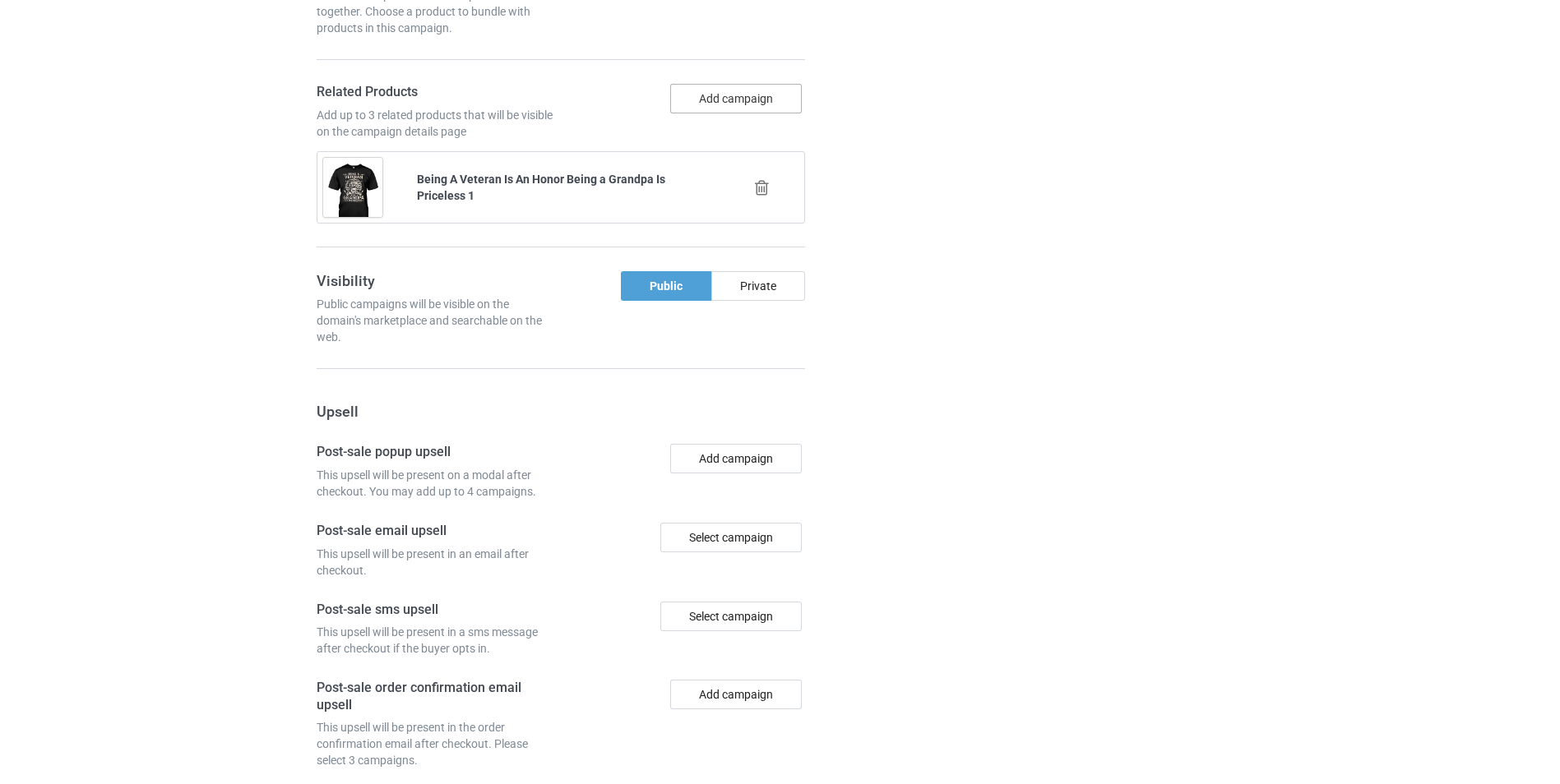
click at [739, 98] on button "Add campaign" at bounding box center [736, 99] width 132 height 30
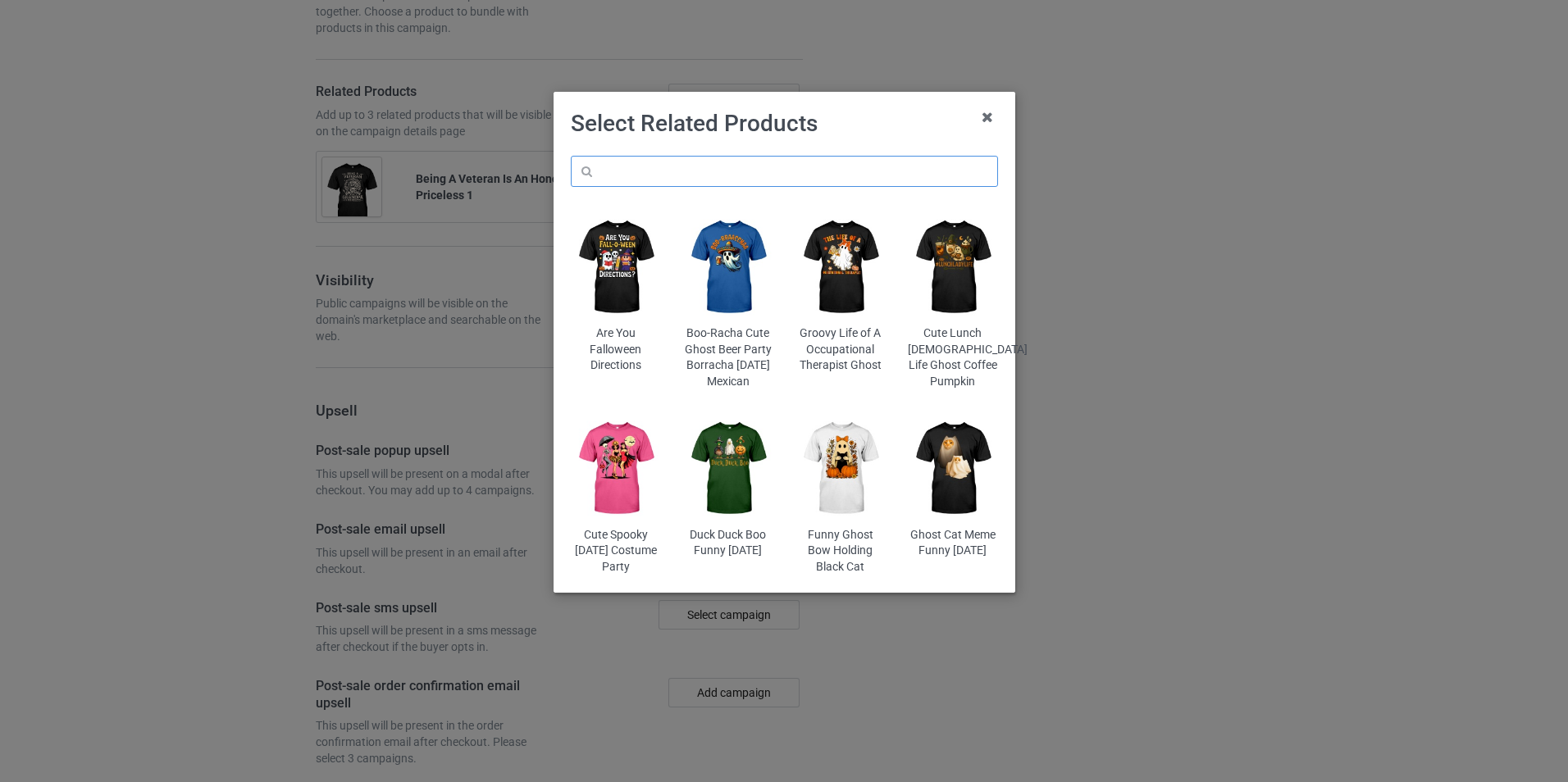
click at [741, 165] on input "text" at bounding box center [784, 172] width 428 height 32
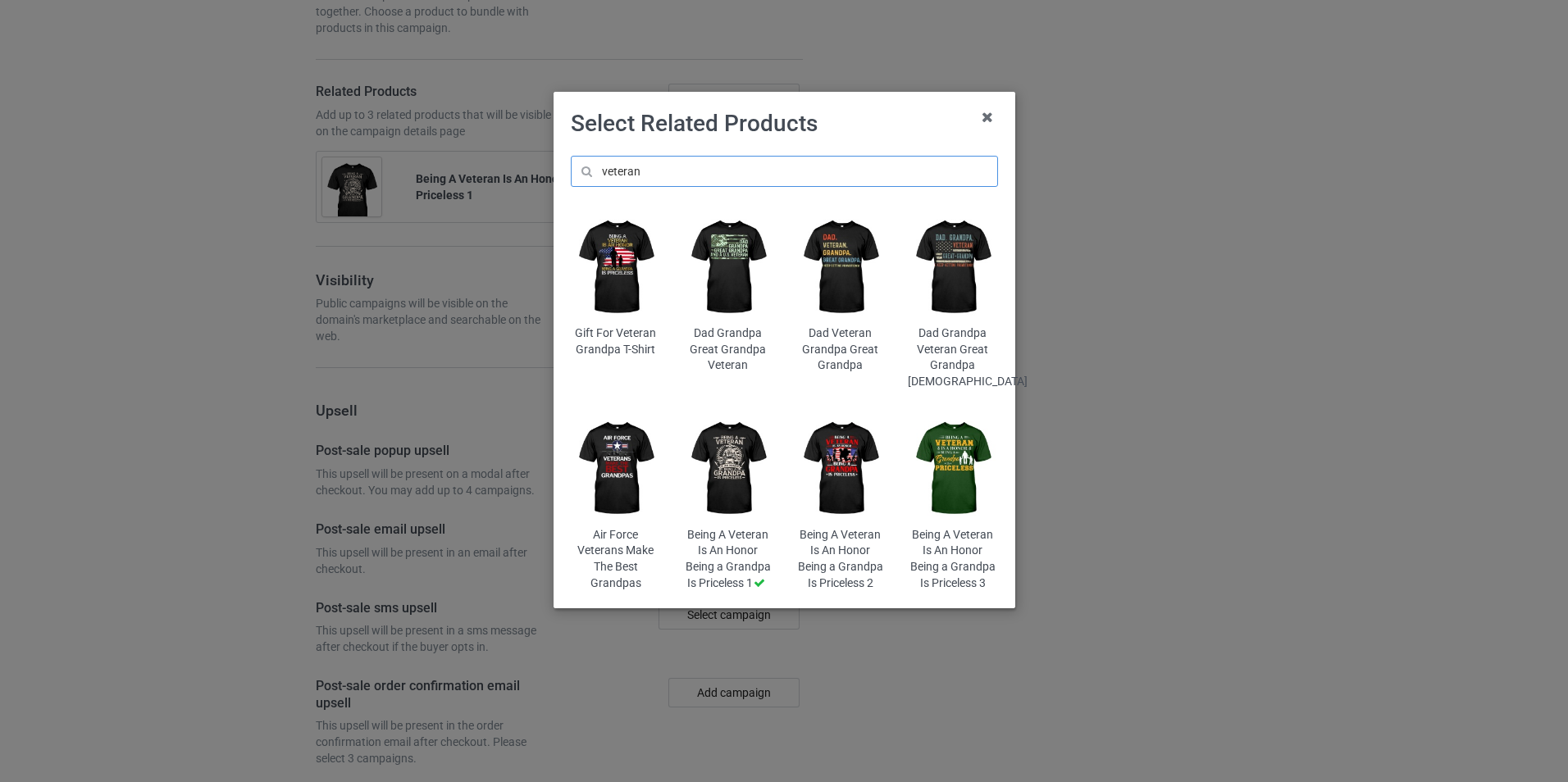
type input "veteran"
click at [841, 303] on img at bounding box center [840, 267] width 90 height 112
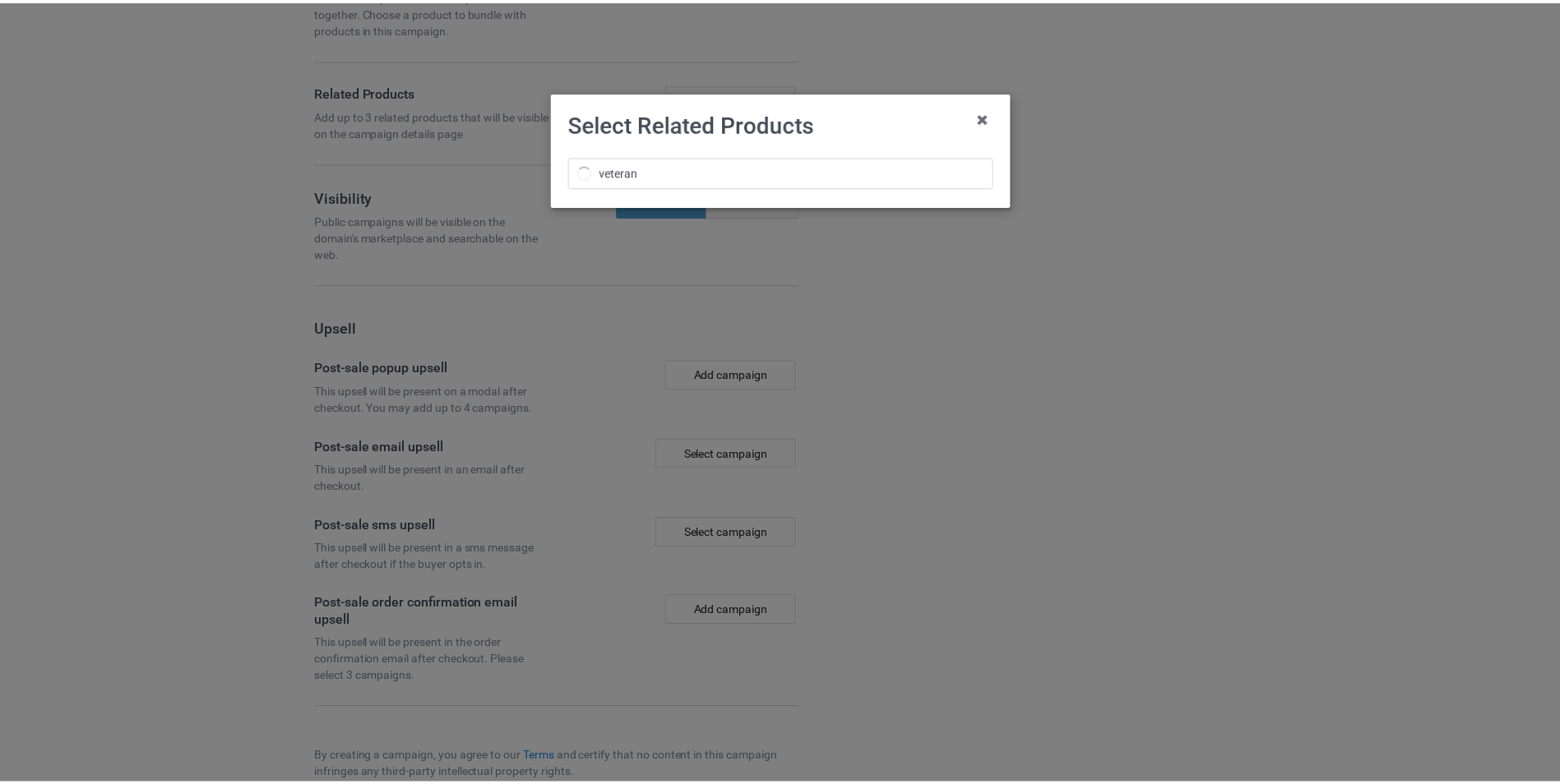
scroll to position [2606, 0]
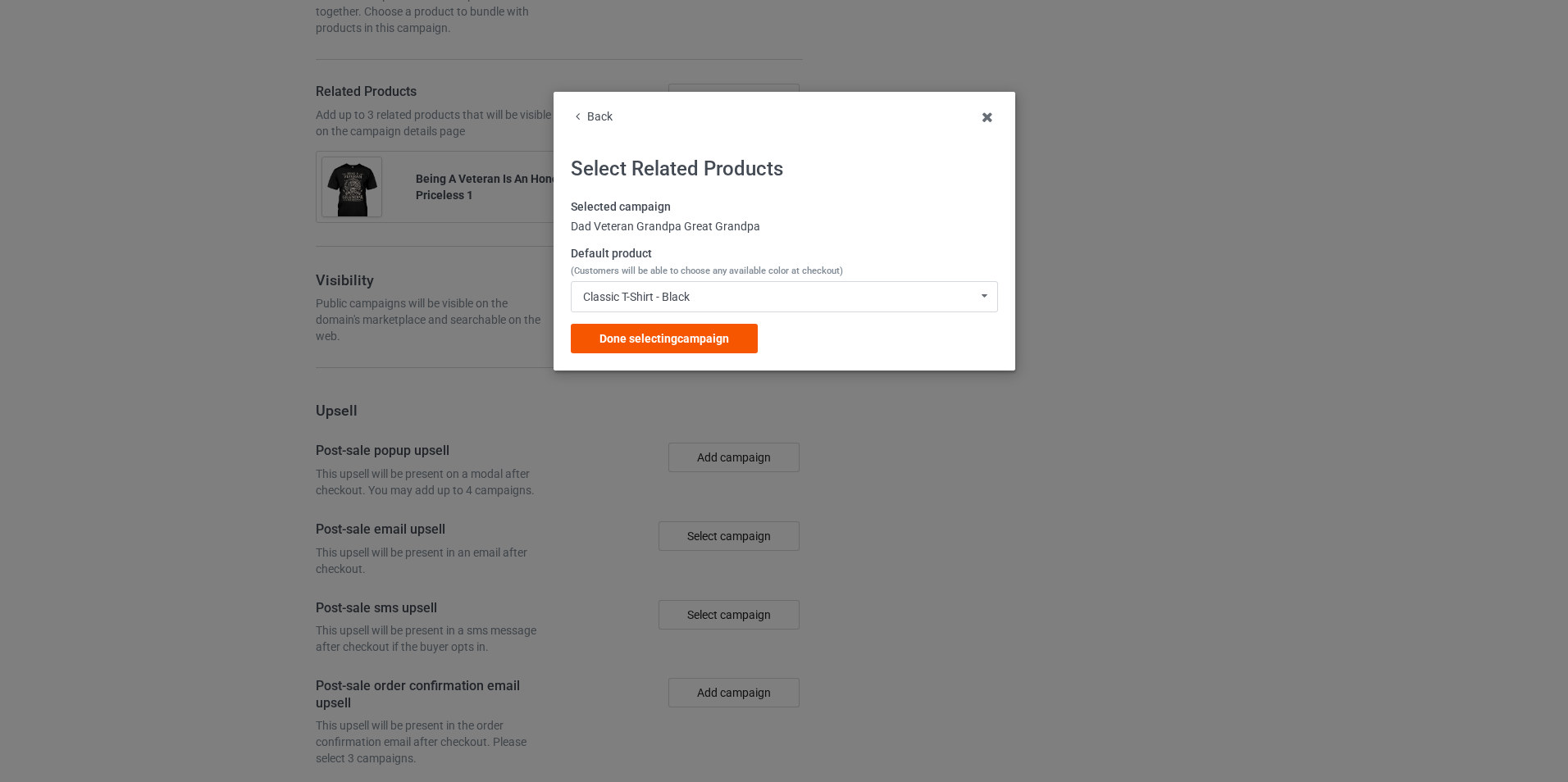
click at [665, 336] on span "Done selecting campaign" at bounding box center [664, 338] width 129 height 13
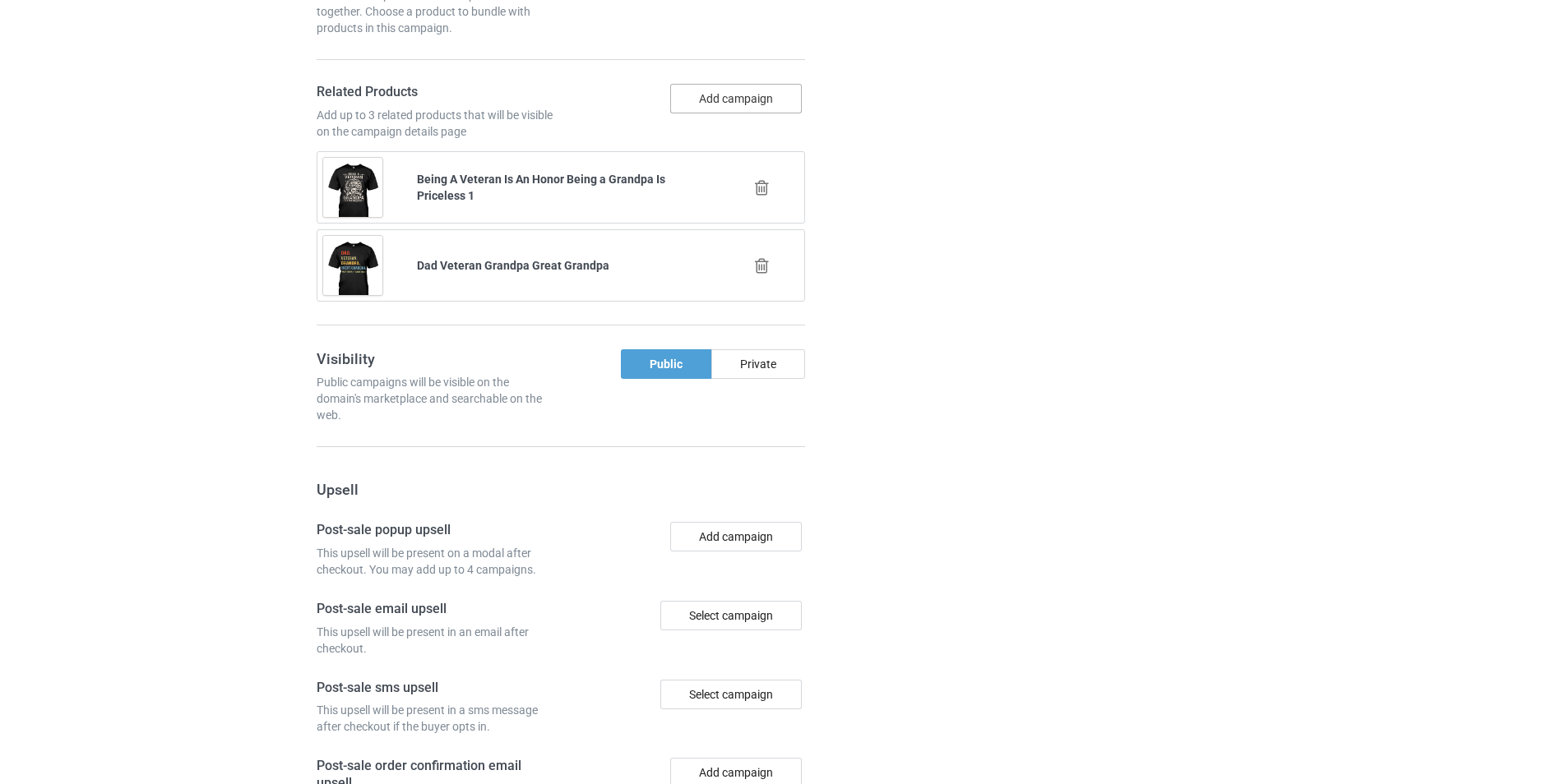
click at [703, 101] on button "Add campaign" at bounding box center [736, 99] width 132 height 30
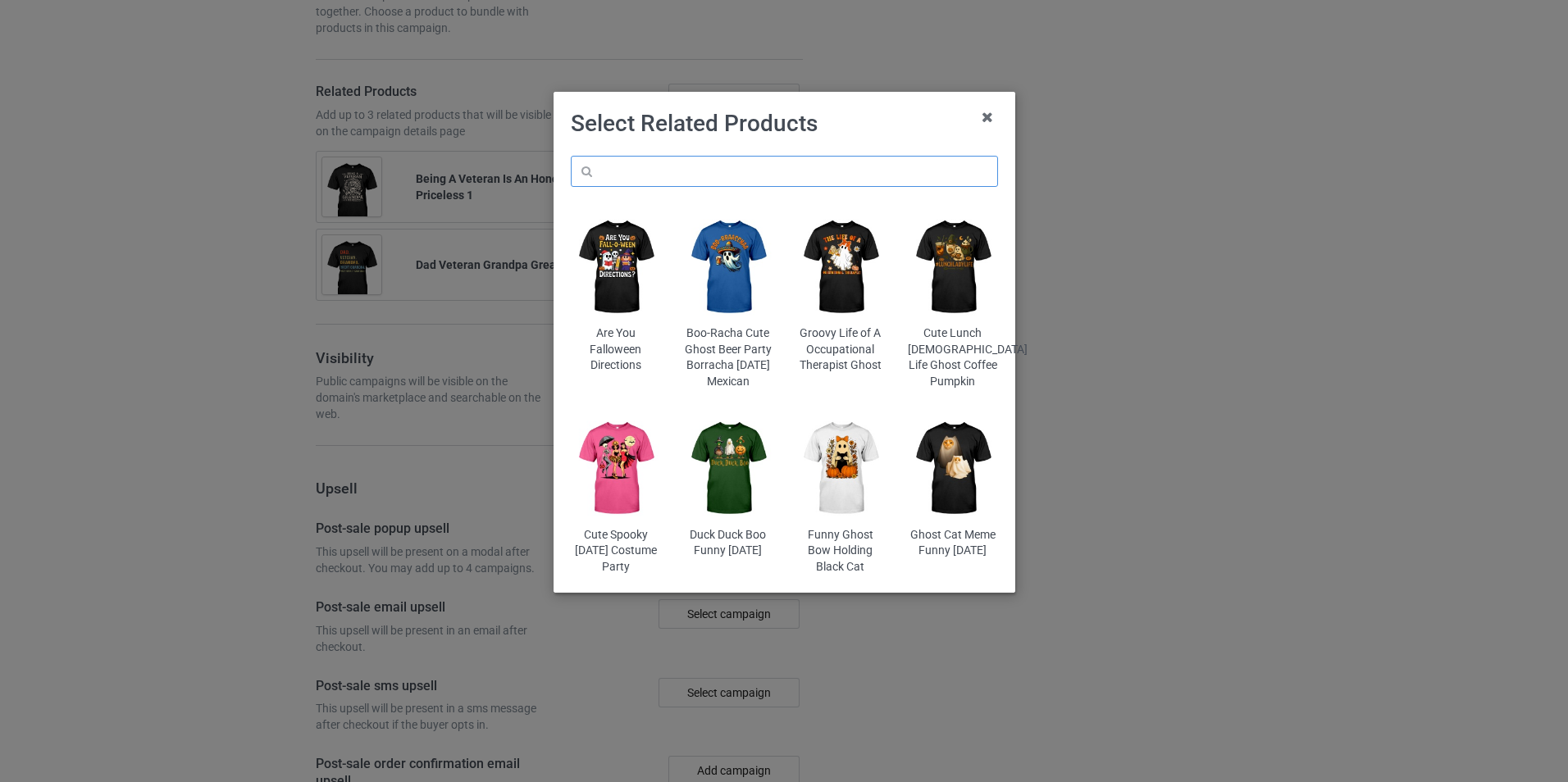
click at [686, 173] on input "text" at bounding box center [784, 172] width 428 height 32
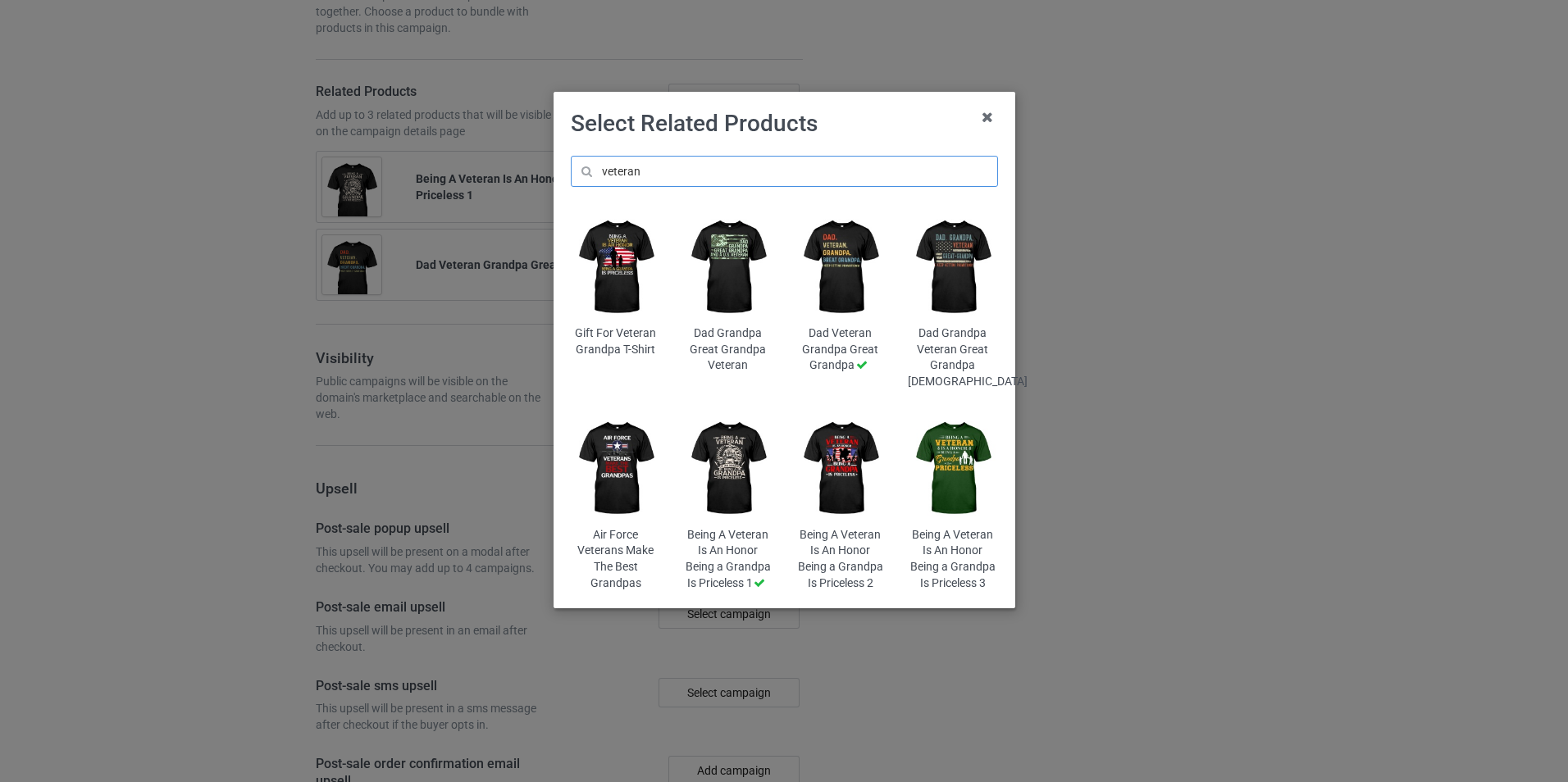
type input "veteran"
click at [949, 491] on img at bounding box center [952, 469] width 90 height 112
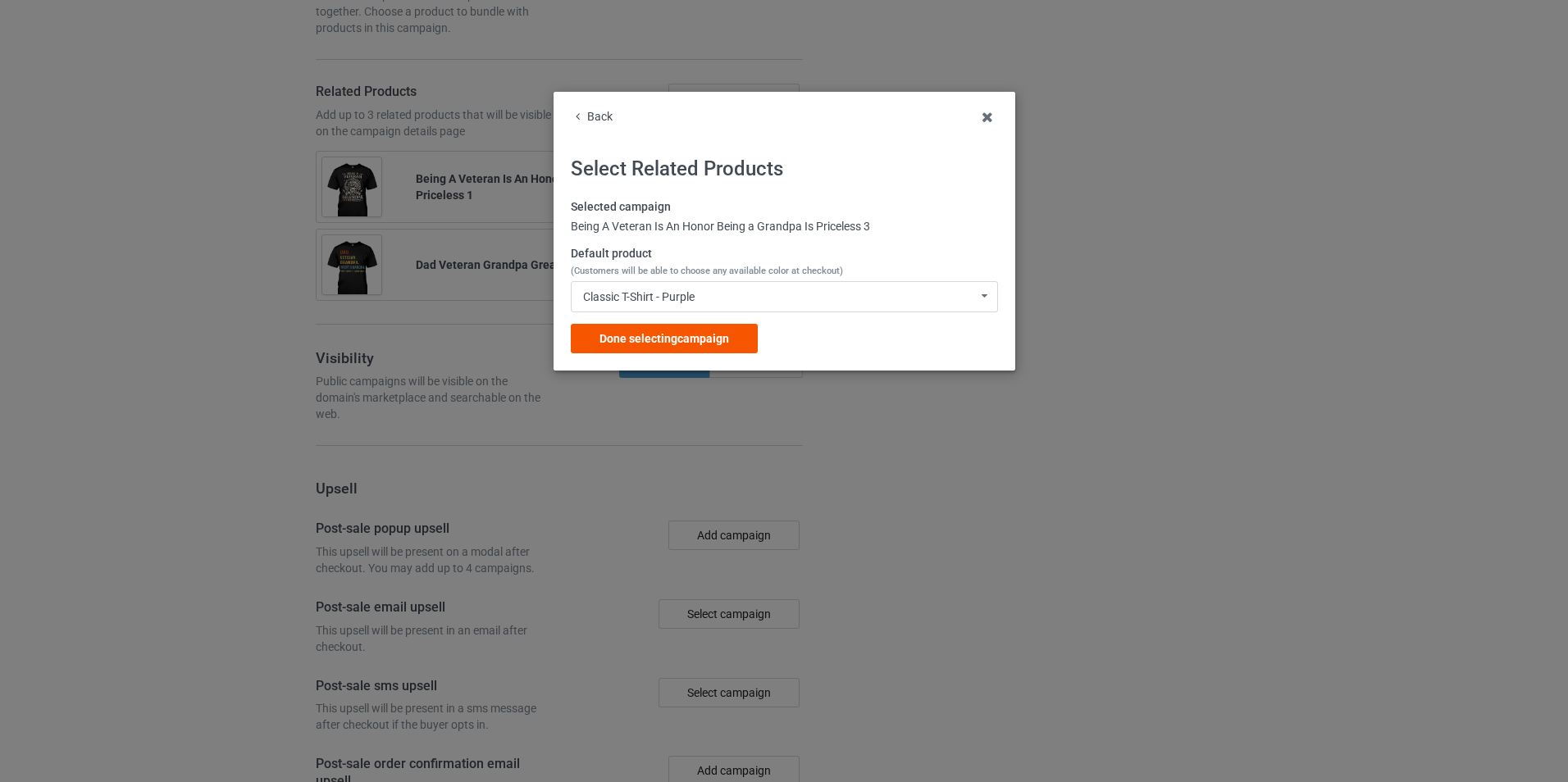
click at [740, 349] on div "Done selecting campaign" at bounding box center [664, 339] width 187 height 30
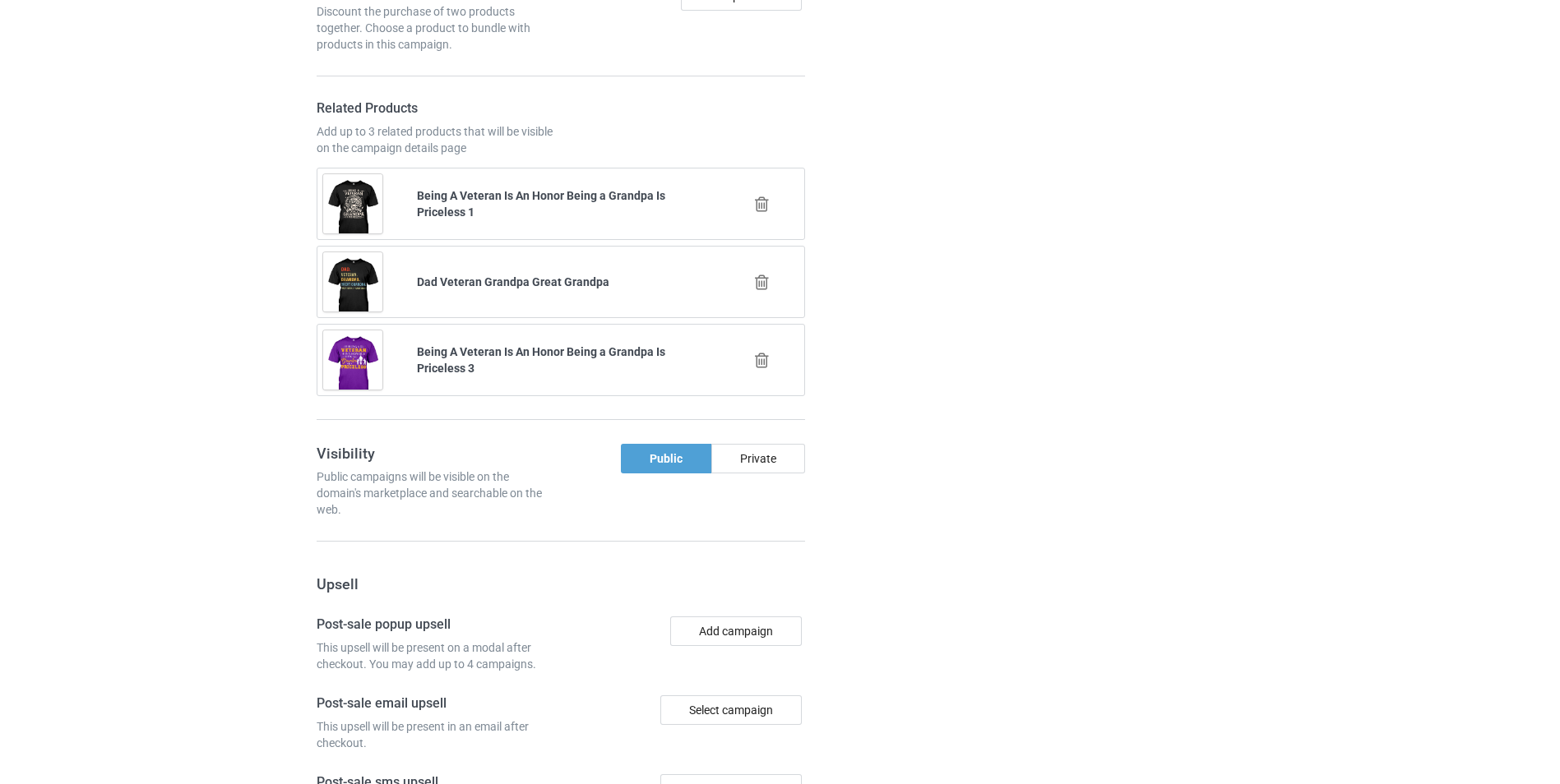
scroll to position [2821, 0]
click at [758, 351] on icon at bounding box center [762, 359] width 21 height 17
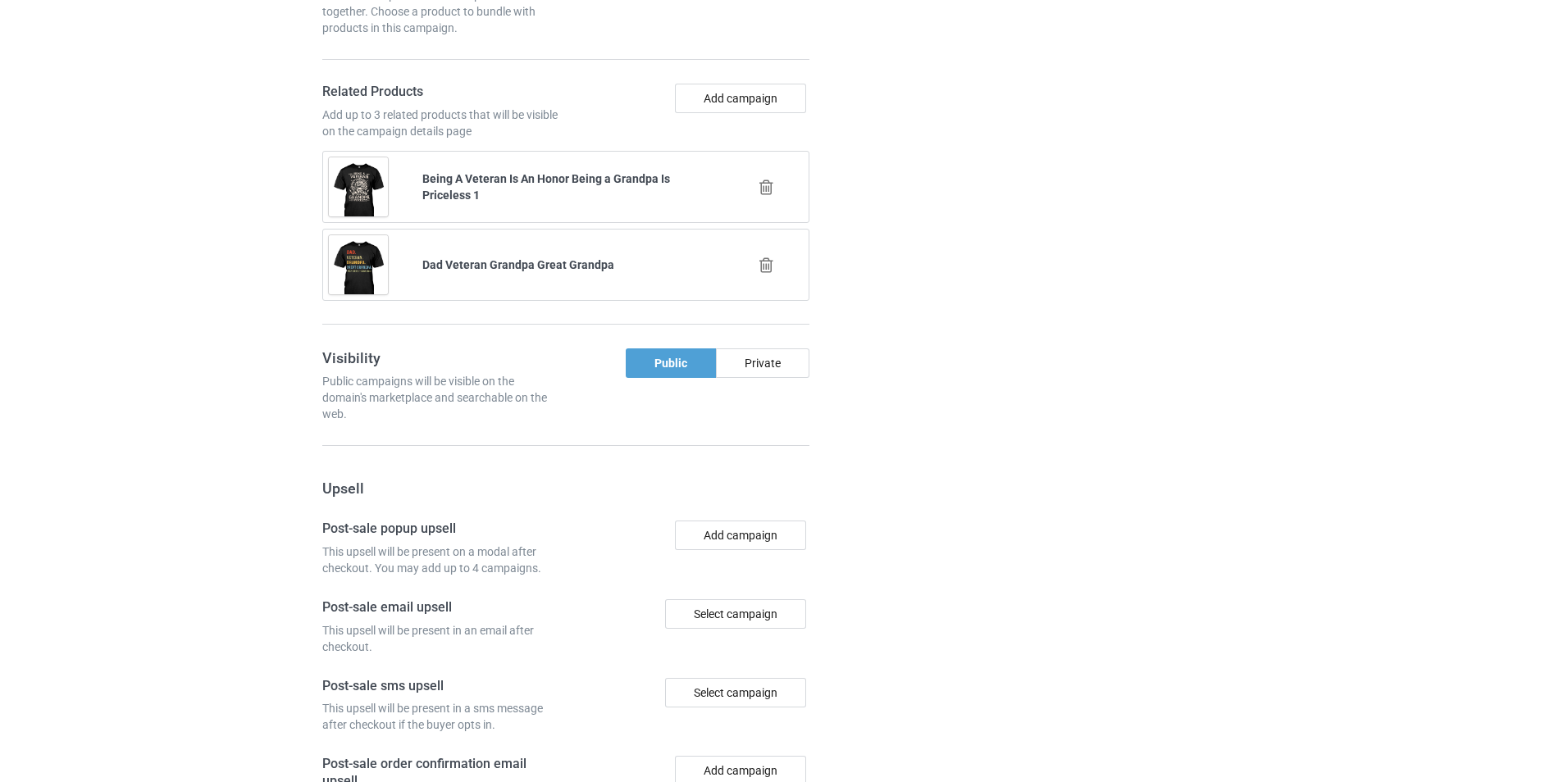
scroll to position [2863, 0]
click at [740, 103] on button "Add campaign" at bounding box center [734, 99] width 131 height 30
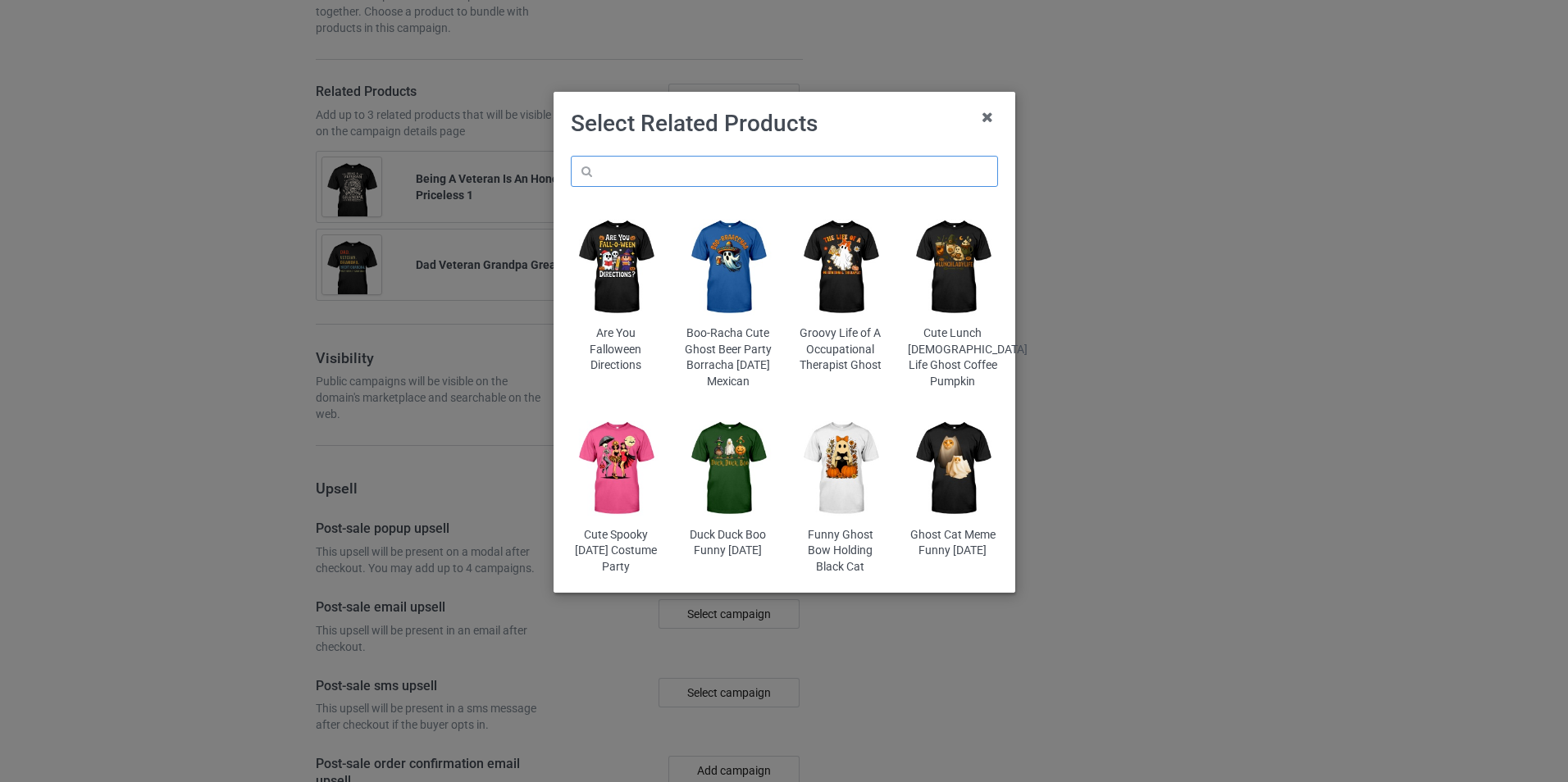
click at [687, 172] on input "text" at bounding box center [784, 172] width 428 height 32
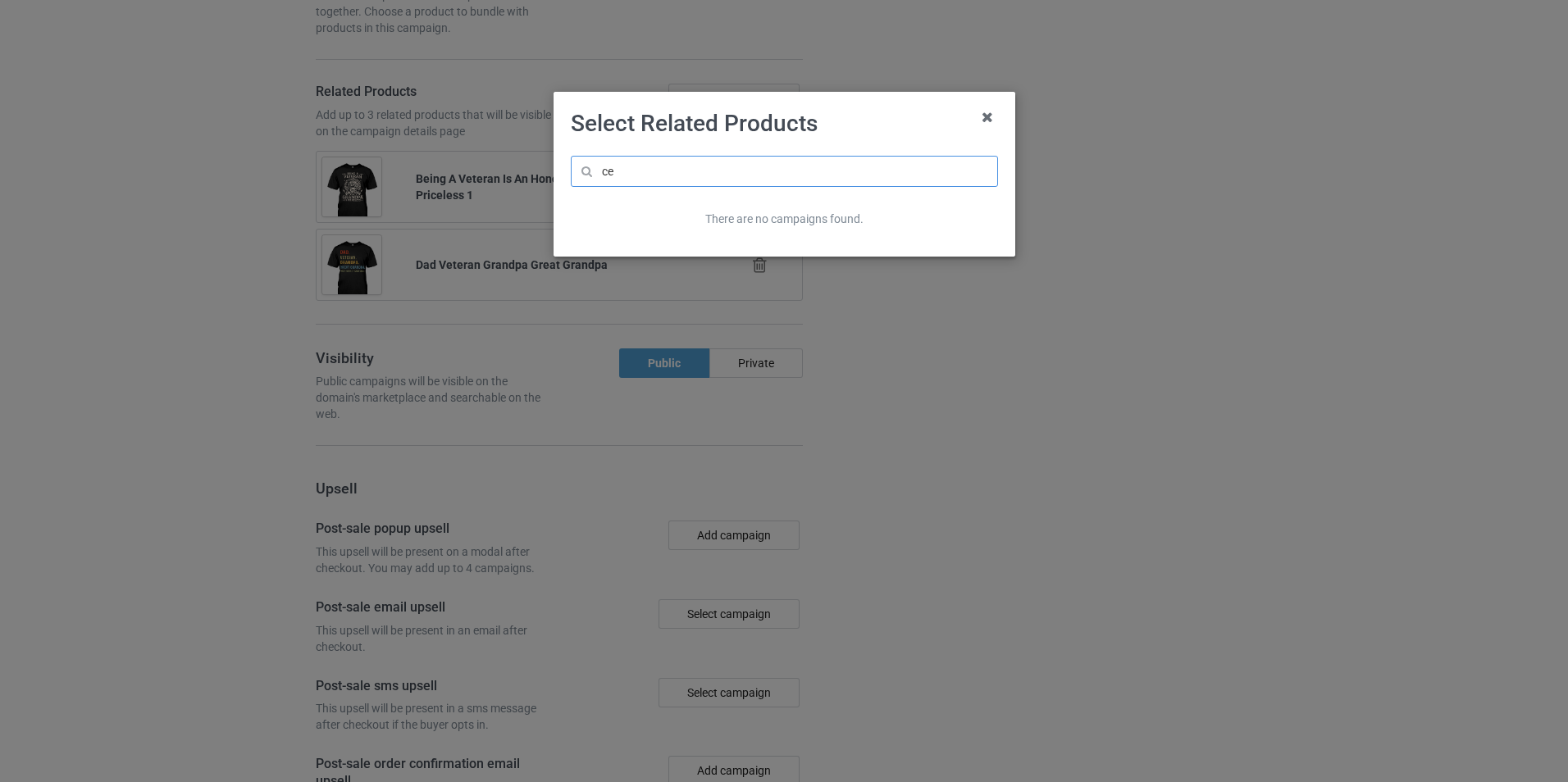
type input "c"
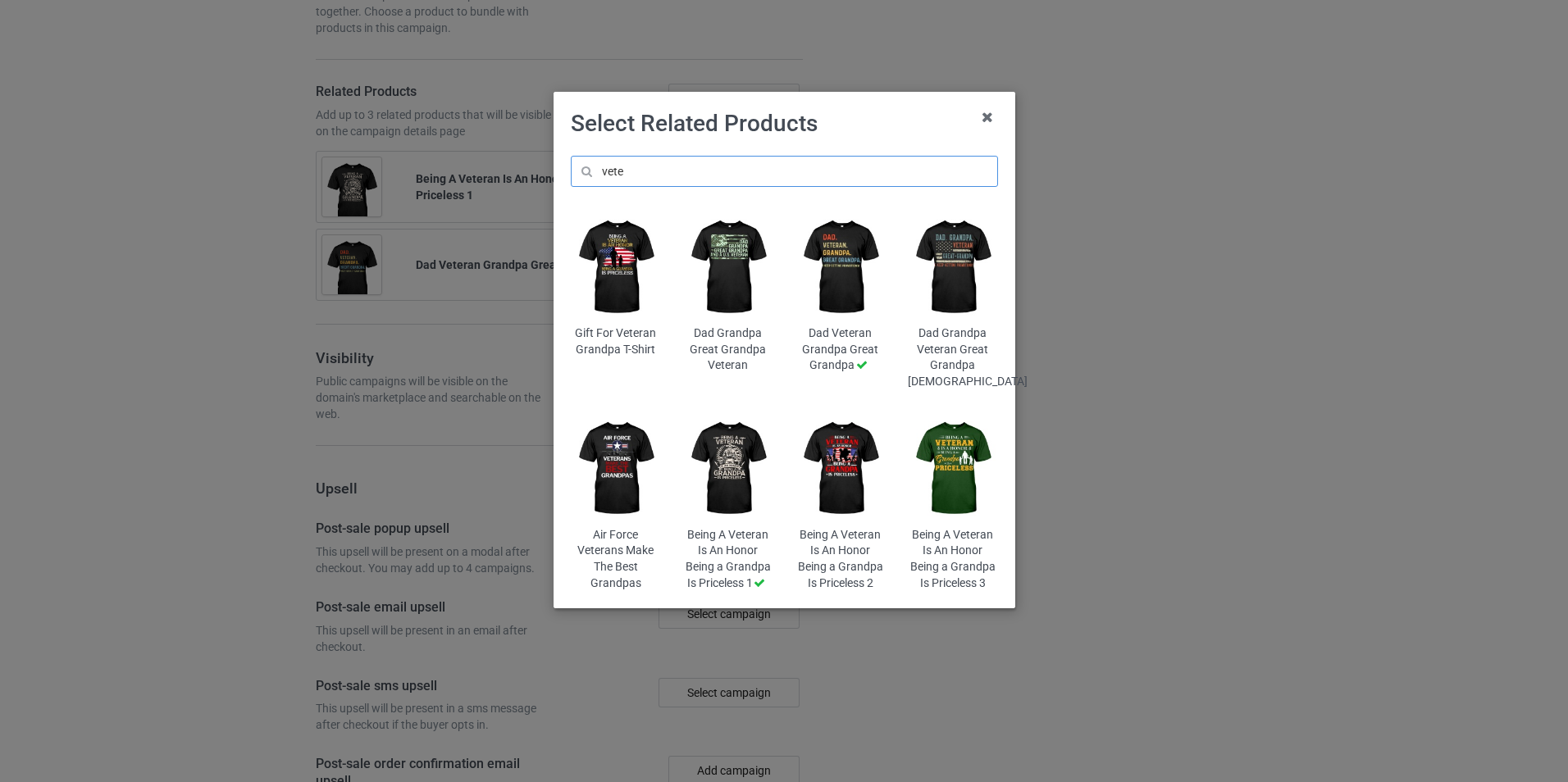
type input "vete"
click at [976, 469] on img at bounding box center [952, 469] width 90 height 112
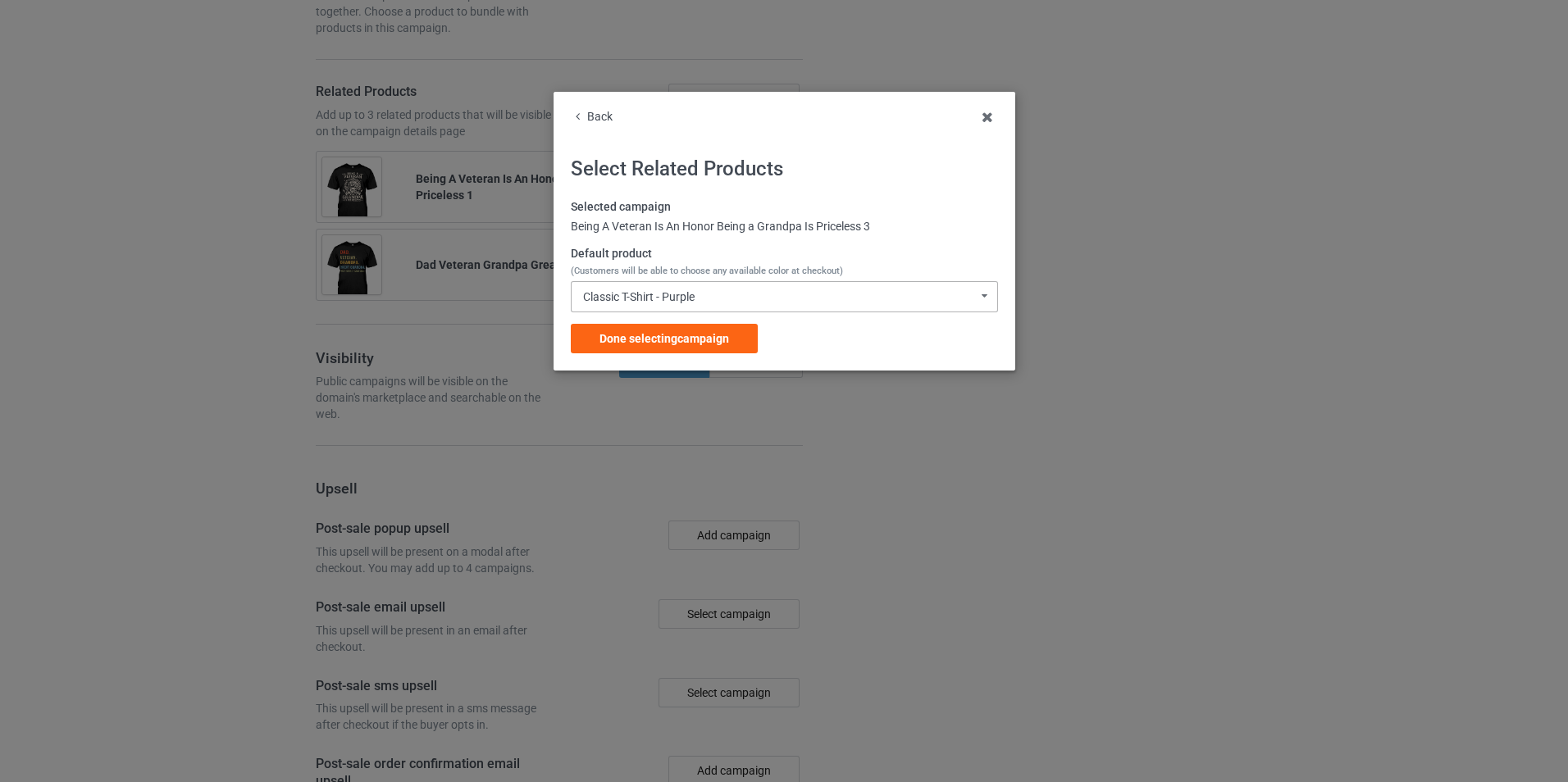
click at [989, 297] on icon at bounding box center [984, 295] width 22 height 27
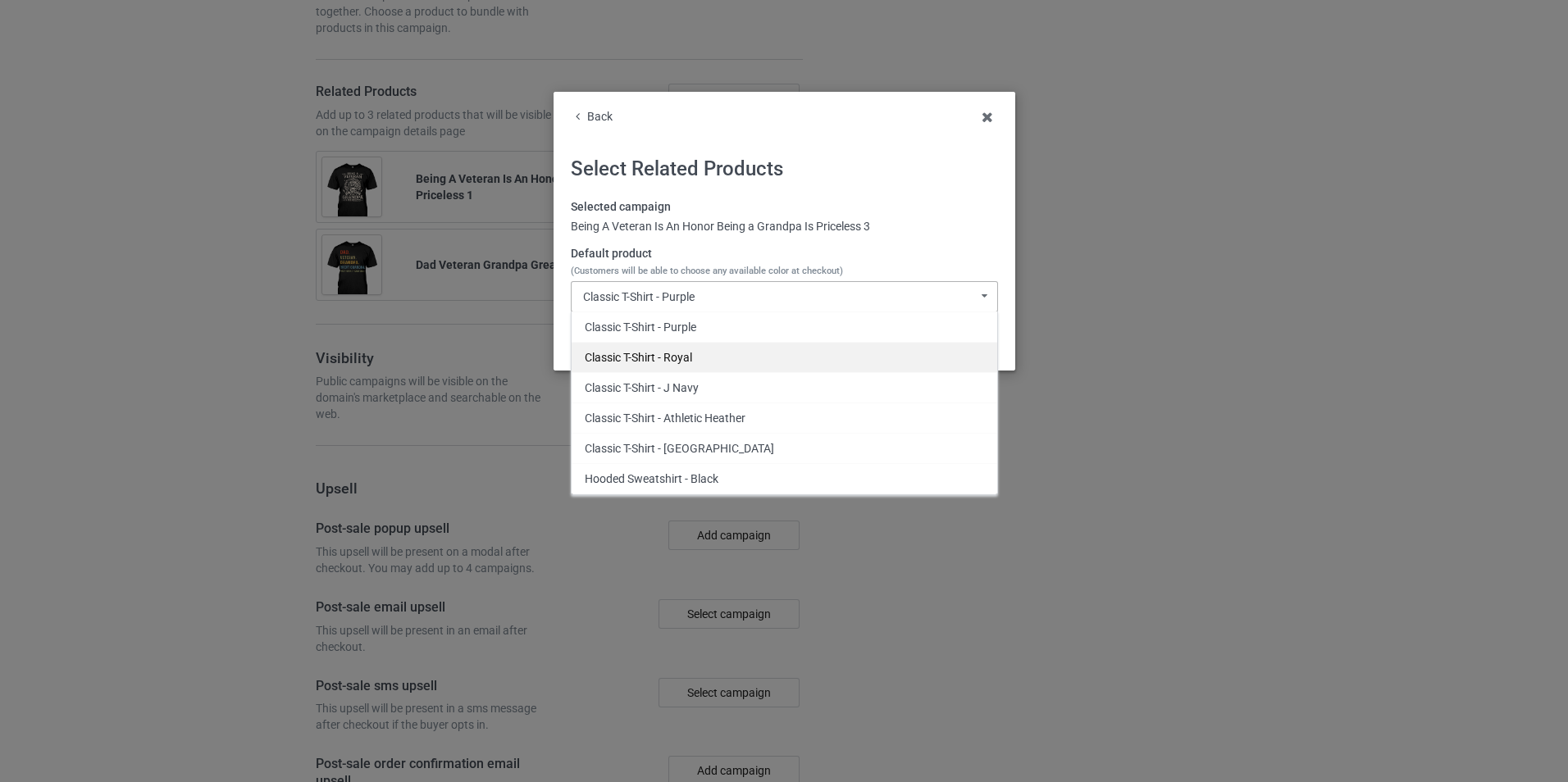
click at [710, 364] on div "Classic T-Shirt - Royal" at bounding box center [784, 356] width 426 height 31
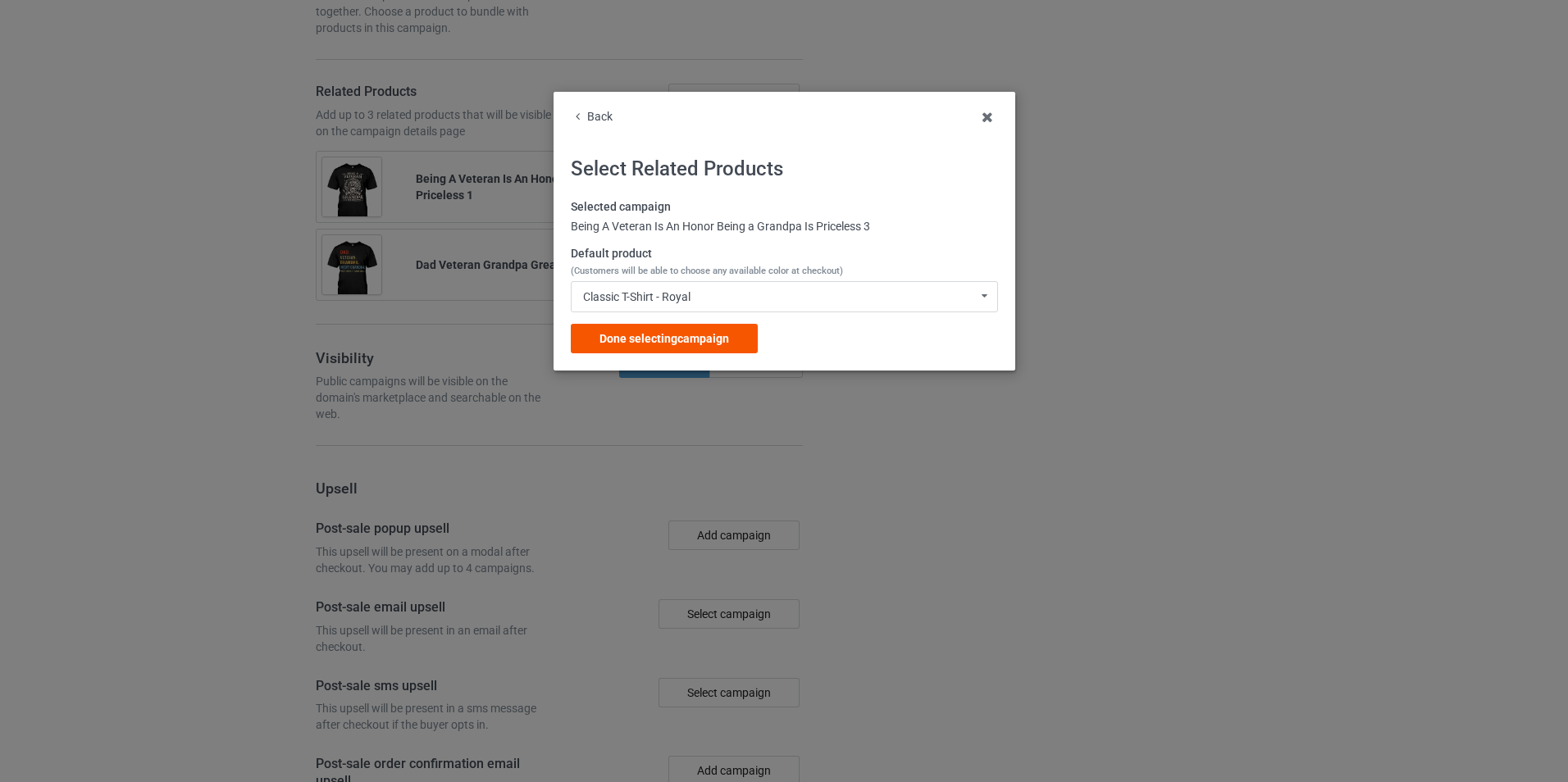
click at [695, 346] on div "Done selecting campaign" at bounding box center [664, 339] width 187 height 30
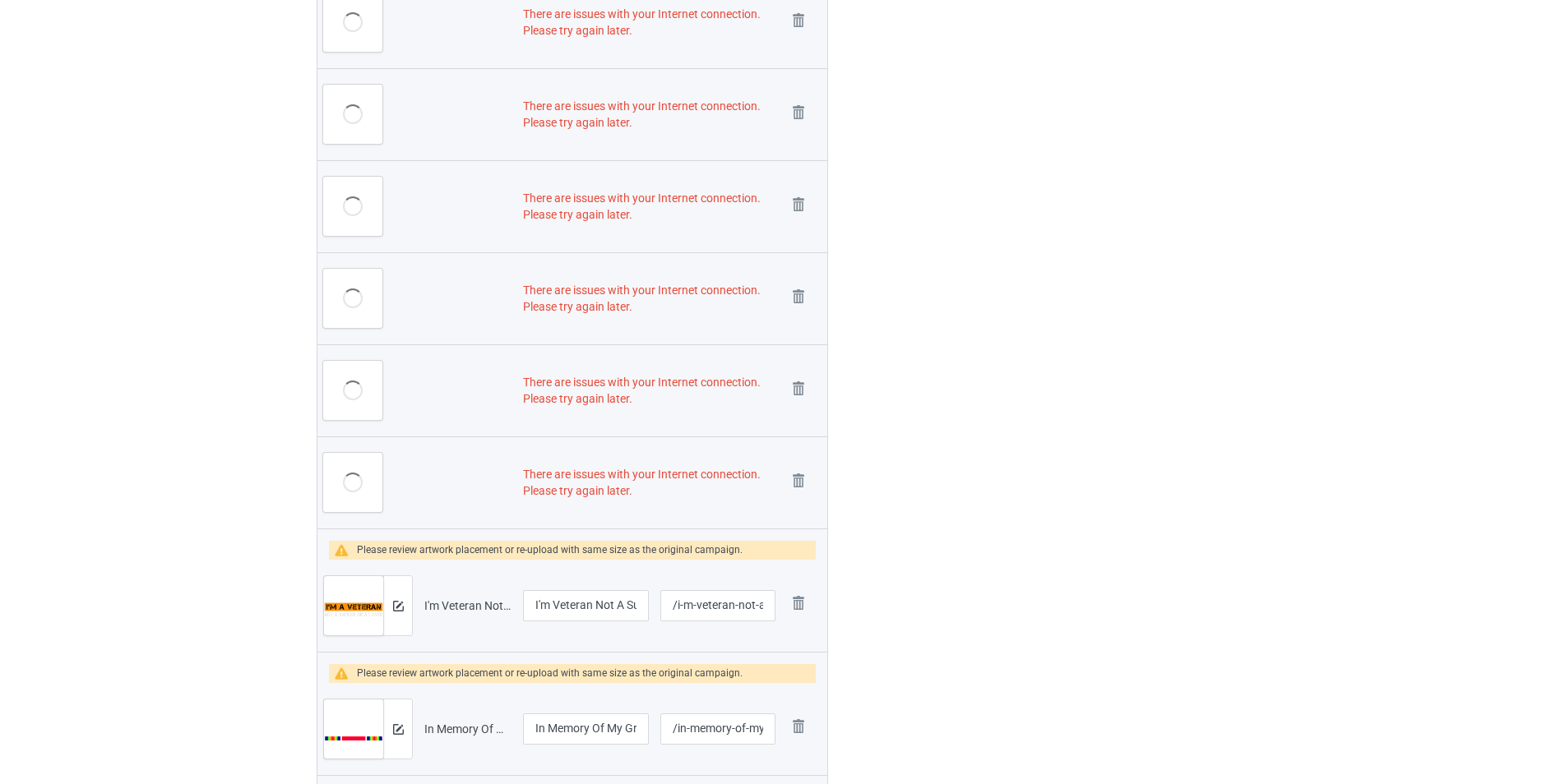
scroll to position [1069, 0]
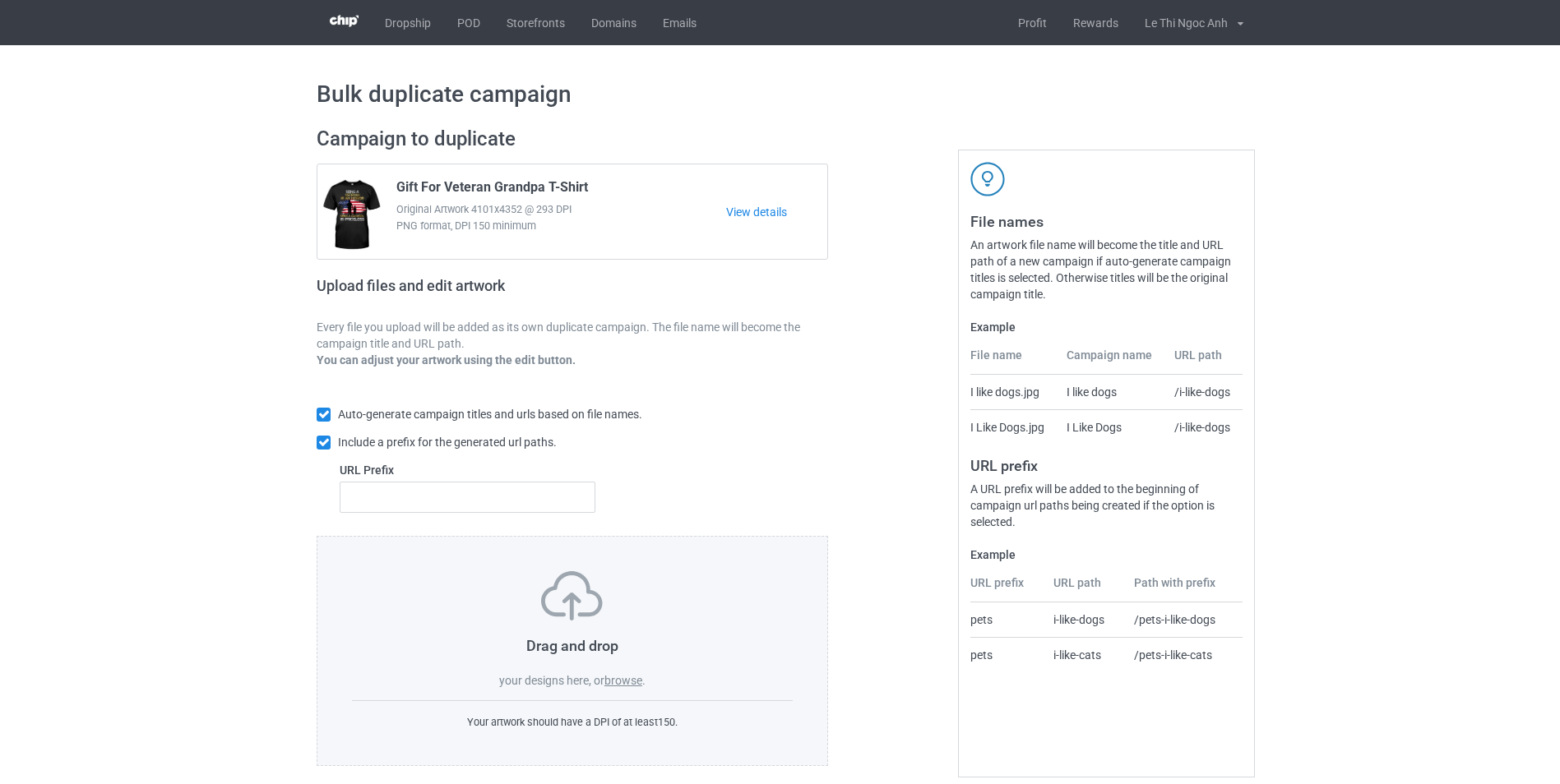
click at [627, 681] on label "browse" at bounding box center [623, 680] width 38 height 13
click at [0, 0] on input "browse" at bounding box center [0, 0] width 0 height 0
click at [464, 23] on link "POD" at bounding box center [468, 23] width 50 height 46
